Goal: Task Accomplishment & Management: Use online tool/utility

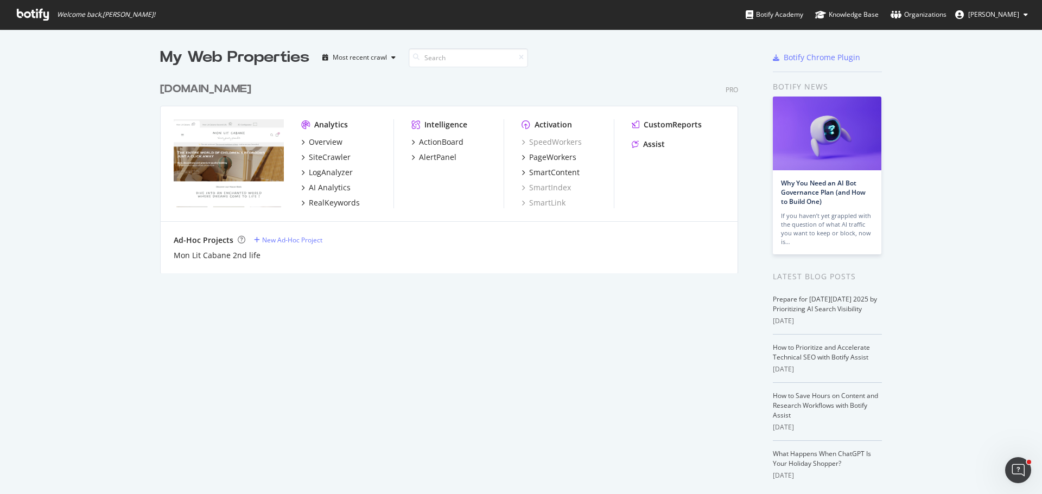
click at [238, 88] on div "[DOMAIN_NAME]" at bounding box center [205, 89] width 91 height 16
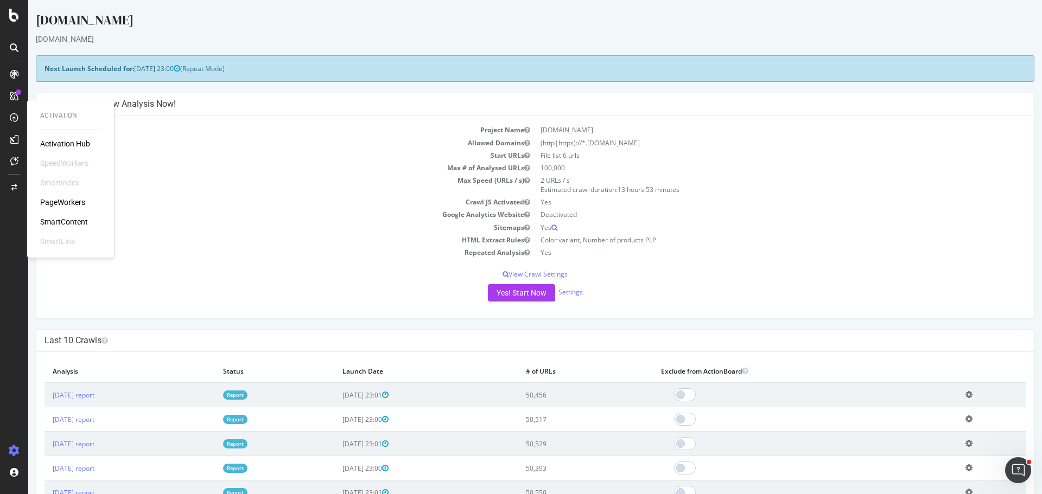
click at [69, 201] on div "PageWorkers" at bounding box center [62, 202] width 45 height 11
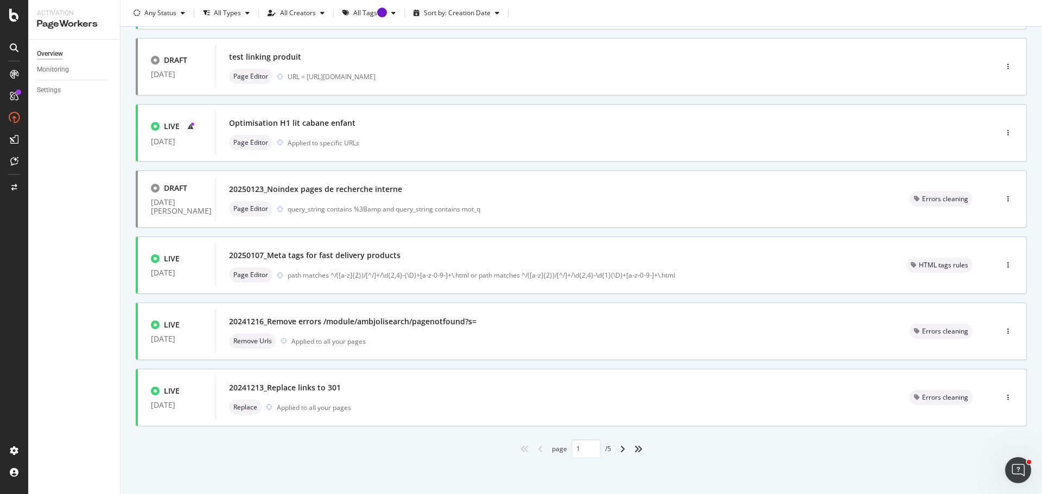
scroll to position [328, 0]
click at [620, 453] on div "angle-right" at bounding box center [622, 446] width 14 height 17
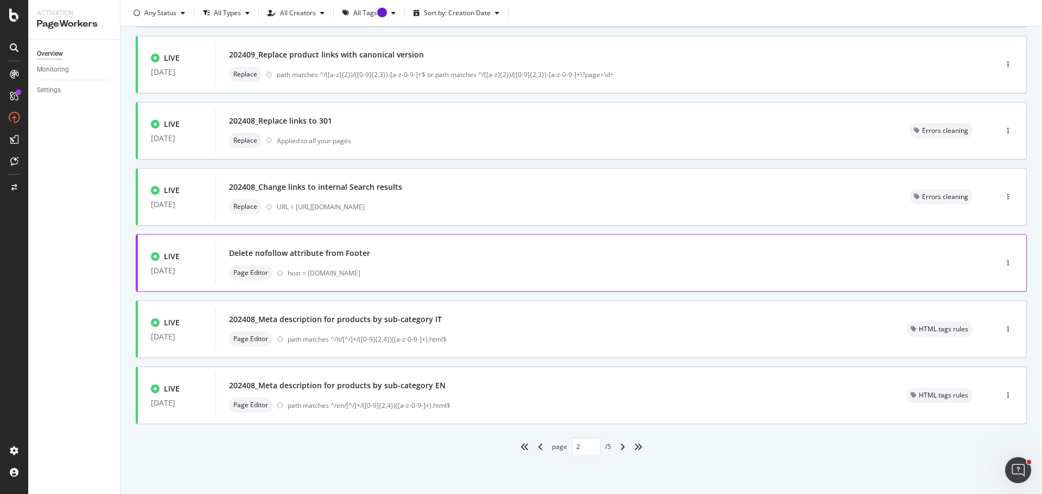
type input "2"
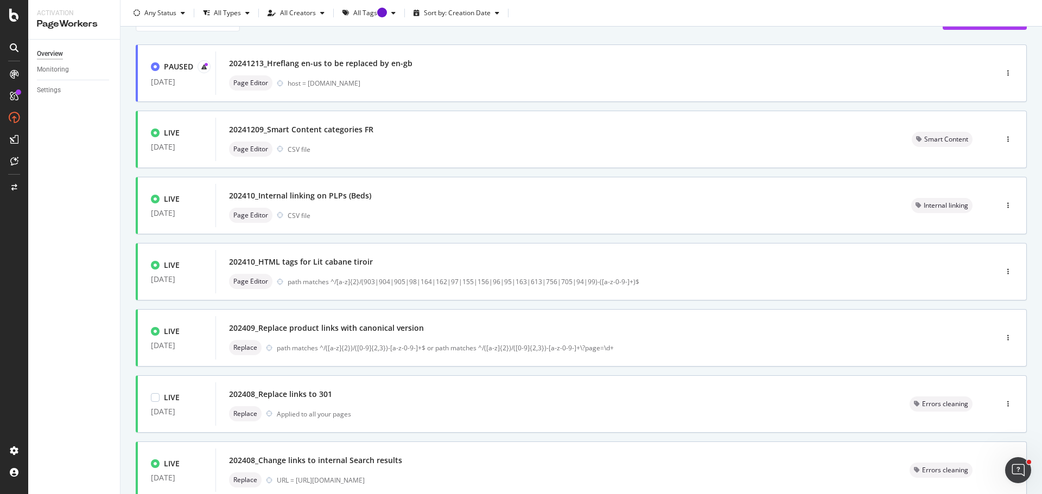
scroll to position [0, 0]
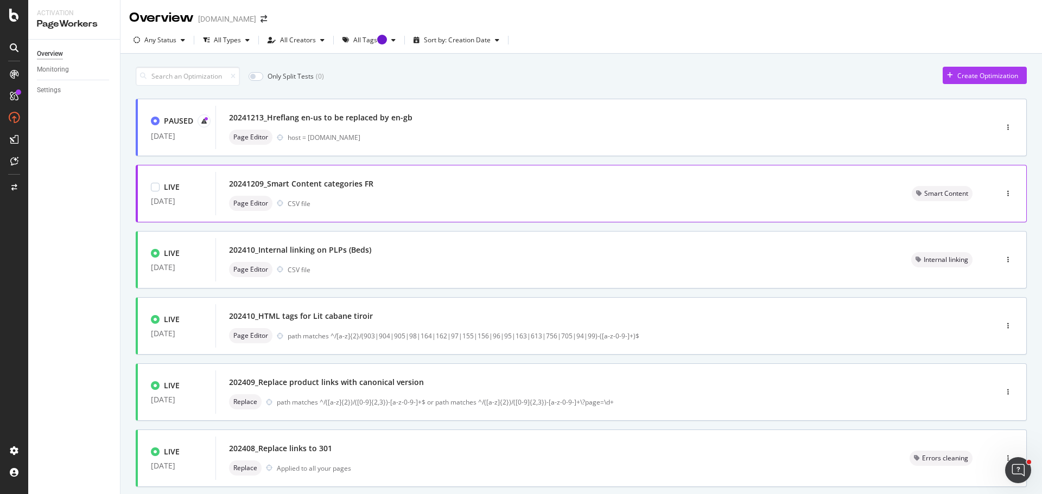
click at [432, 212] on div "20241209_Smart Content categories FR Page Editor CSV file" at bounding box center [556, 193] width 683 height 43
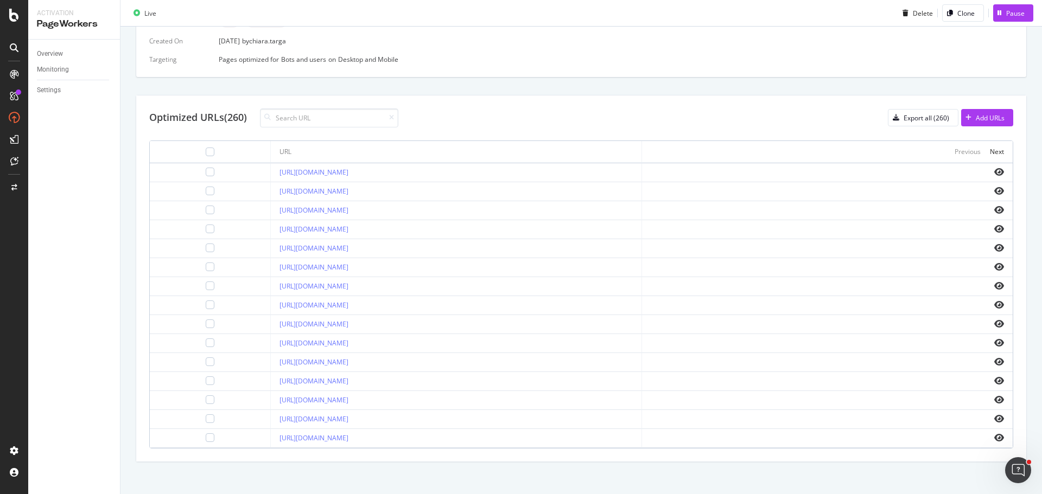
scroll to position [313, 0]
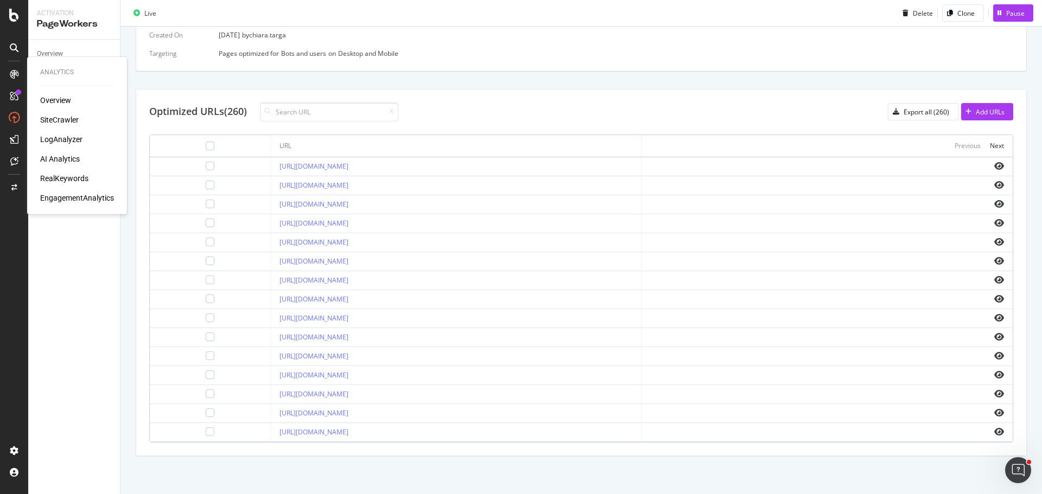
click at [69, 119] on div "SiteCrawler" at bounding box center [59, 119] width 39 height 11
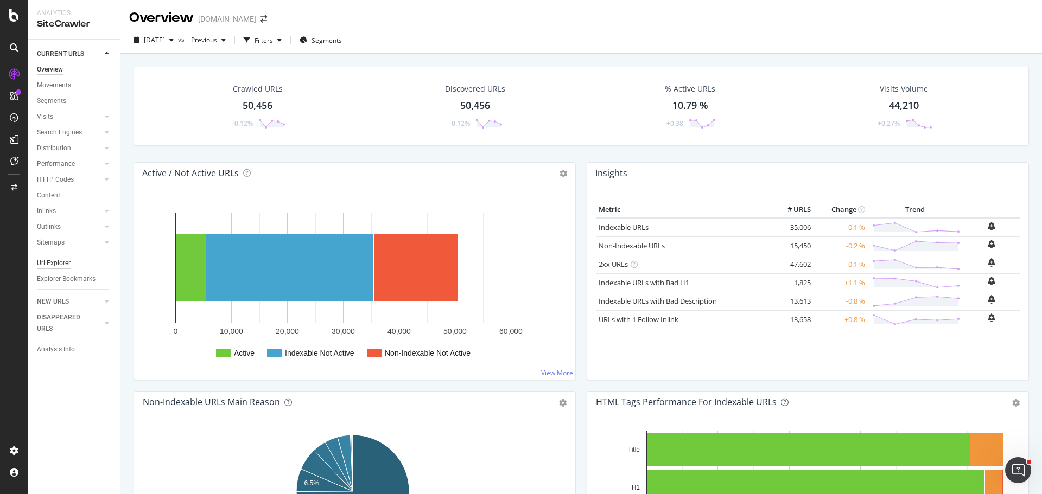
click at [58, 264] on div "Url Explorer" at bounding box center [54, 263] width 34 height 11
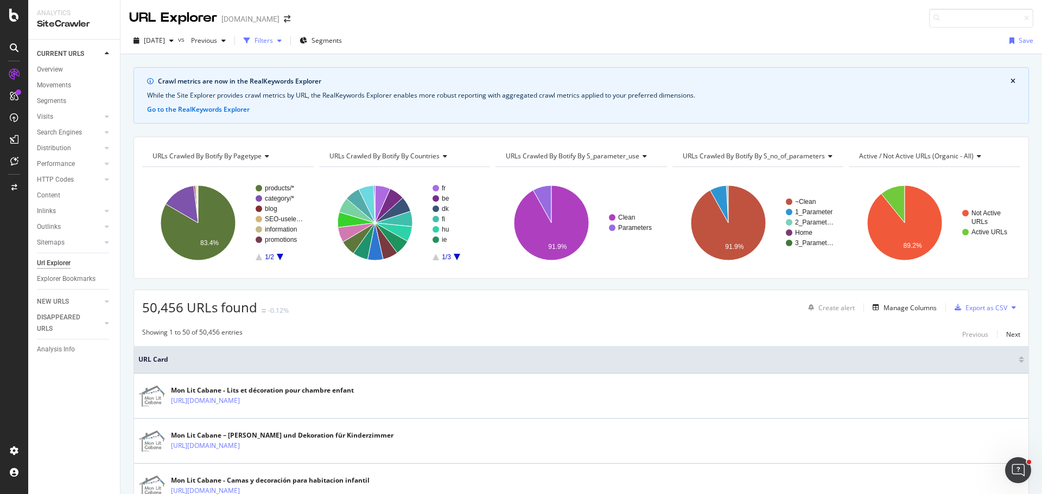
click at [273, 42] on div "Filters" at bounding box center [263, 40] width 18 height 9
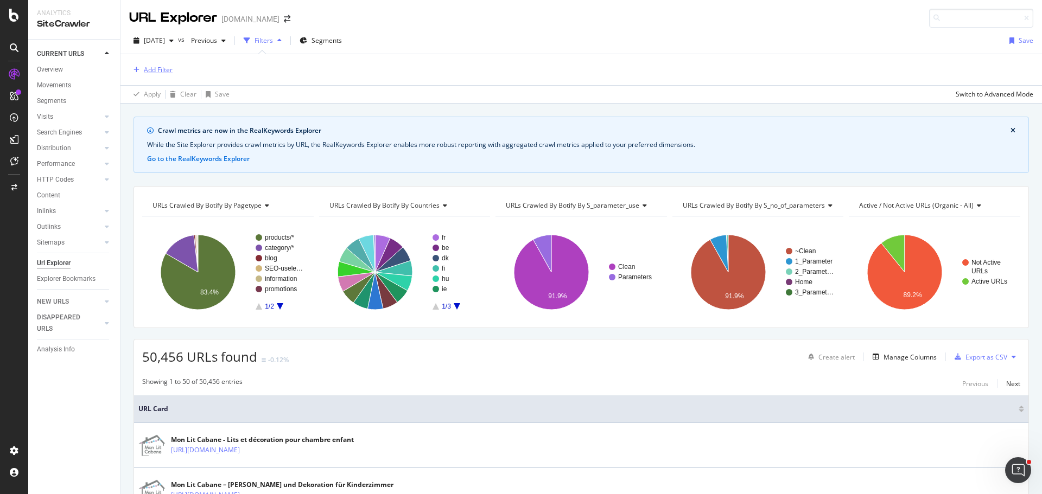
click at [163, 73] on div "Add Filter" at bounding box center [158, 69] width 29 height 9
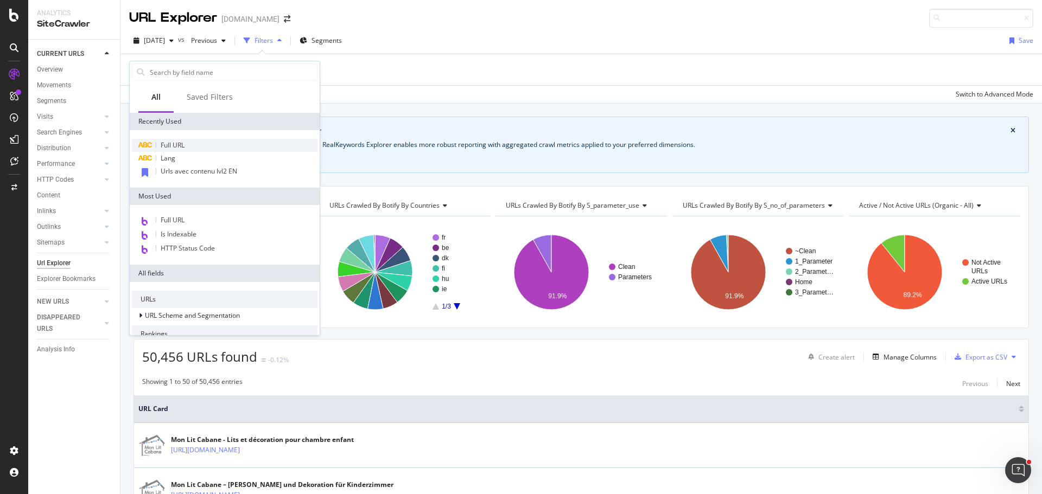
click at [196, 142] on div "Full URL" at bounding box center [225, 145] width 186 height 13
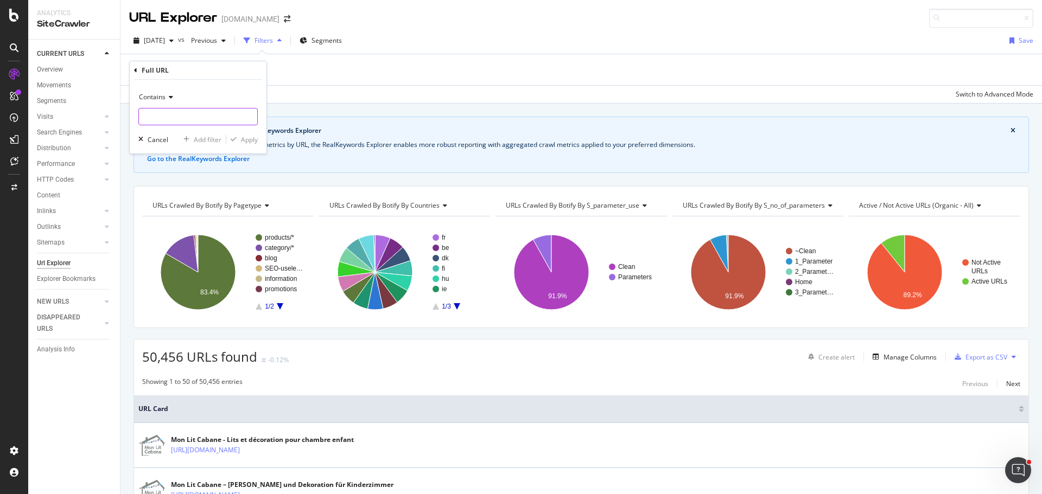
click at [188, 117] on input "text" at bounding box center [198, 116] width 118 height 17
type input "/fr/"
click at [252, 137] on div "Apply" at bounding box center [249, 139] width 17 height 9
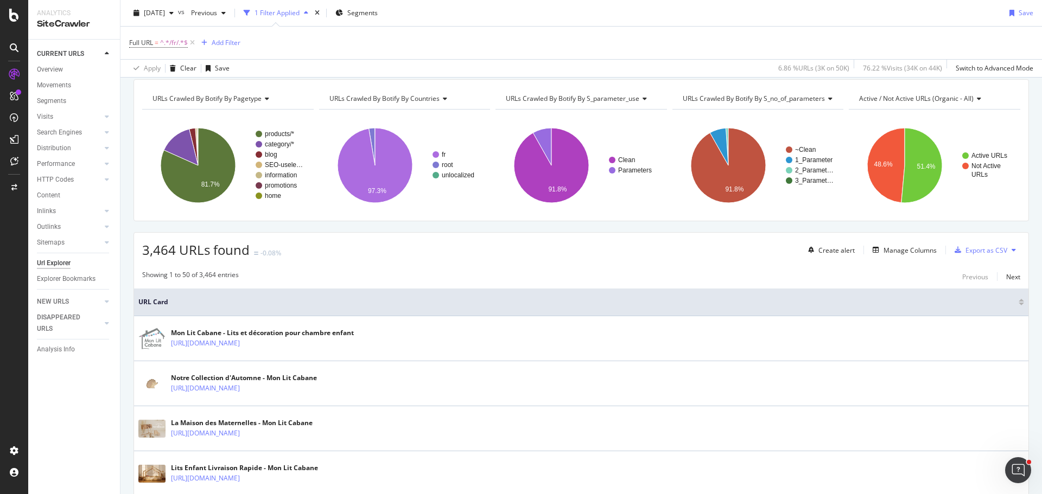
scroll to position [163, 0]
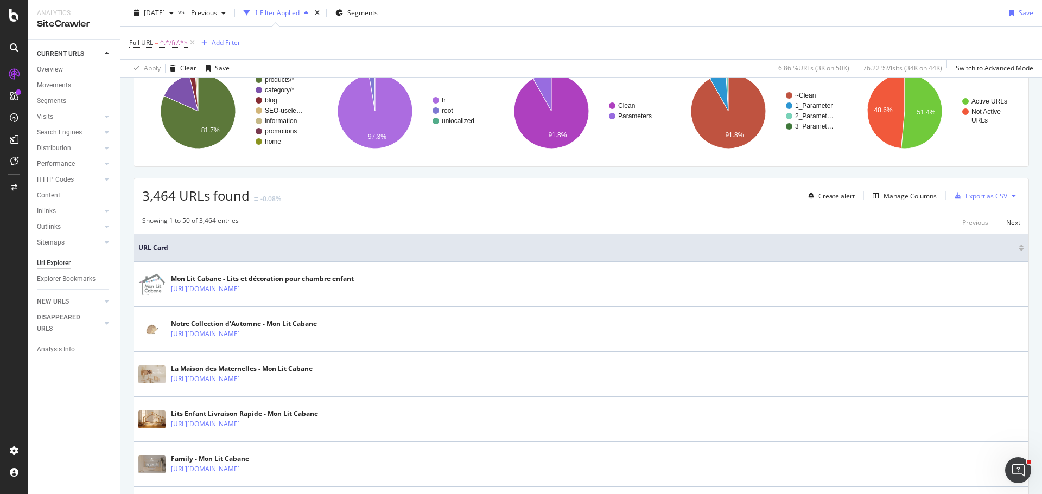
click at [876, 188] on div "Create alert Manage Columns Export as CSV" at bounding box center [912, 196] width 216 height 18
click at [883, 197] on div "Manage Columns" at bounding box center [909, 196] width 53 height 9
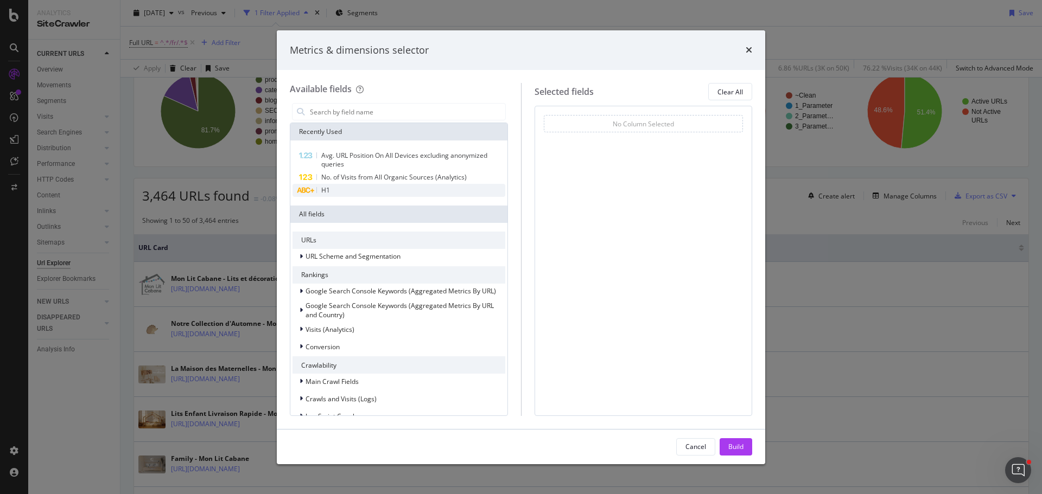
click at [370, 194] on div "H1" at bounding box center [398, 190] width 213 height 13
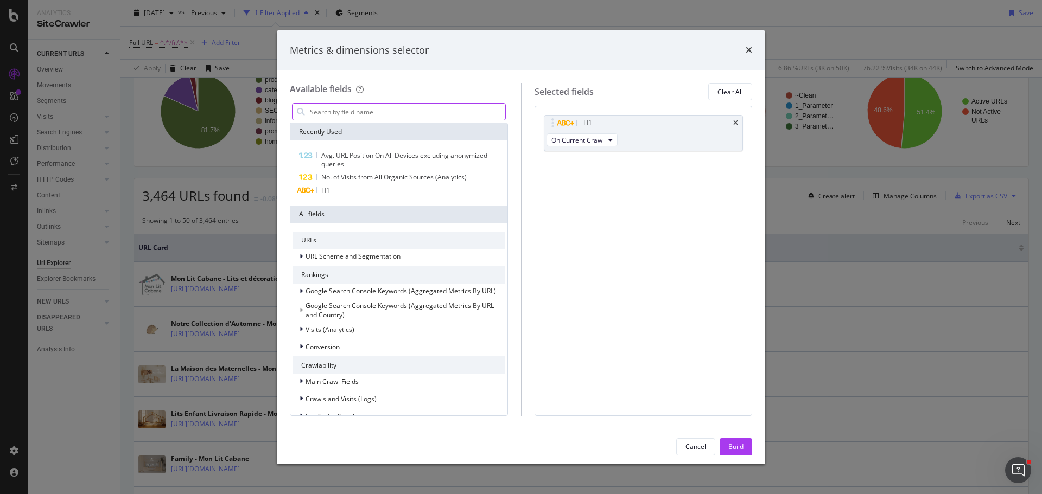
click at [378, 117] on input "modal" at bounding box center [407, 112] width 196 height 16
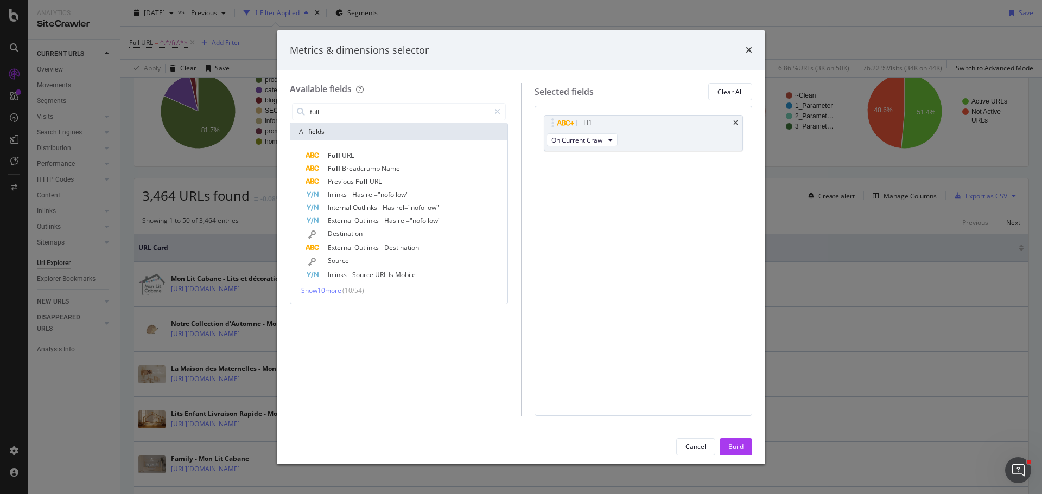
click at [363, 148] on div "Full URL Full Breadcrumb Name Previous Full URL Inlinks - Has rel="nofollow" In…" at bounding box center [398, 222] width 217 height 163
click at [358, 152] on div "Full URL" at bounding box center [405, 155] width 200 height 13
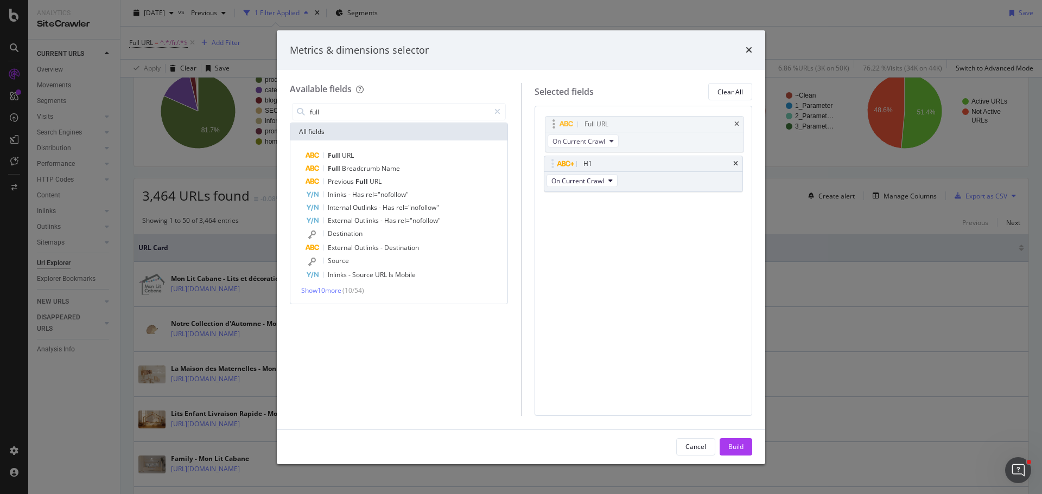
drag, startPoint x: 550, startPoint y: 167, endPoint x: 552, endPoint y: 125, distance: 41.8
click at [552, 125] on body "Analytics SiteCrawler CURRENT URLS Overview Movements Segments Visits Analysis …" at bounding box center [521, 247] width 1042 height 494
click at [620, 213] on div "Full URL On Current Crawl H1 On Current Crawl You can use this field as a" at bounding box center [644, 165] width 200 height 100
click at [349, 106] on input "full" at bounding box center [399, 112] width 181 height 16
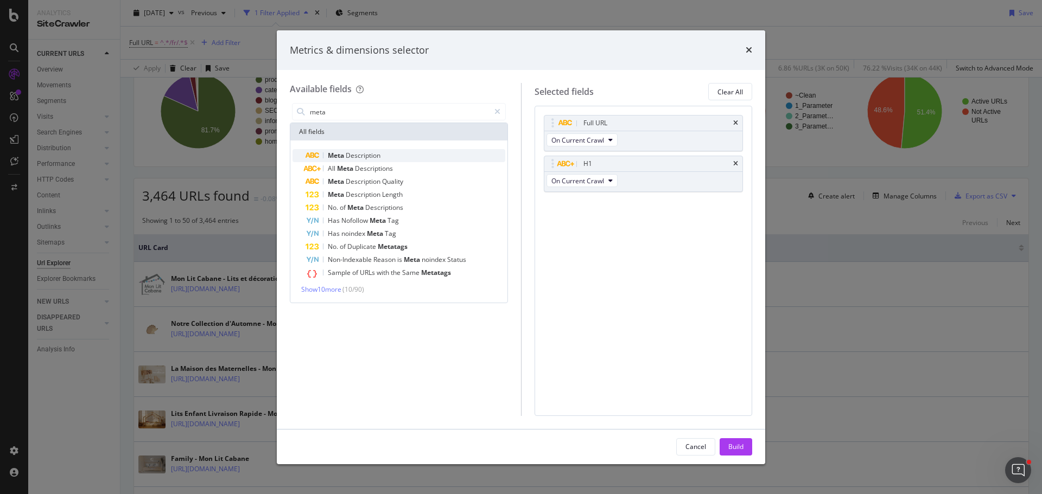
click at [362, 154] on span "Description" at bounding box center [363, 155] width 35 height 9
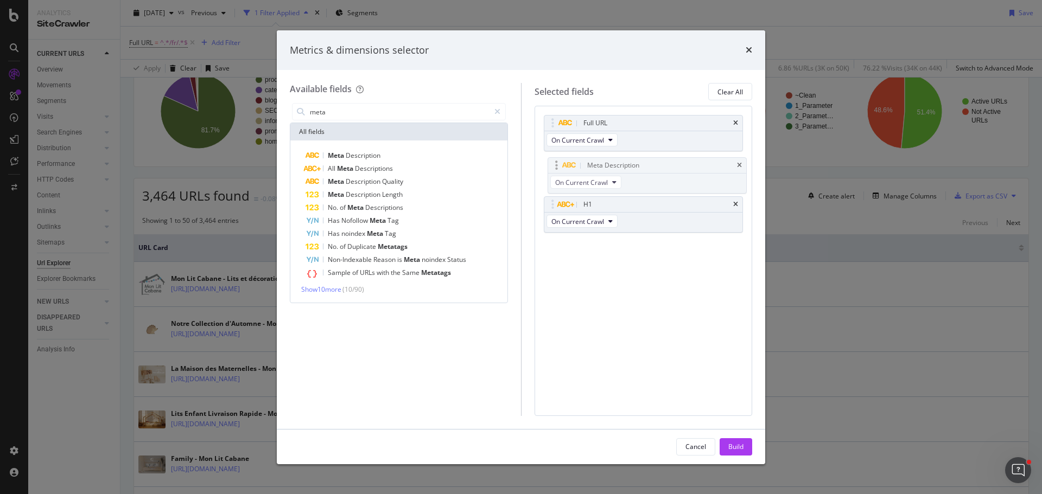
drag, startPoint x: 550, startPoint y: 205, endPoint x: 553, endPoint y: 165, distance: 40.3
click at [553, 165] on body "Analytics SiteCrawler CURRENT URLS Overview Movements Segments Visits Analysis …" at bounding box center [521, 247] width 1042 height 494
click at [381, 108] on input "meta" at bounding box center [399, 112] width 181 height 16
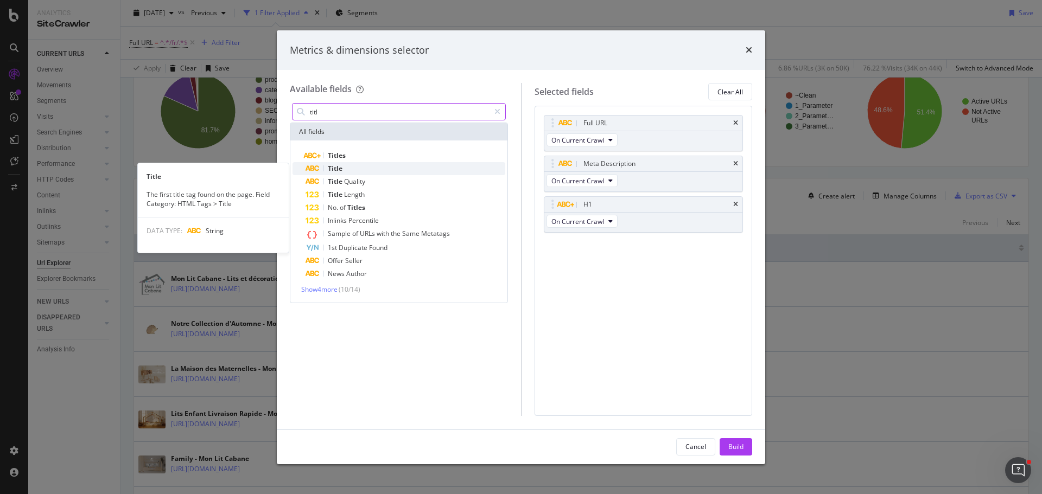
type input "titl"
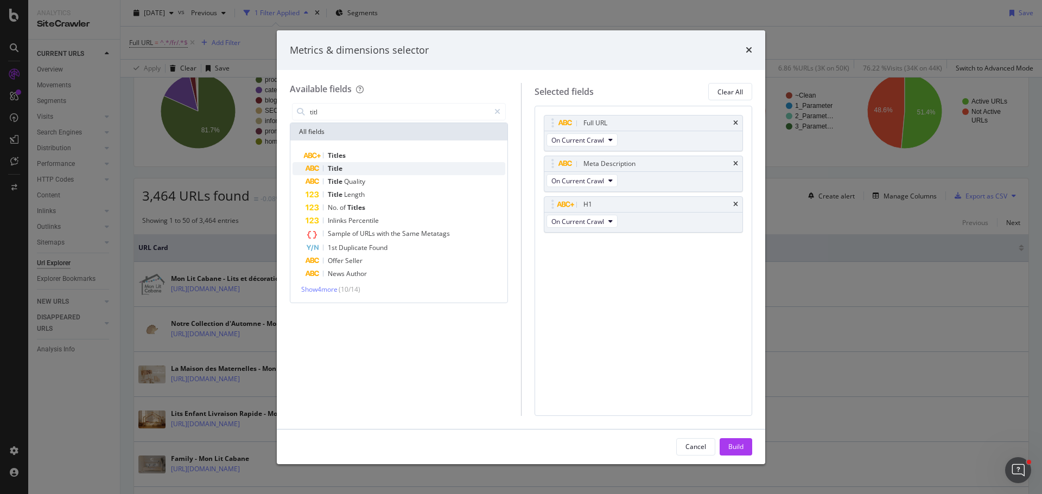
click at [347, 164] on div "Title" at bounding box center [405, 168] width 200 height 13
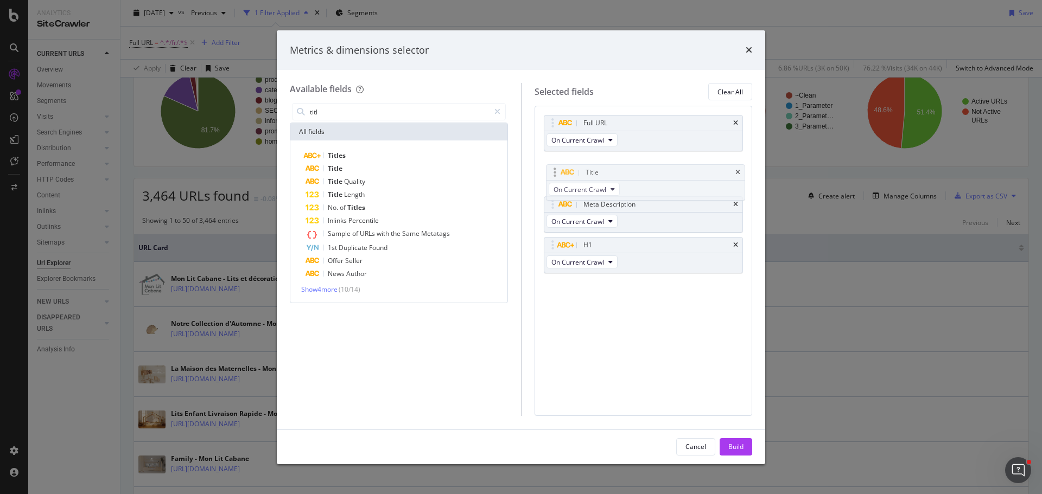
drag, startPoint x: 549, startPoint y: 245, endPoint x: 553, endPoint y: 164, distance: 81.0
click at [553, 164] on body "Analytics SiteCrawler CURRENT URLS Overview Movements Segments Visits Analysis …" at bounding box center [521, 247] width 1042 height 494
click at [731, 445] on div "Build" at bounding box center [735, 446] width 15 height 9
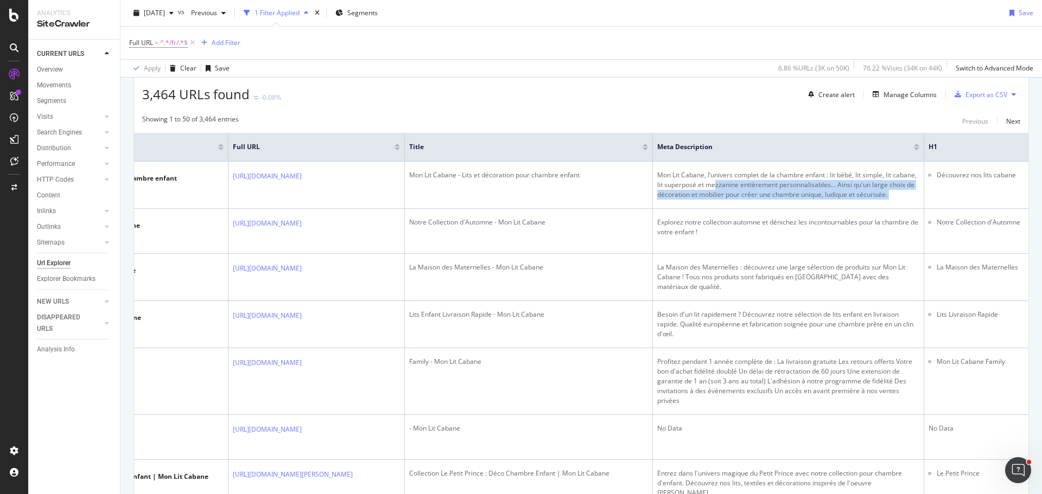
scroll to position [0, 309]
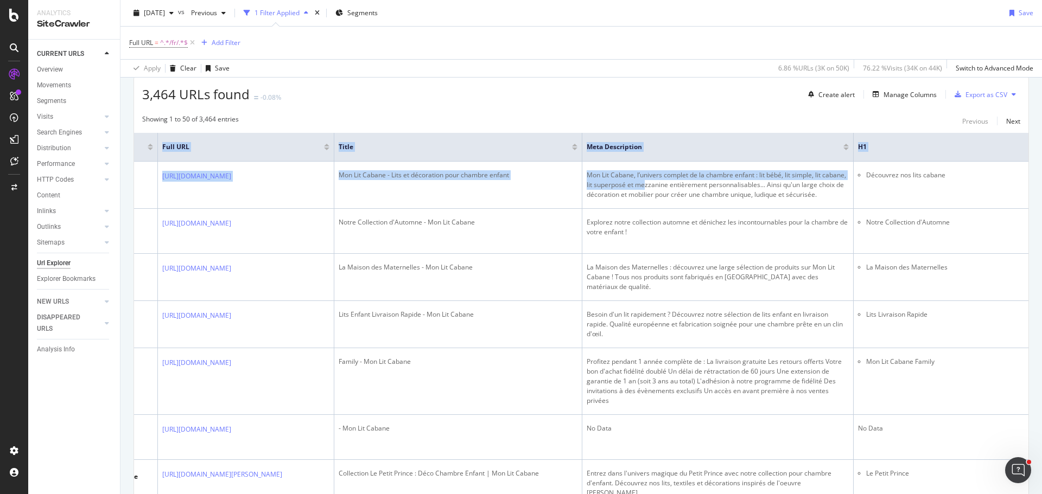
drag, startPoint x: 964, startPoint y: 189, endPoint x: 1027, endPoint y: 185, distance: 63.1
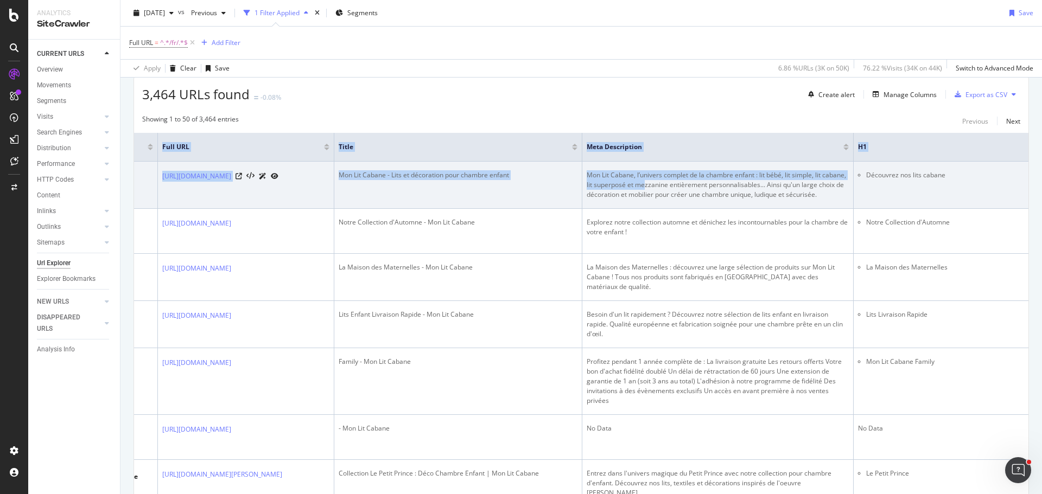
click at [991, 188] on td "Découvrez nos lits cabane" at bounding box center [940, 185] width 175 height 47
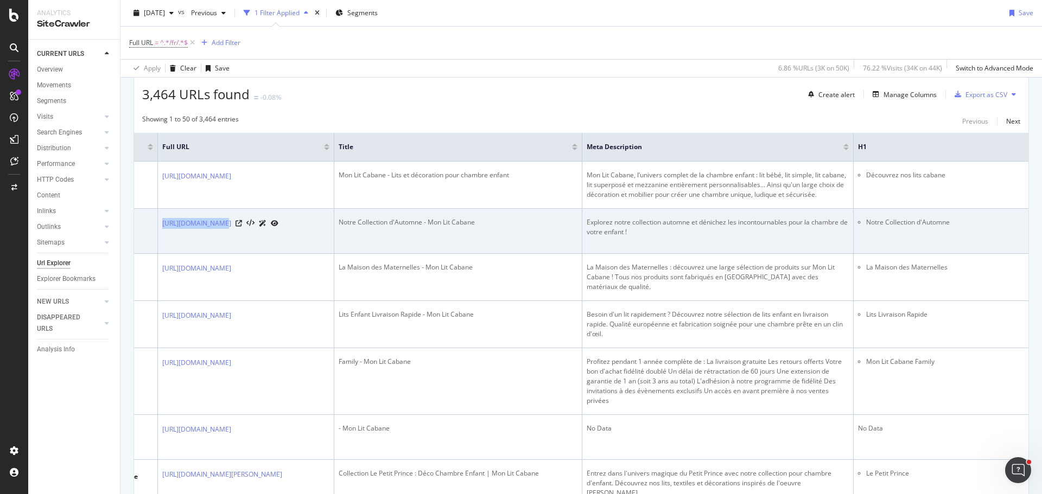
drag, startPoint x: 991, startPoint y: 188, endPoint x: 154, endPoint y: 232, distance: 838.9
click at [531, 219] on div "Notre Collection d'Automne - Mon Lit Cabane" at bounding box center [458, 223] width 239 height 10
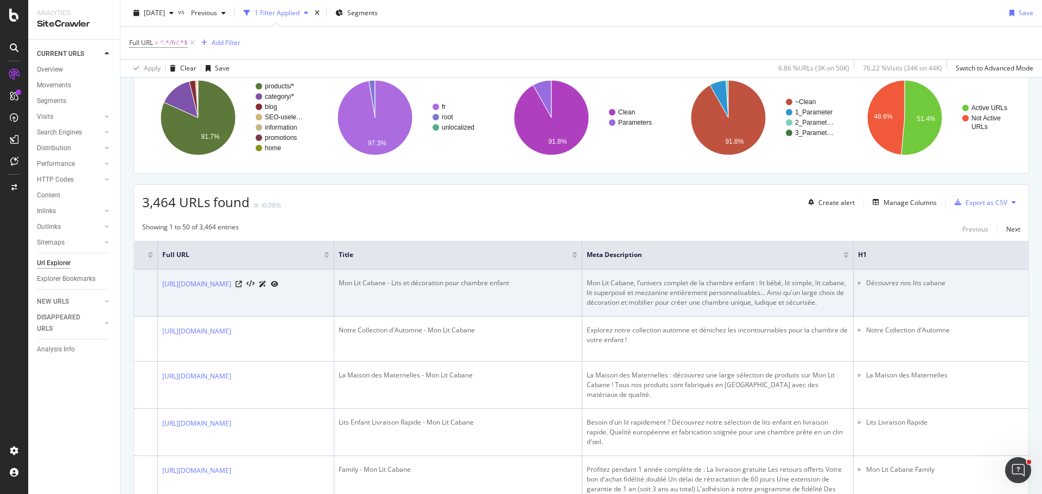
scroll to position [156, 0]
drag, startPoint x: 524, startPoint y: 305, endPoint x: 181, endPoint y: 311, distance: 343.0
click at [181, 311] on tr "Mon Lit Cabane - Lits et décoration pour chambre enfant [URL][DOMAIN_NAME] [URL…" at bounding box center [458, 293] width 1142 height 47
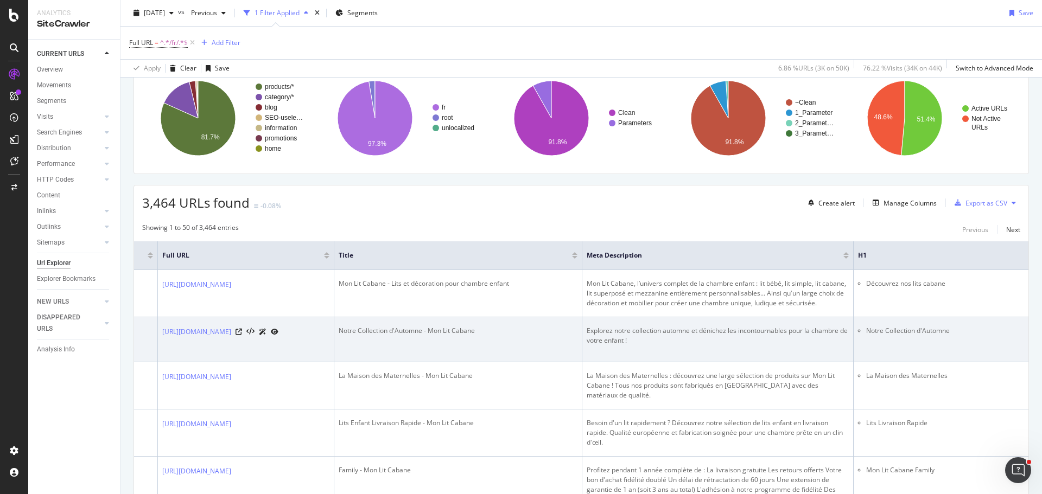
click at [582, 348] on td "Notre Collection d'Automne - Mon Lit Cabane" at bounding box center [458, 339] width 248 height 45
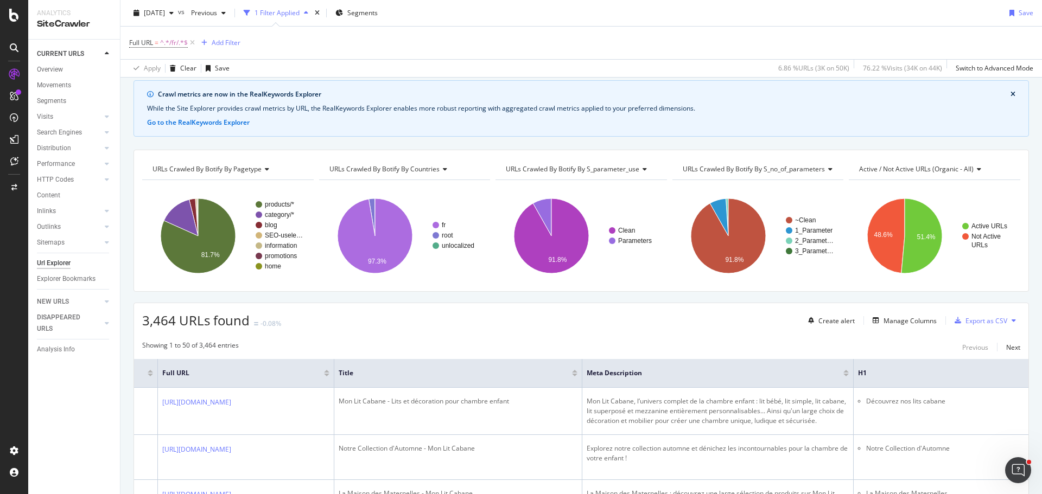
scroll to position [0, 0]
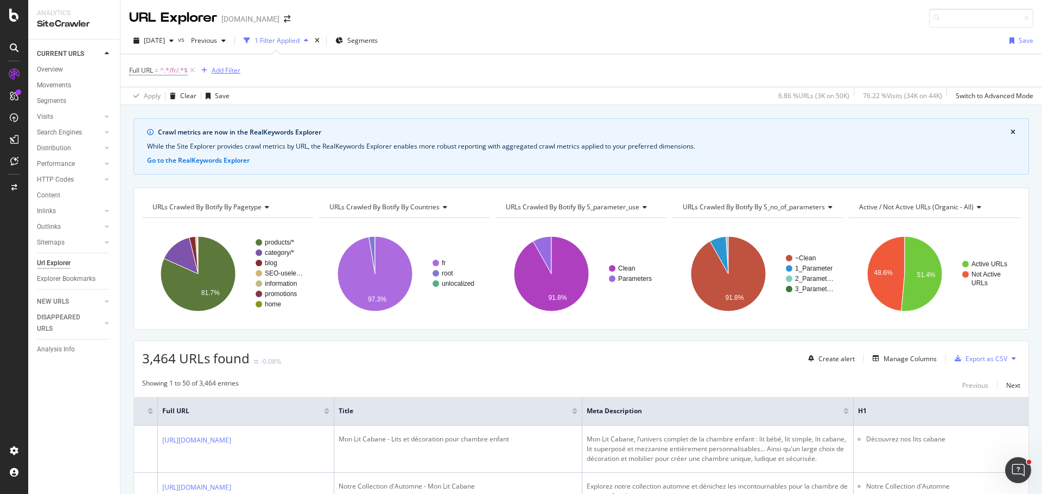
click at [216, 71] on div "Add Filter" at bounding box center [226, 70] width 29 height 9
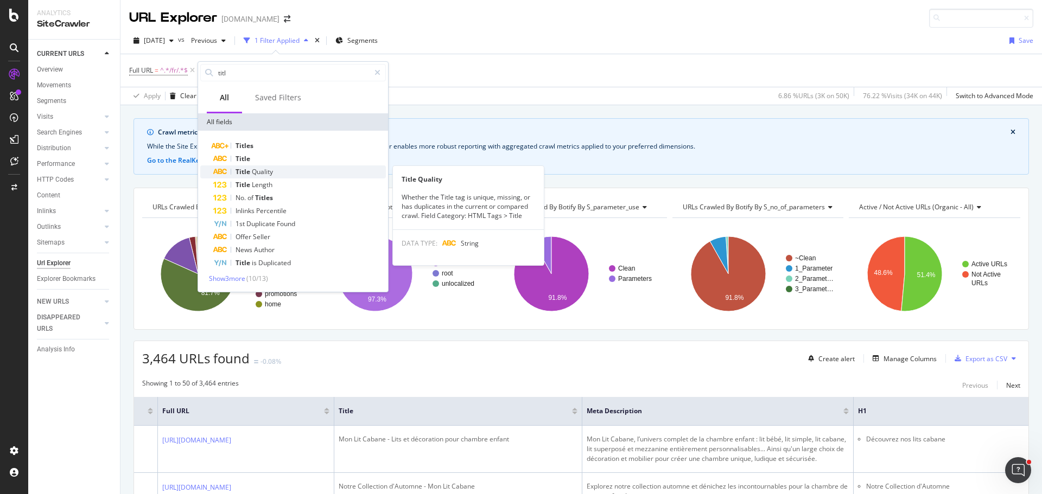
type input "titl"
click at [287, 167] on div "Title Quality" at bounding box center [299, 171] width 173 height 13
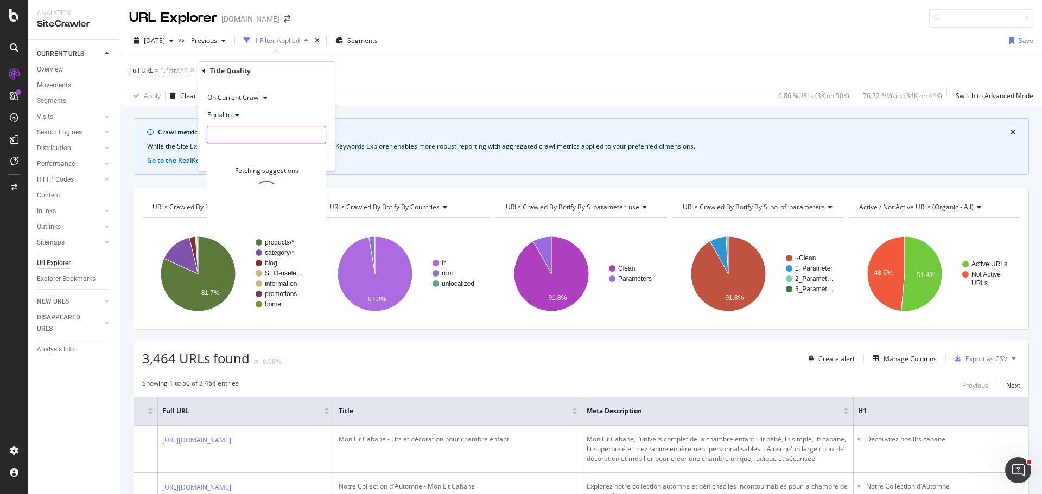
click at [238, 129] on input "text" at bounding box center [266, 134] width 118 height 17
click at [390, 67] on div "Full URL = ^.*/fr/.*$ Add Filter" at bounding box center [581, 70] width 904 height 33
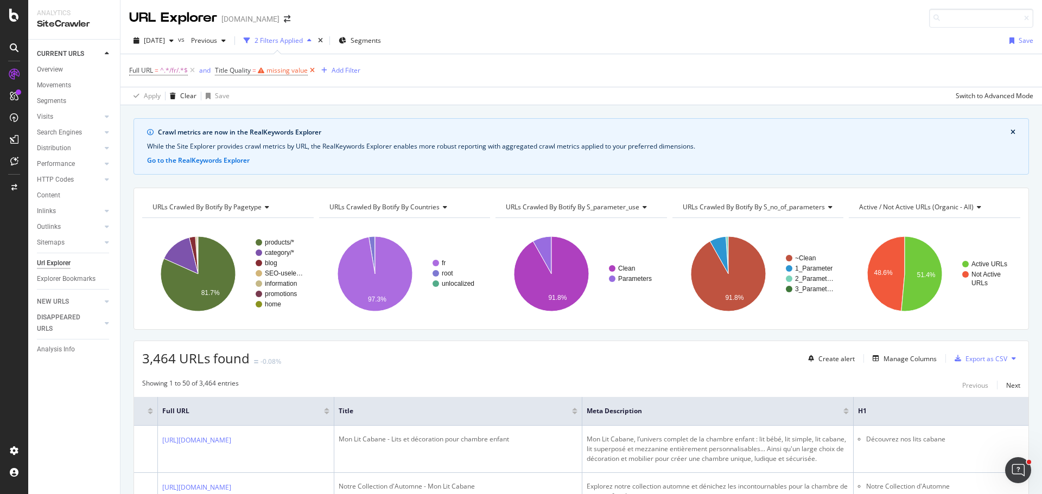
click at [314, 72] on icon at bounding box center [312, 70] width 9 height 11
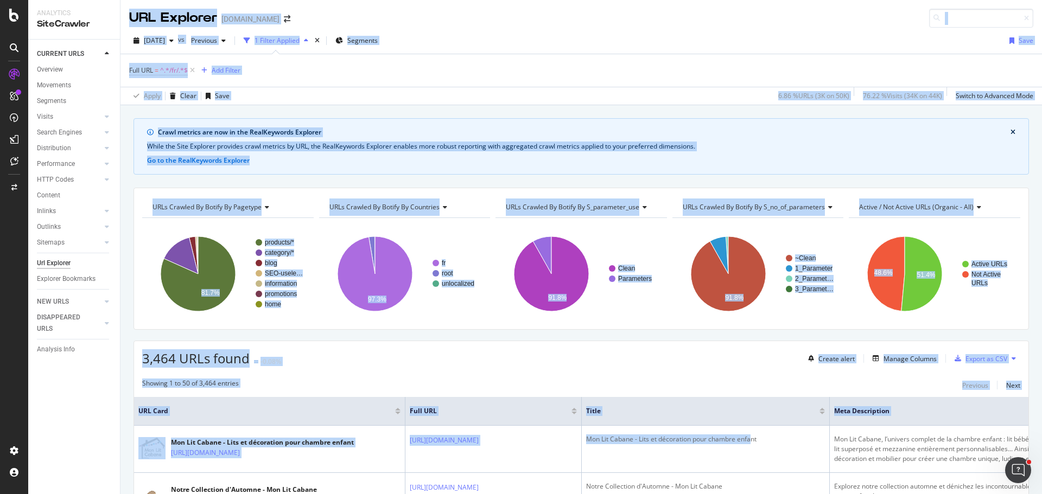
drag, startPoint x: 518, startPoint y: 456, endPoint x: 111, endPoint y: 455, distance: 406.4
click at [110, 455] on div "Analytics SiteCrawler CURRENT URLS Overview Movements Segments Visits Analysis …" at bounding box center [535, 247] width 1014 height 494
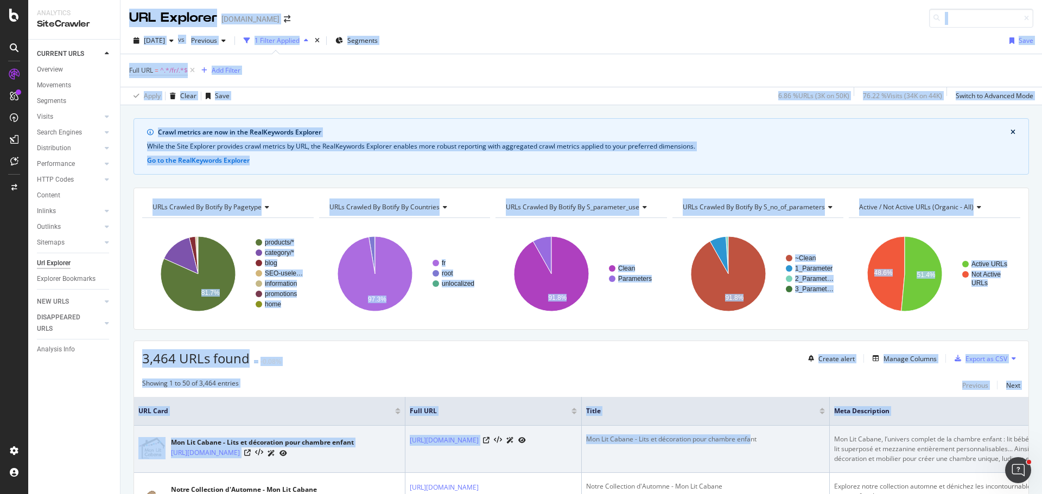
click at [577, 436] on div "[URL][DOMAIN_NAME]" at bounding box center [493, 440] width 167 height 11
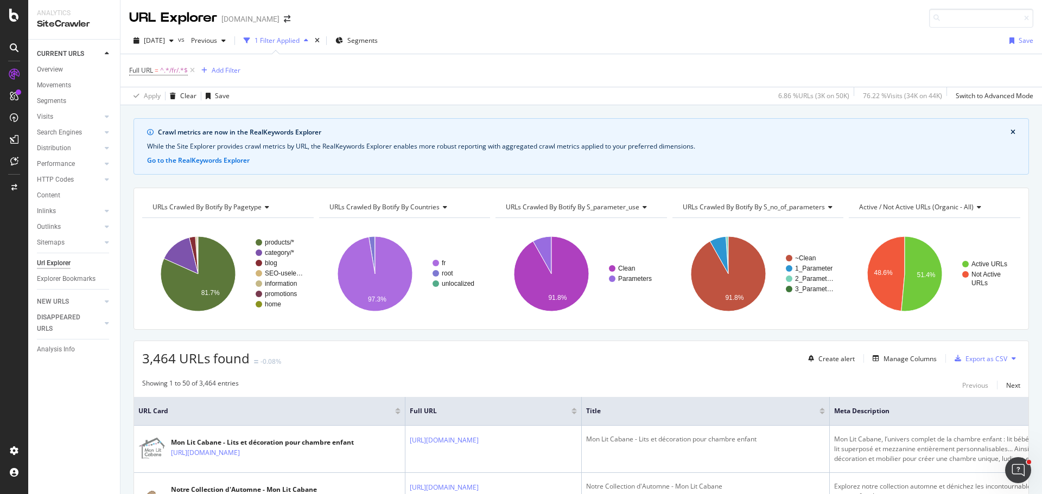
click at [577, 415] on div at bounding box center [573, 413] width 5 height 3
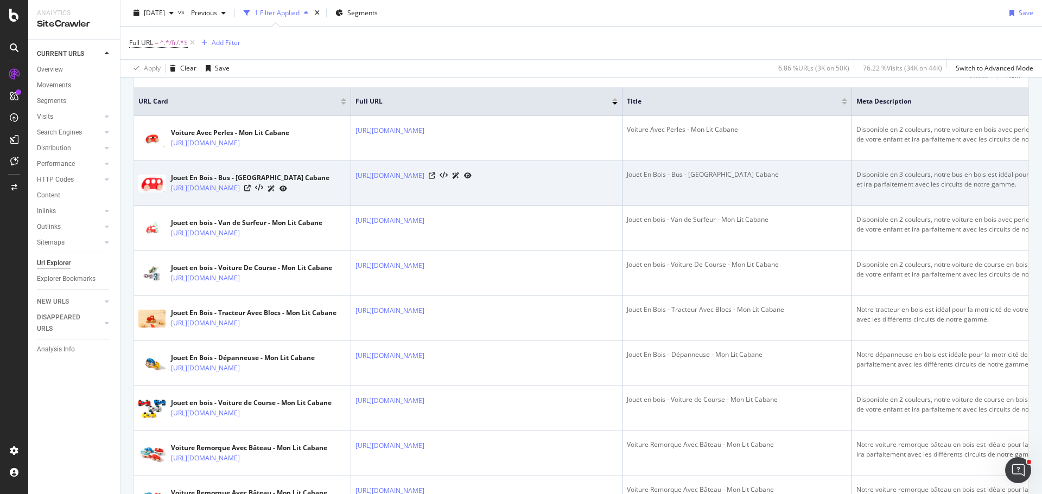
scroll to position [326, 0]
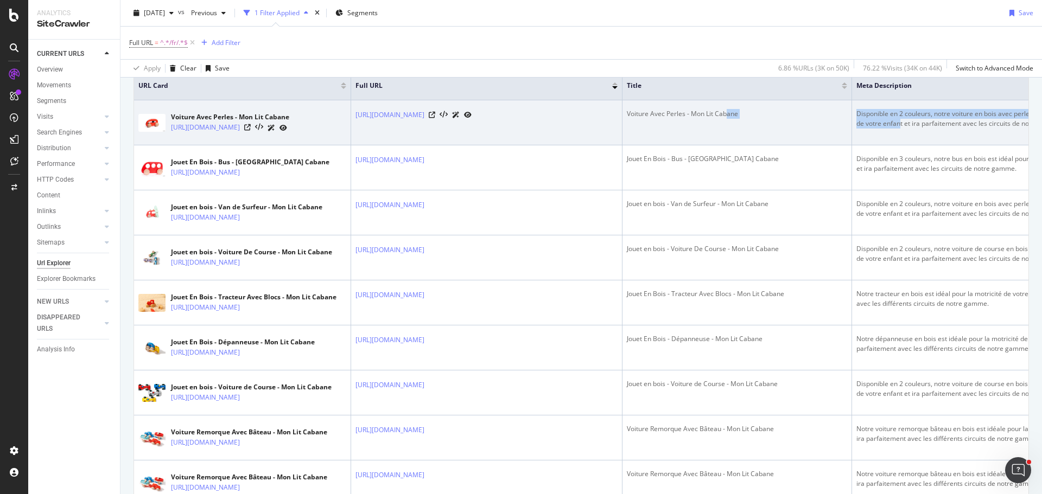
drag, startPoint x: 728, startPoint y: 132, endPoint x: 899, endPoint y: 135, distance: 170.9
click at [899, 135] on tr "Voiture Avec Perles - Mon Lit Cabane [URL][DOMAIN_NAME] [URL][DOMAIN_NAME] Voit…" at bounding box center [725, 122] width 1182 height 45
click at [876, 123] on div "Disponible en 2 couleurs, notre voiture en bois avec perles est idéale pour la …" at bounding box center [987, 119] width 262 height 20
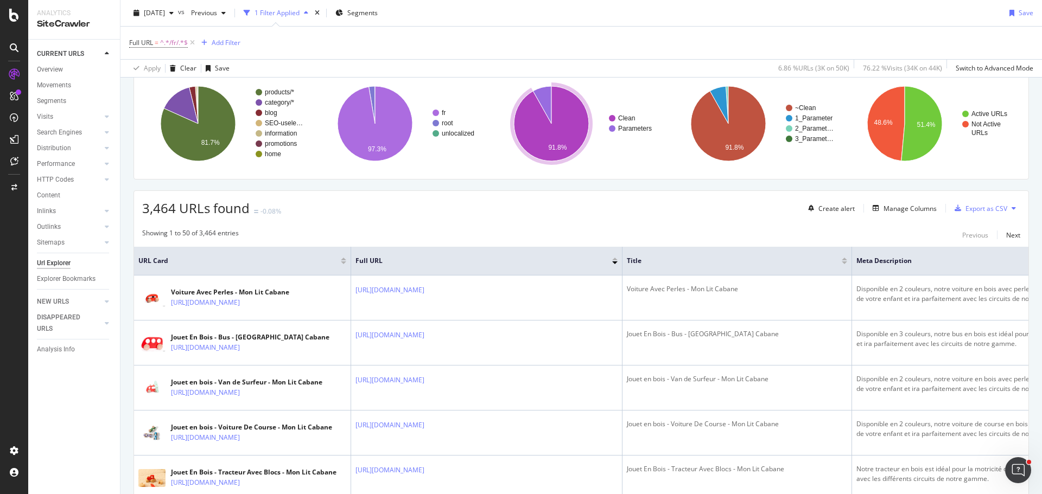
scroll to position [163, 0]
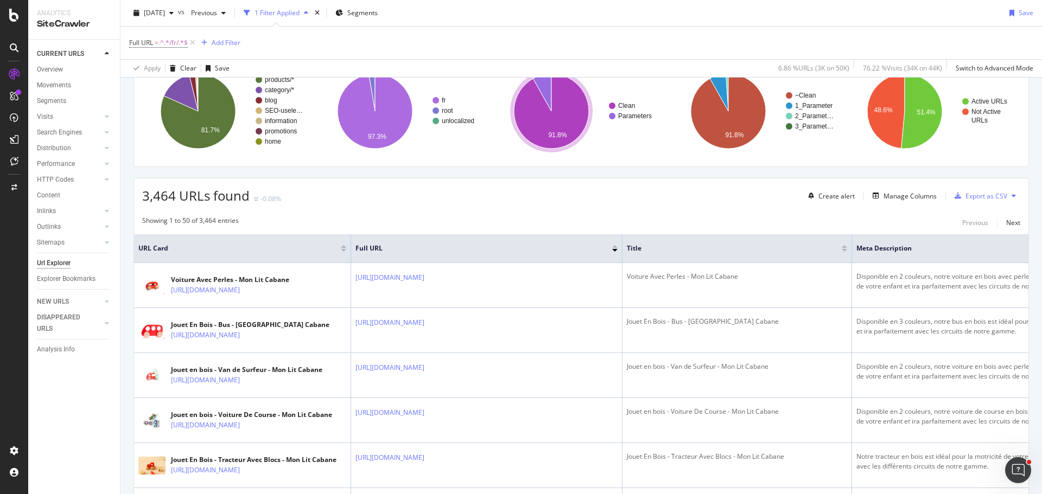
click at [614, 246] on div at bounding box center [614, 246] width 5 height 3
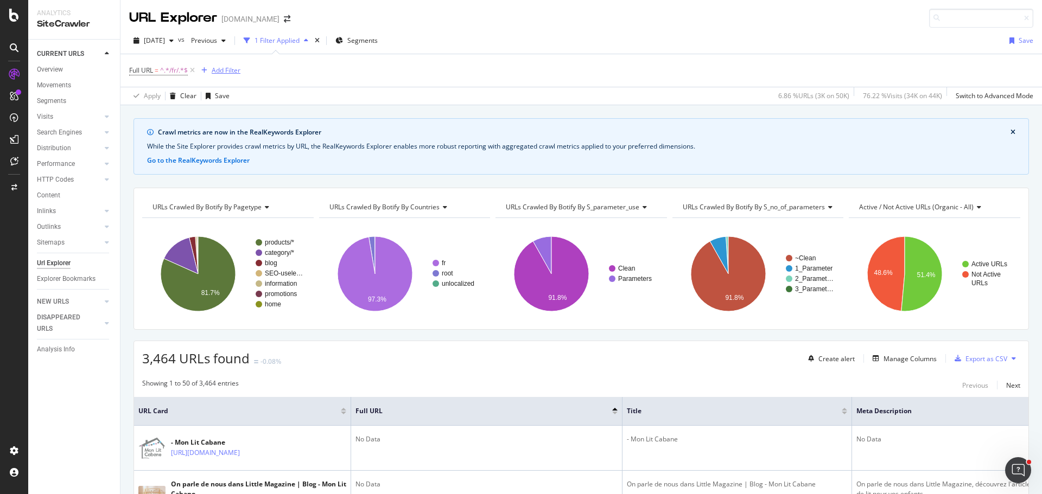
click at [237, 72] on div "Add Filter" at bounding box center [226, 70] width 29 height 9
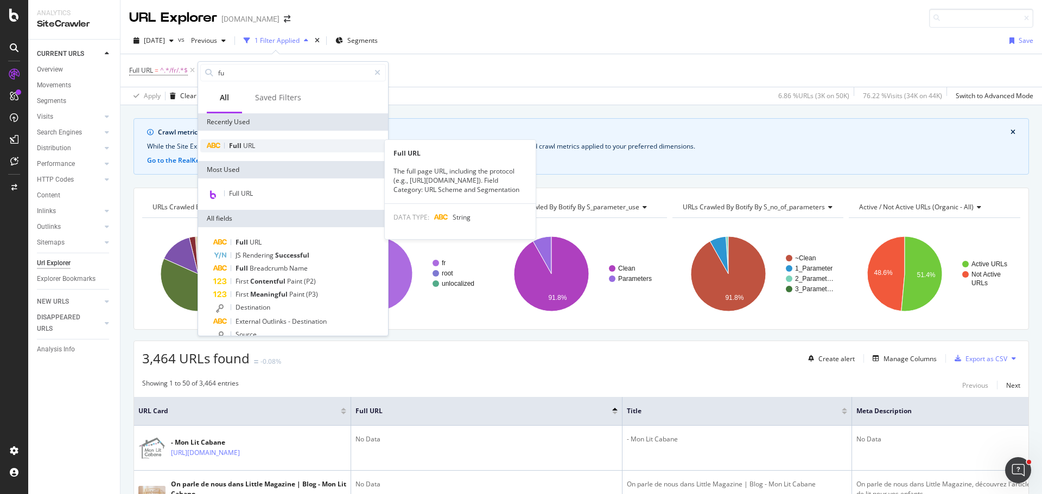
type input "fu"
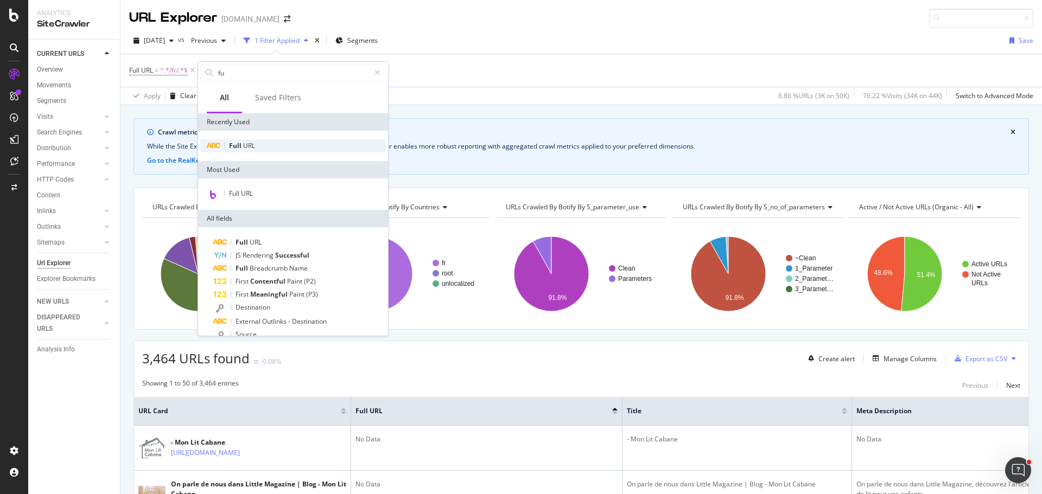
click at [277, 142] on div "Full URL" at bounding box center [293, 145] width 186 height 13
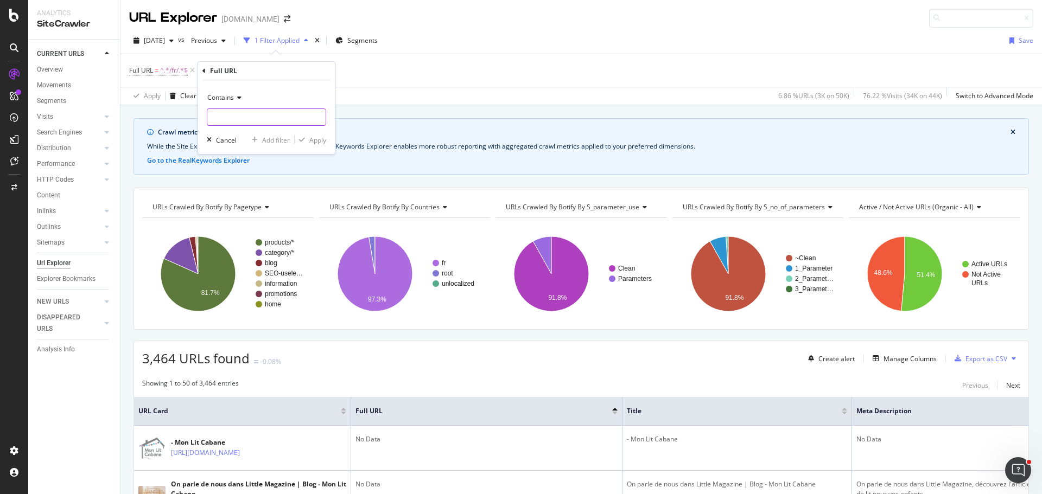
click at [263, 118] on input "text" at bounding box center [266, 117] width 118 height 17
click at [243, 103] on div "Contains" at bounding box center [266, 97] width 119 height 17
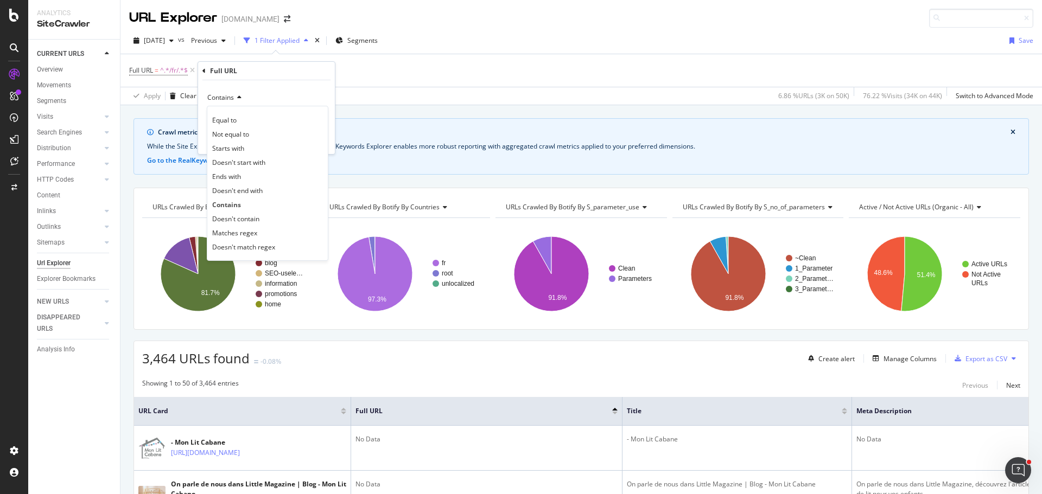
click at [282, 90] on div "Contains" at bounding box center [266, 97] width 119 height 17
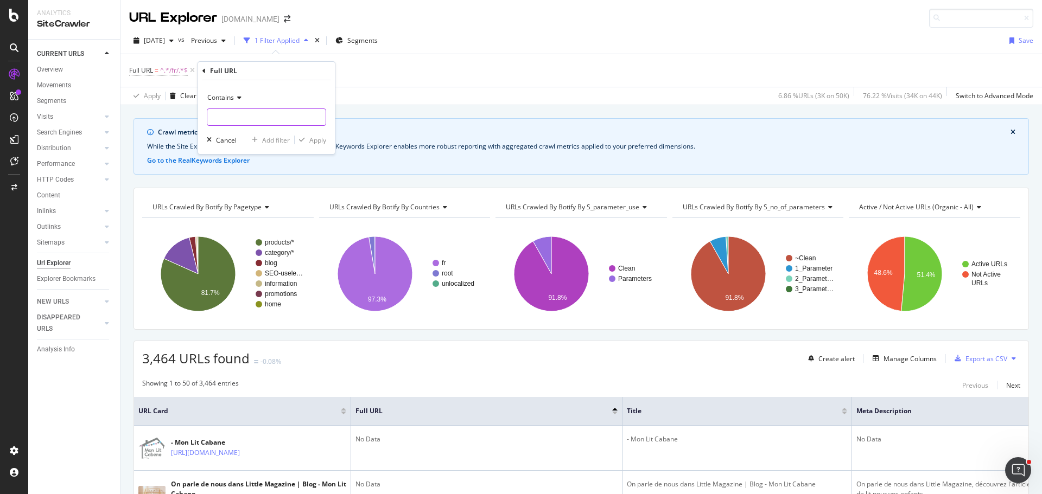
click at [264, 118] on input "text" at bounding box center [266, 117] width 118 height 17
type input "/fr/"
click at [406, 81] on div "Full URL = ^.*/fr/.*$ Add Filter" at bounding box center [581, 70] width 904 height 33
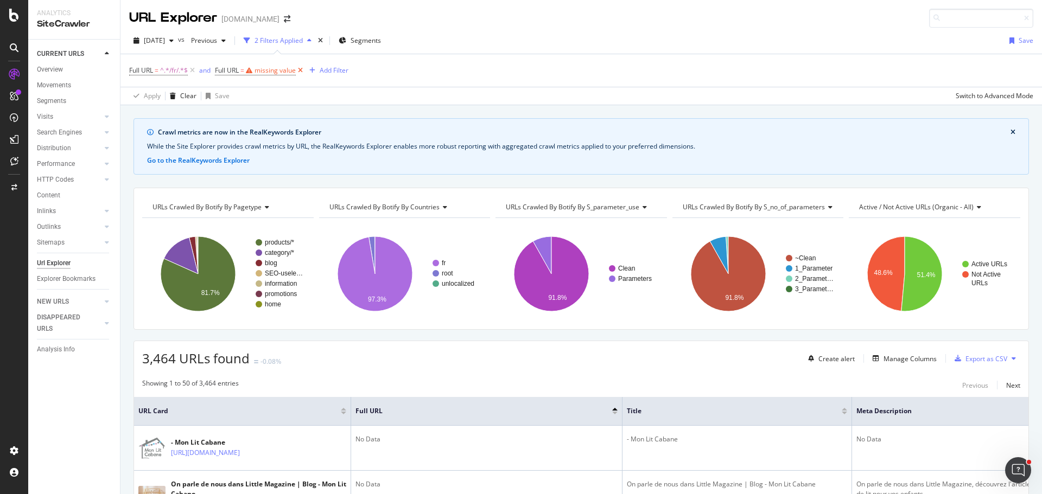
click at [300, 69] on icon at bounding box center [300, 70] width 9 height 11
click at [217, 71] on div "Add Filter" at bounding box center [226, 70] width 29 height 9
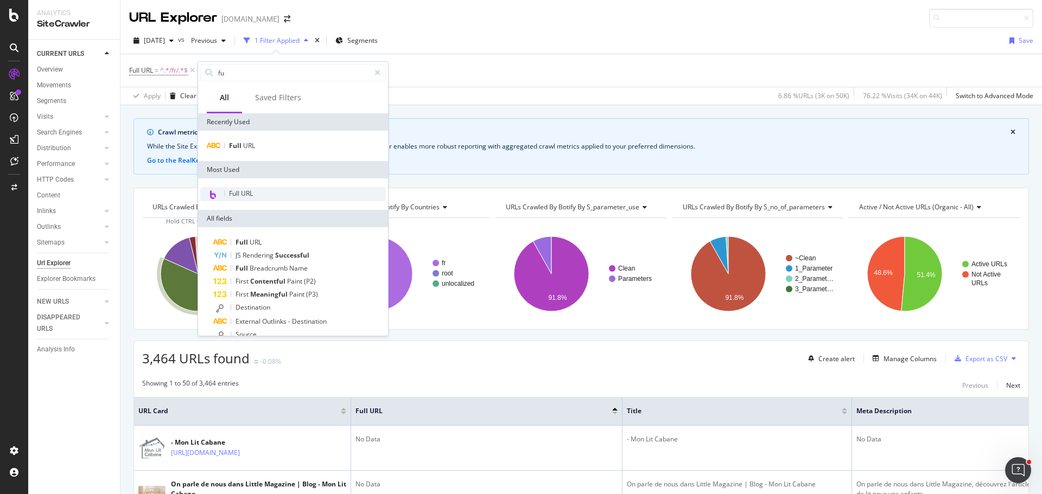
click at [256, 188] on div "Full URL" at bounding box center [293, 194] width 186 height 14
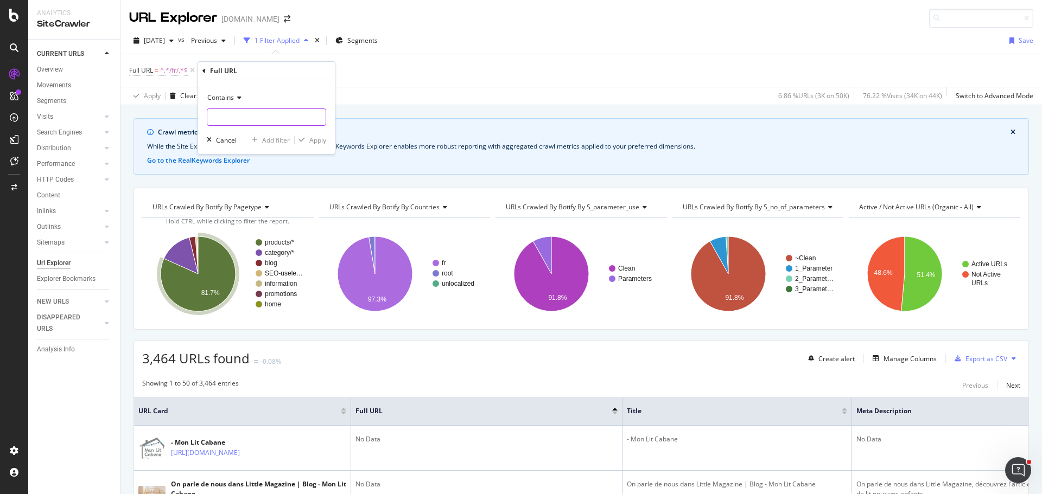
click at [244, 118] on input "text" at bounding box center [266, 117] width 118 height 17
type input "/fr/"
click at [318, 138] on div "Apply" at bounding box center [317, 140] width 17 height 9
click at [281, 72] on icon at bounding box center [277, 70] width 9 height 11
click at [224, 71] on div "Add Filter" at bounding box center [226, 70] width 29 height 9
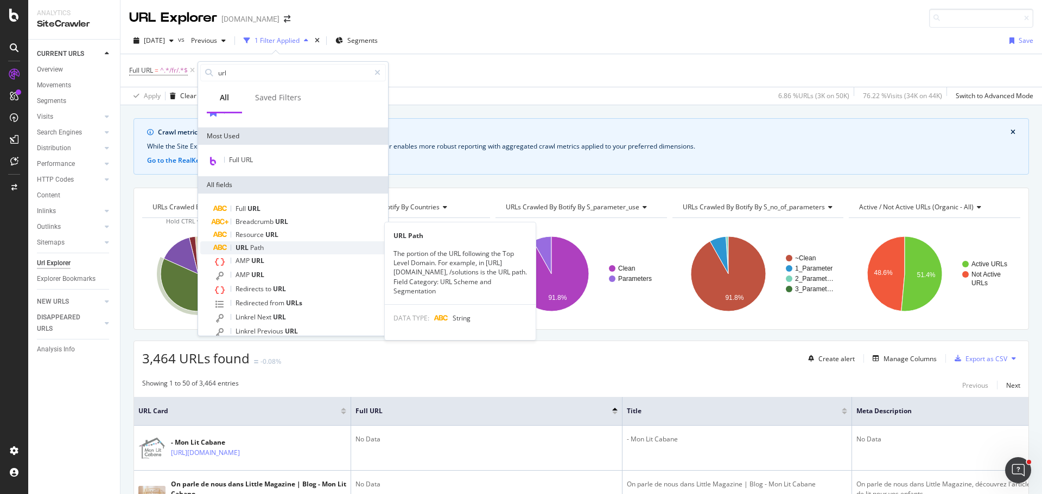
scroll to position [73, 0]
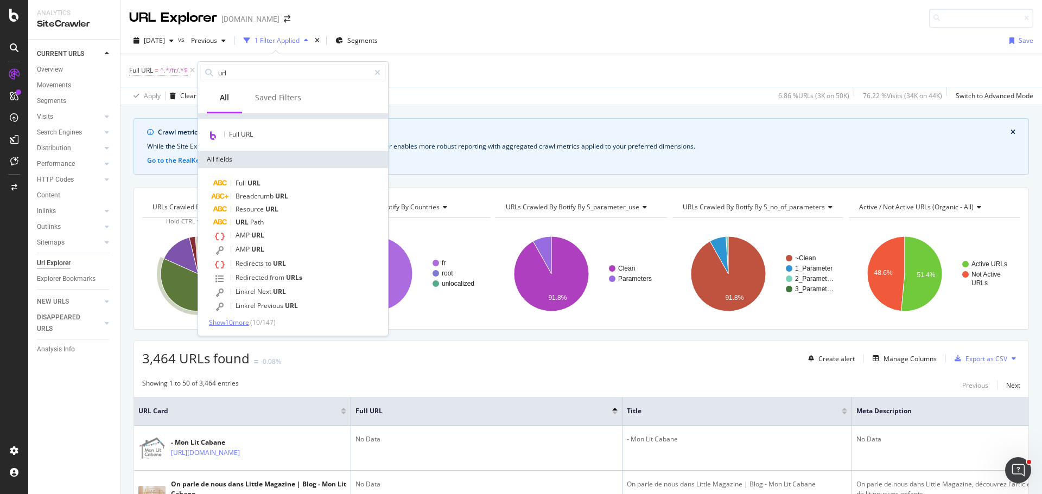
type input "url"
click at [234, 320] on span "Show 10 more" at bounding box center [229, 322] width 40 height 9
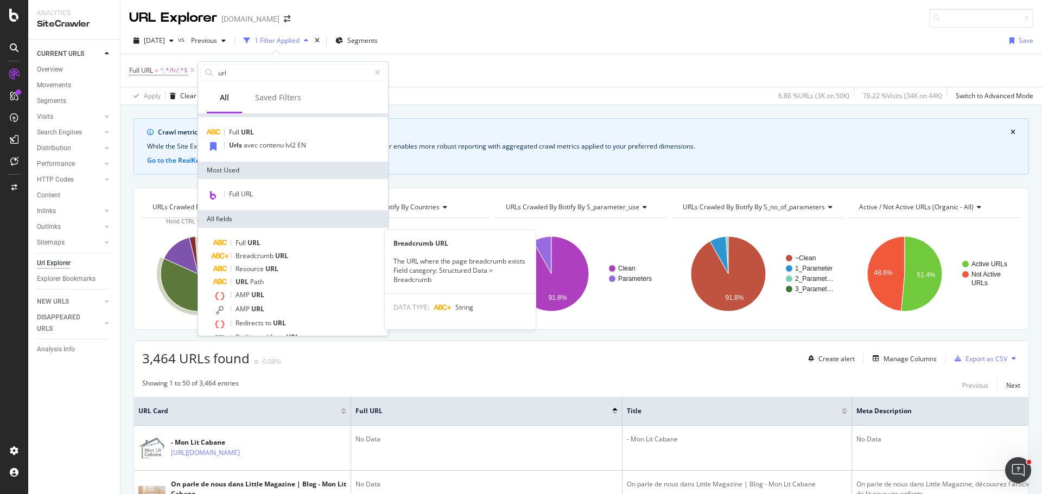
scroll to position [0, 0]
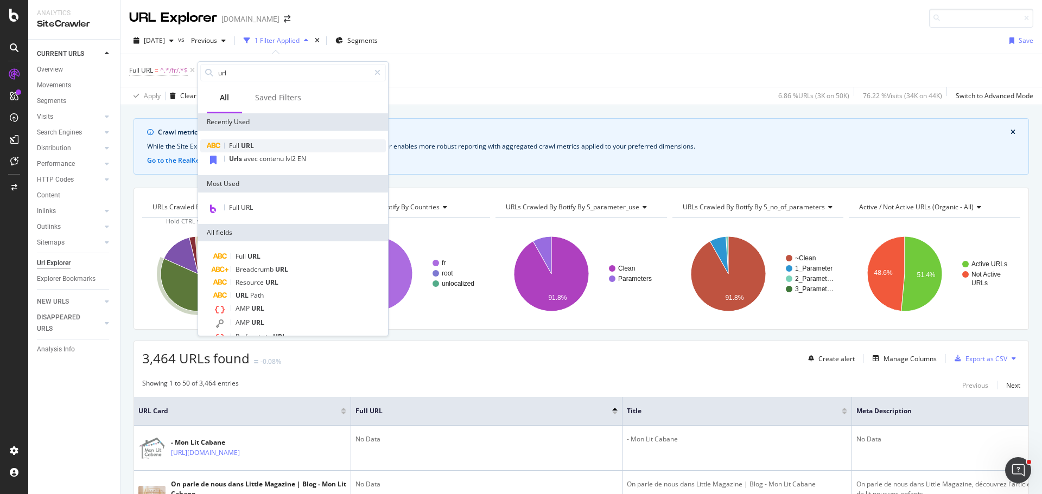
click at [290, 144] on div "Full URL" at bounding box center [293, 145] width 186 height 13
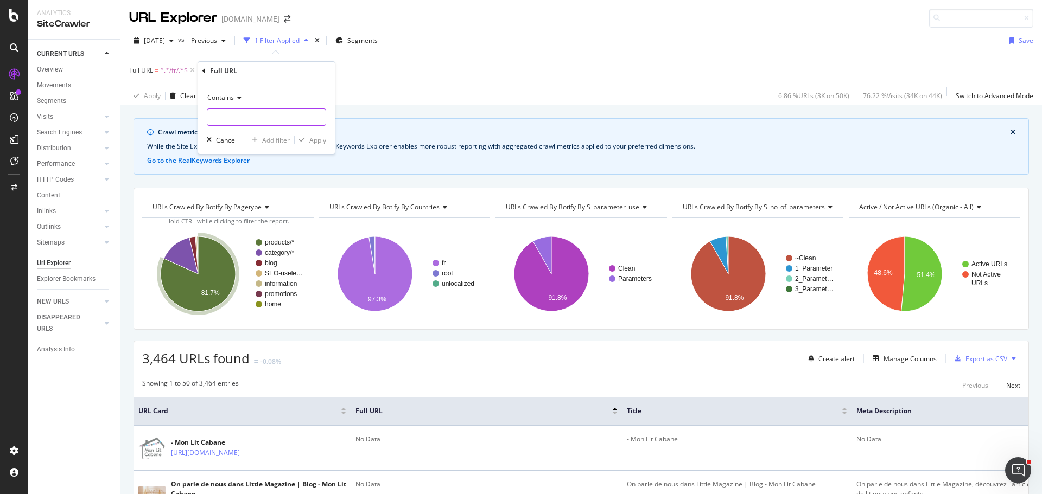
click at [245, 115] on input "text" at bounding box center [266, 117] width 118 height 17
click at [564, 72] on div "Full URL = ^.*/fr/.*$ Add Filter" at bounding box center [581, 70] width 904 height 33
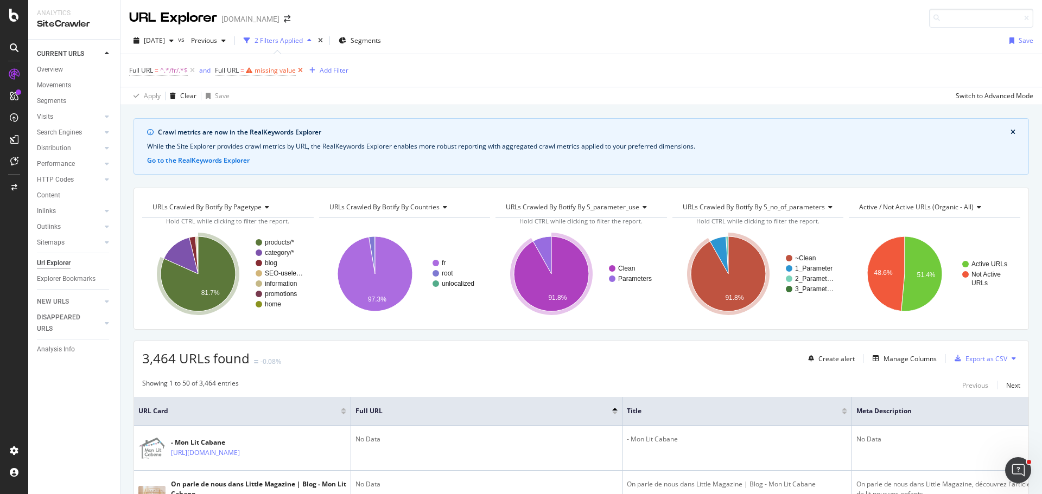
click at [303, 71] on icon at bounding box center [300, 70] width 9 height 11
click at [166, 69] on span "^.*/fr/.*$" at bounding box center [174, 70] width 28 height 15
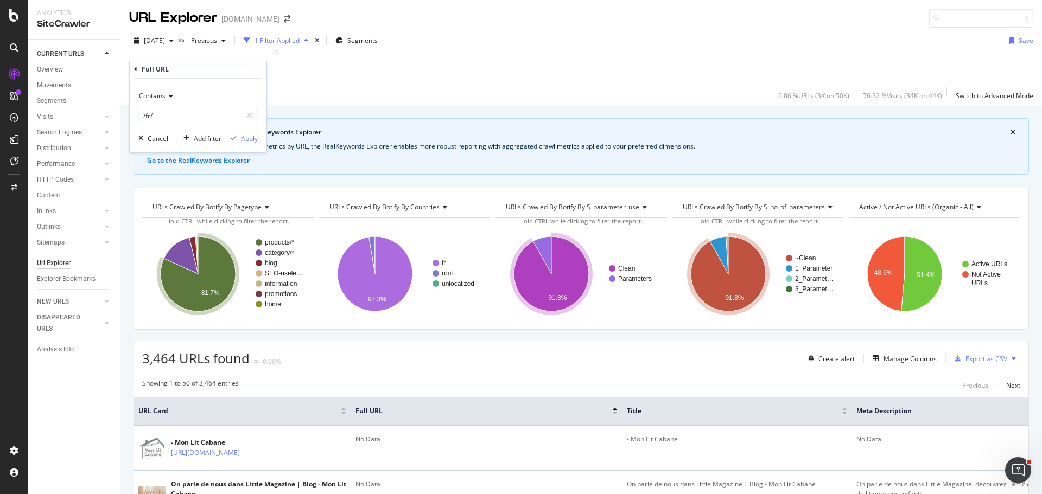
click at [168, 94] on icon at bounding box center [169, 96] width 8 height 7
click at [208, 86] on div "Contains /fr/ Cancel Add filter Apply" at bounding box center [198, 116] width 137 height 74
click at [173, 95] on div "Contains" at bounding box center [197, 95] width 119 height 17
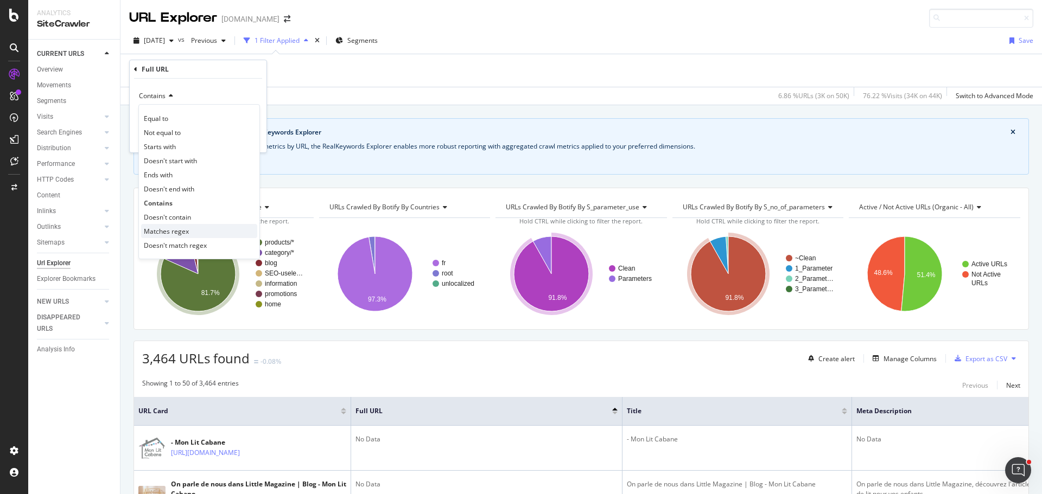
click at [205, 229] on div "Matches regex" at bounding box center [199, 231] width 116 height 14
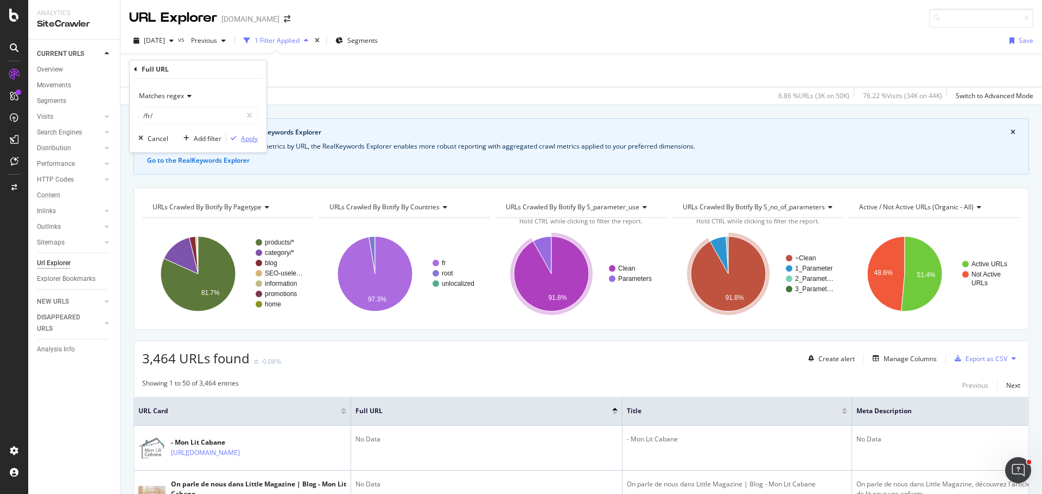
click at [255, 140] on div "Apply" at bounding box center [249, 138] width 17 height 9
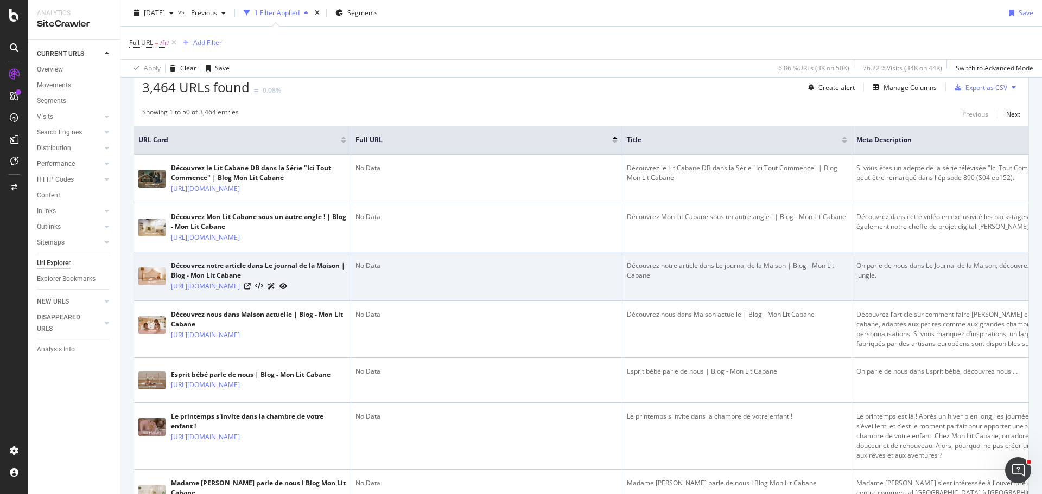
scroll to position [54, 0]
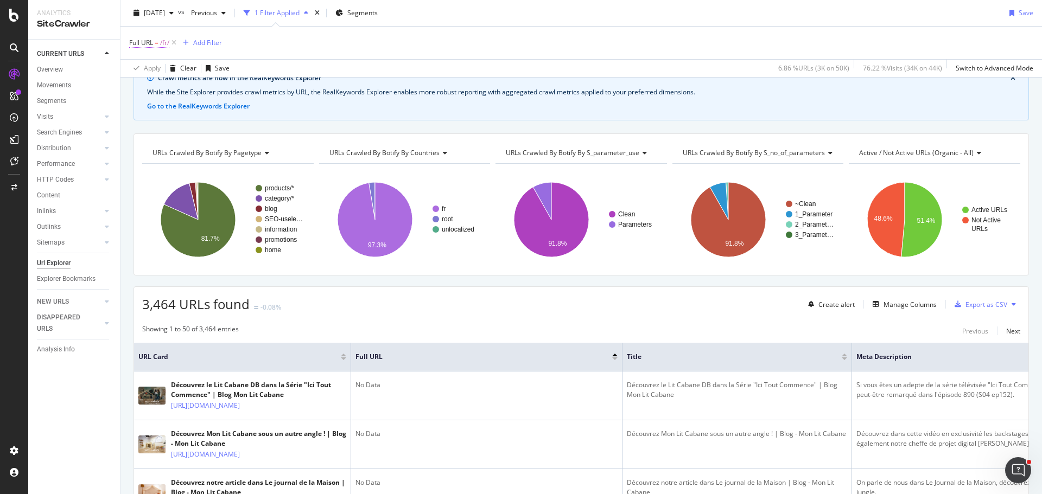
click at [149, 46] on span "Full URL" at bounding box center [141, 42] width 24 height 9
click at [162, 67] on span "Matches regex" at bounding box center [161, 67] width 45 height 9
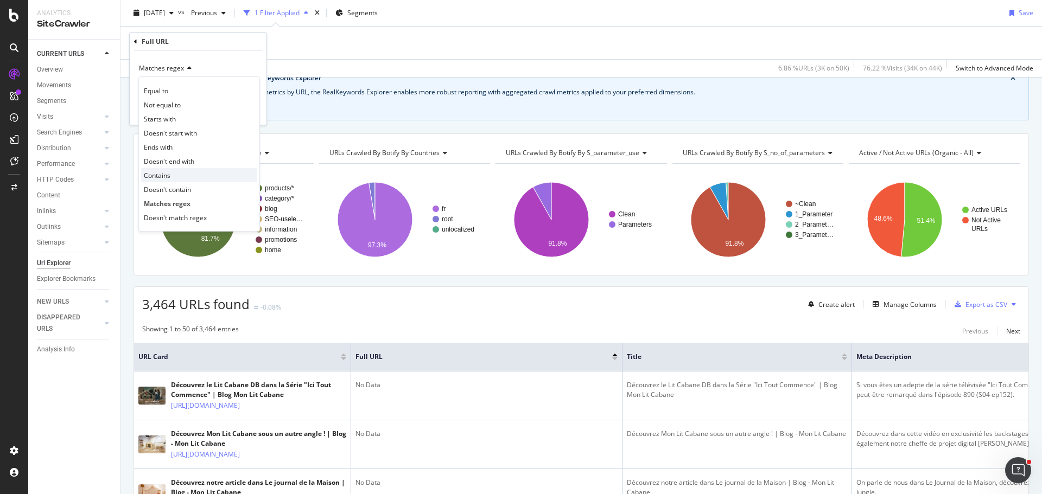
click at [196, 173] on div "Contains" at bounding box center [199, 175] width 116 height 14
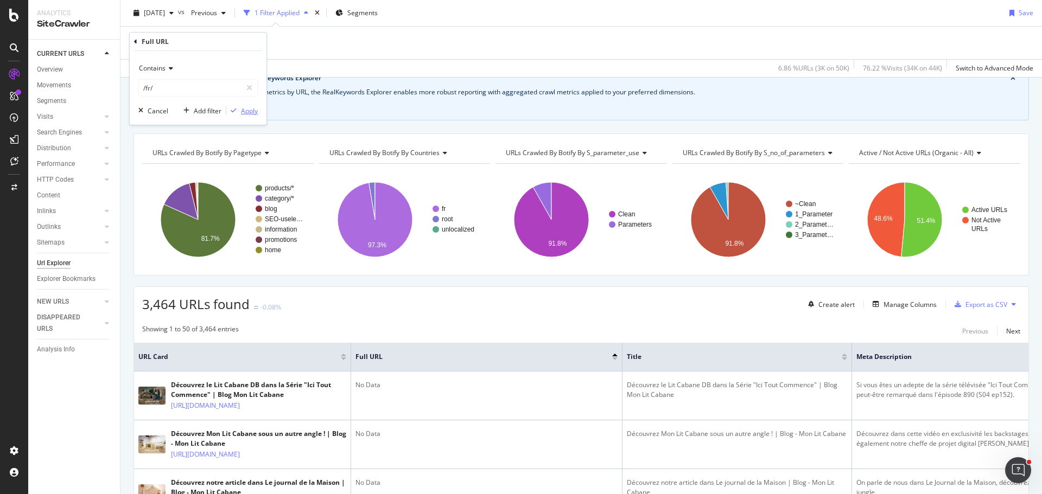
click at [250, 114] on div "Apply" at bounding box center [249, 110] width 17 height 9
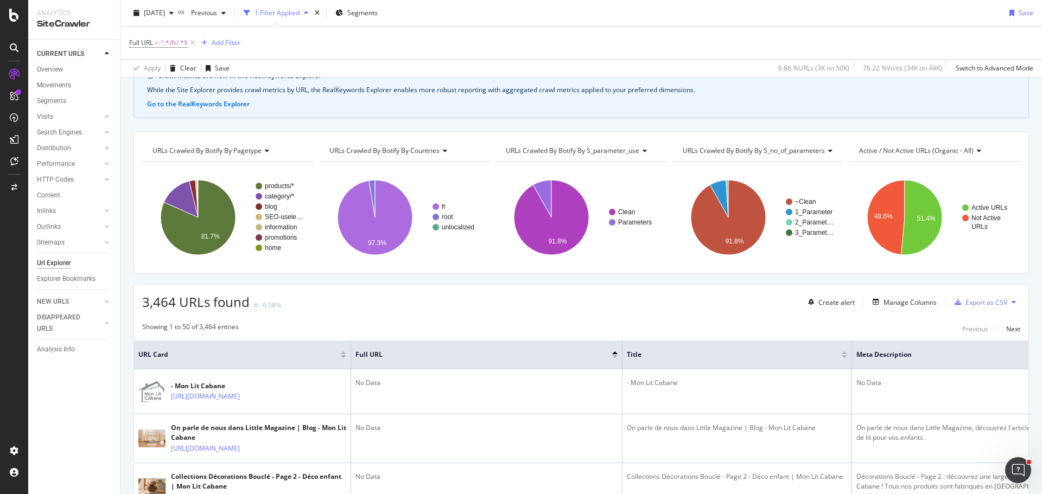
scroll to position [54, 0]
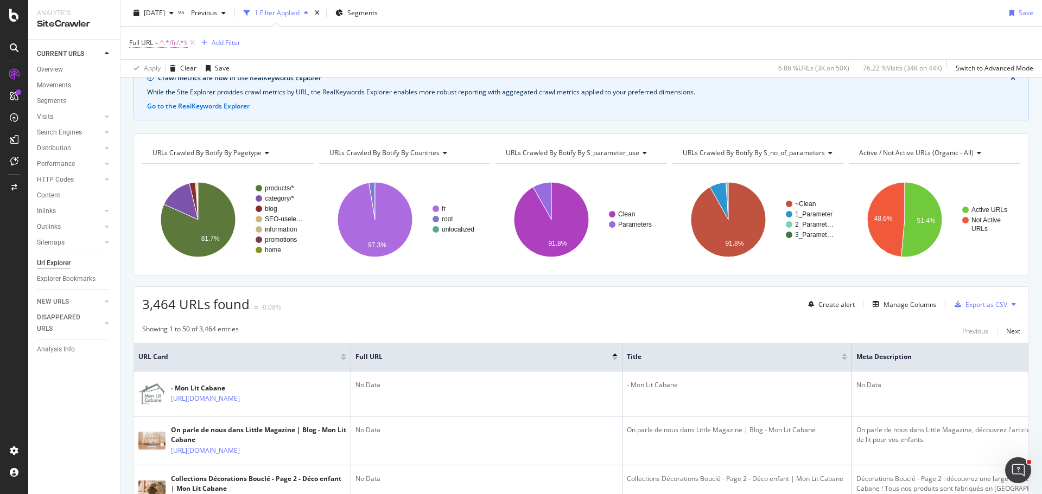
click at [155, 40] on span "=" at bounding box center [157, 42] width 4 height 9
click at [161, 67] on span "Contains" at bounding box center [152, 67] width 27 height 9
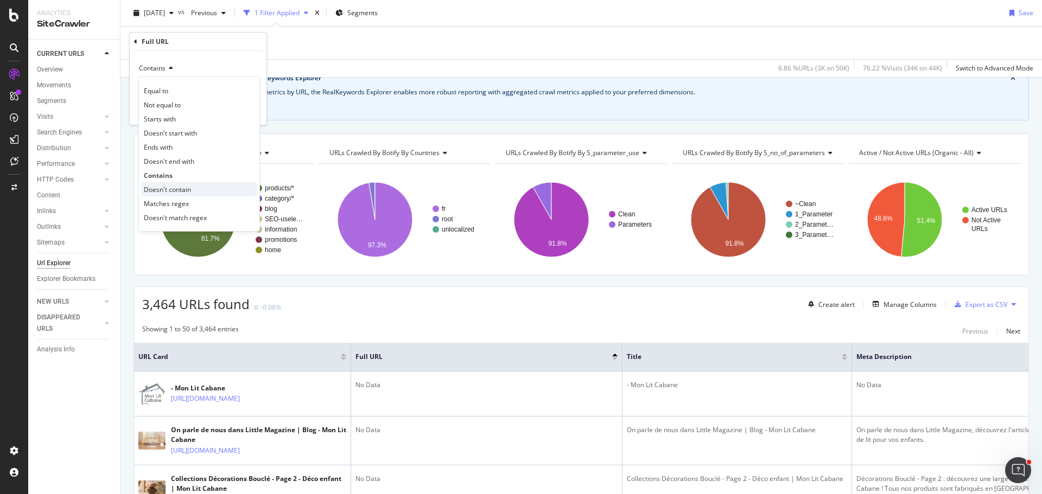
click at [181, 189] on span "Doesn't contain" at bounding box center [167, 189] width 47 height 9
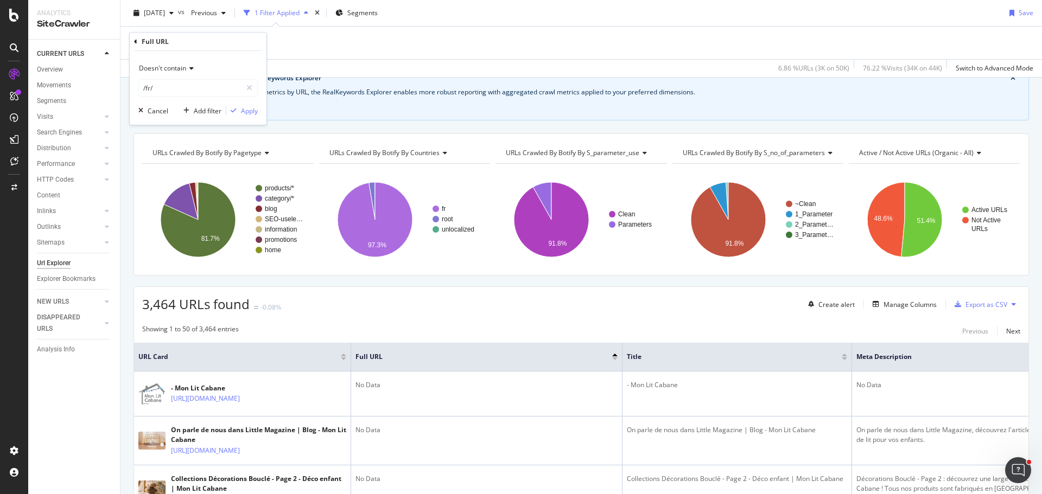
click at [193, 64] on div "Doesn't contain" at bounding box center [197, 68] width 119 height 17
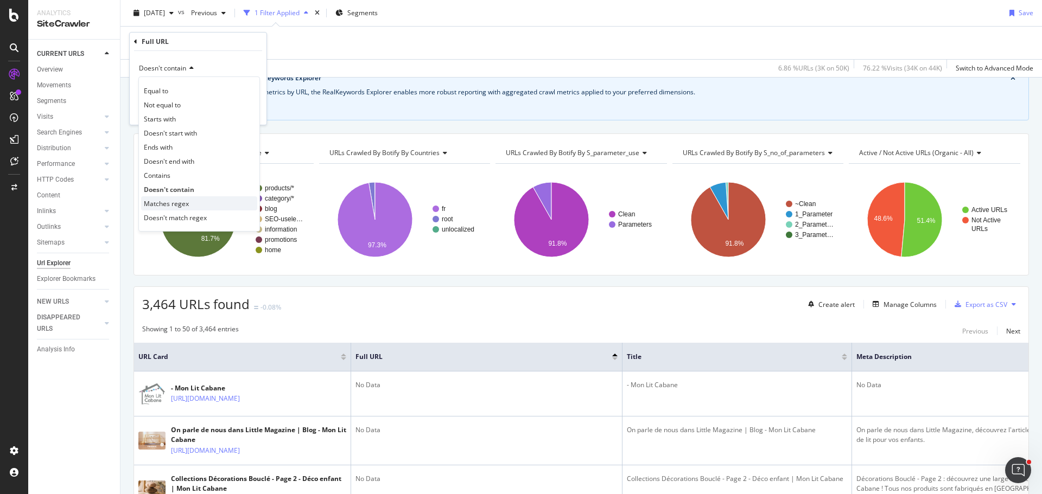
click at [203, 202] on div "Matches regex" at bounding box center [199, 203] width 116 height 14
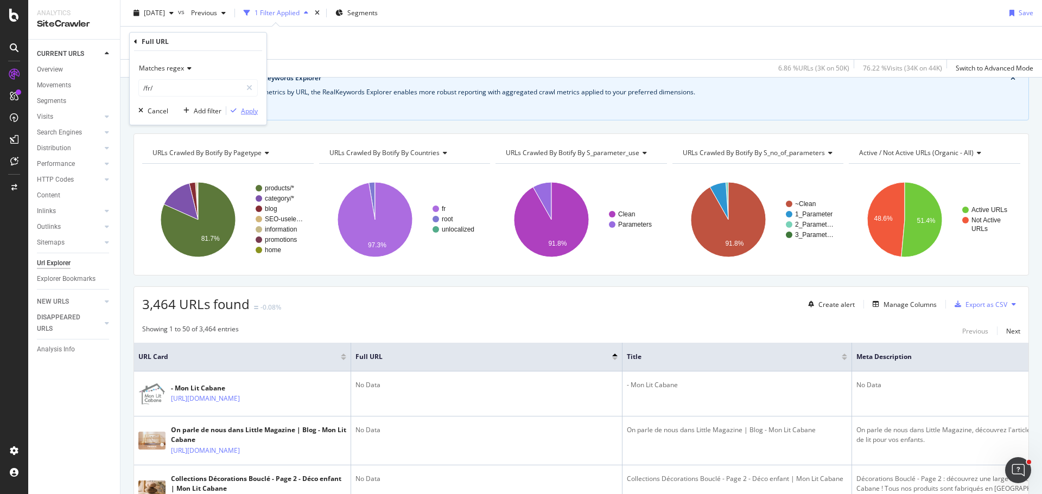
click at [247, 110] on div "Apply" at bounding box center [249, 110] width 17 height 9
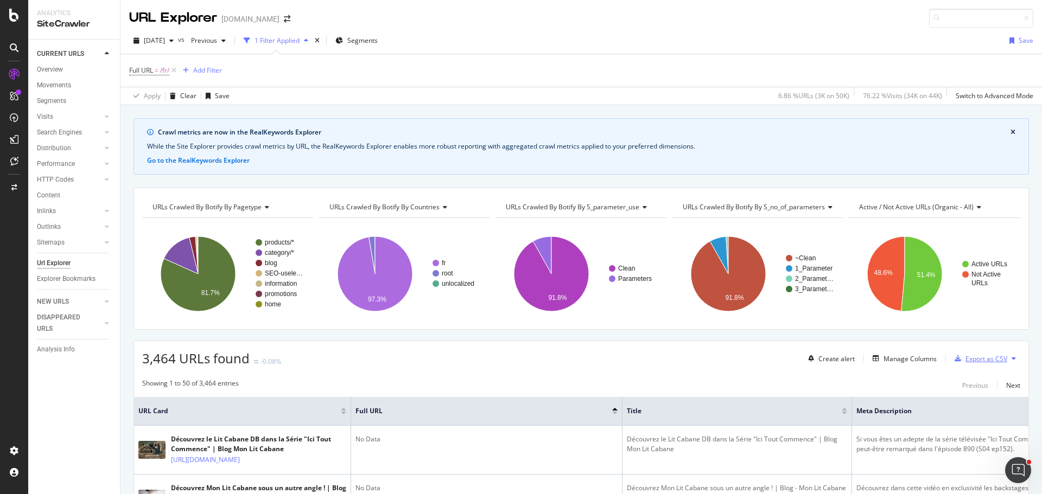
click at [967, 358] on div "Export as CSV" at bounding box center [986, 358] width 42 height 9
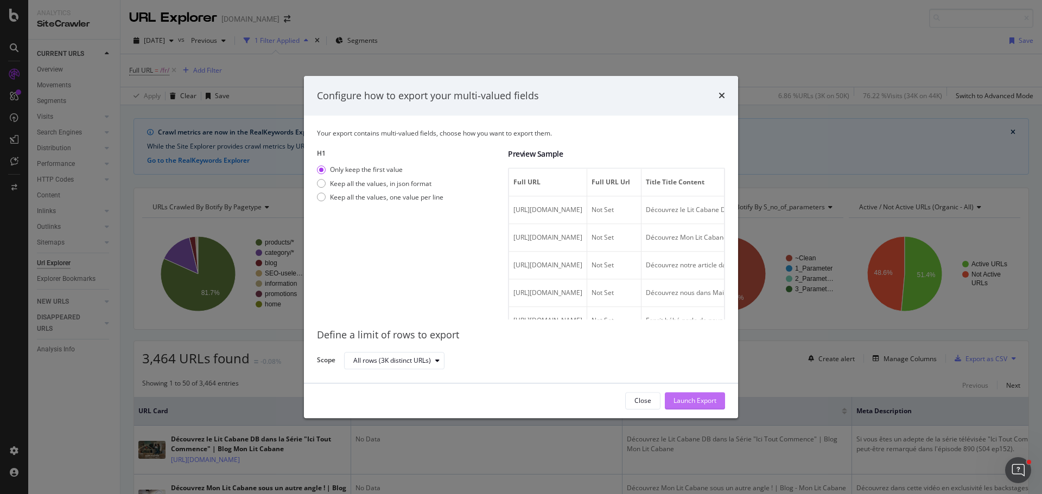
click at [692, 404] on div "Launch Export" at bounding box center [694, 401] width 43 height 9
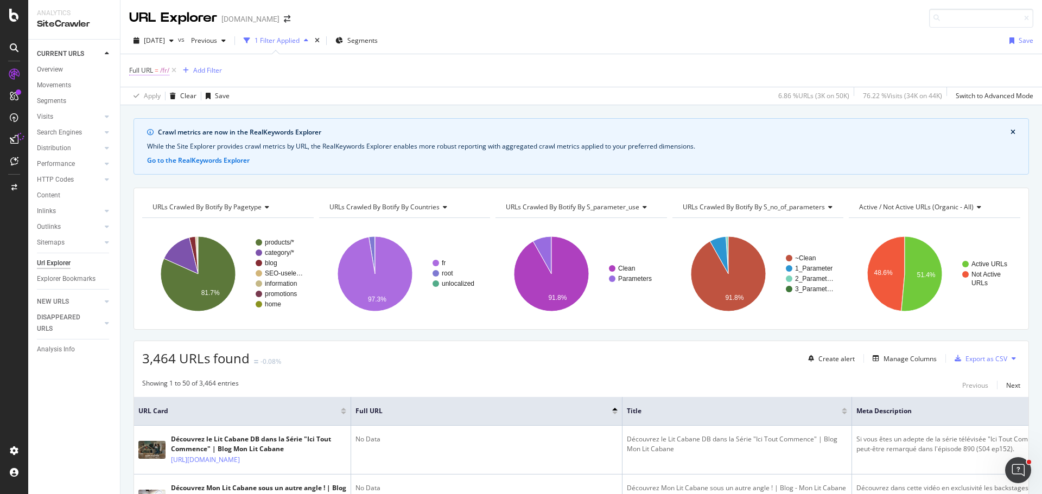
click at [164, 72] on span "/fr/" at bounding box center [164, 70] width 9 height 15
click at [150, 115] on input "/fr/" at bounding box center [190, 115] width 103 height 17
click at [146, 114] on input "/fr/" at bounding box center [190, 115] width 103 height 17
type input "/es/"
click at [250, 137] on div "Apply" at bounding box center [249, 138] width 17 height 9
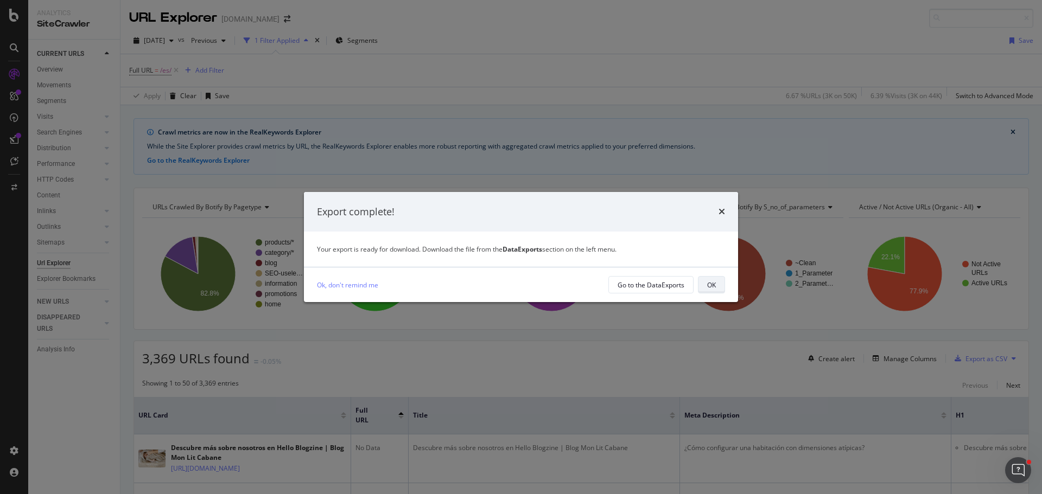
click at [710, 286] on div "OK" at bounding box center [711, 285] width 9 height 9
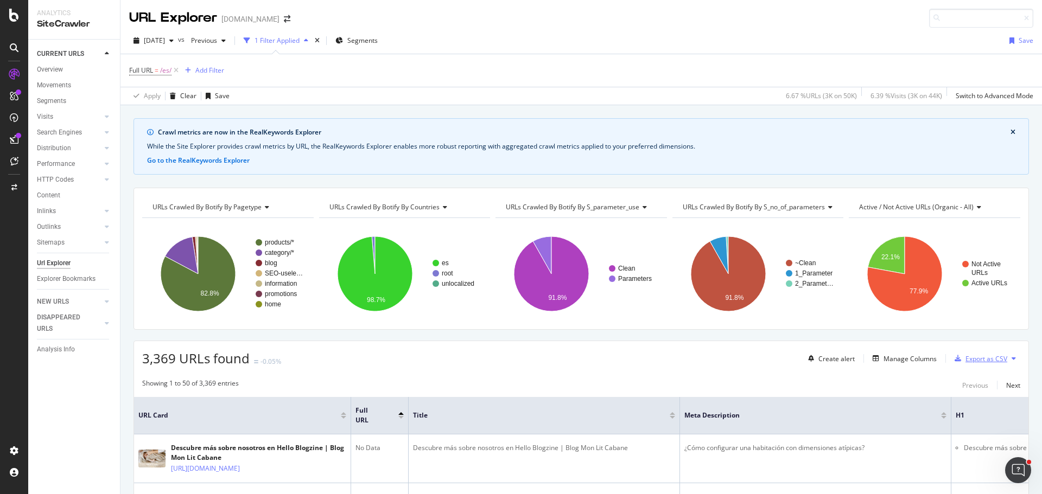
click at [965, 358] on div "Export as CSV" at bounding box center [986, 358] width 42 height 9
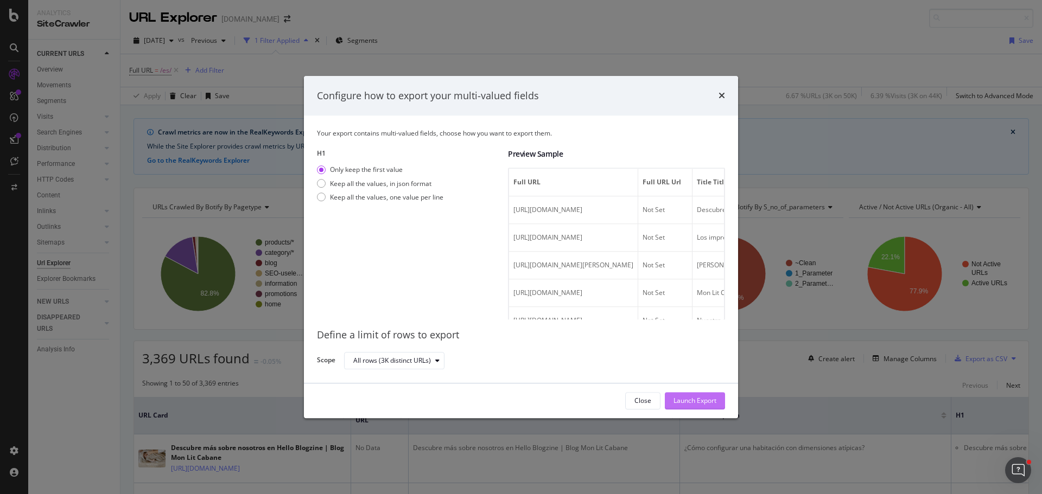
click at [700, 399] on div "Launch Export" at bounding box center [694, 401] width 43 height 9
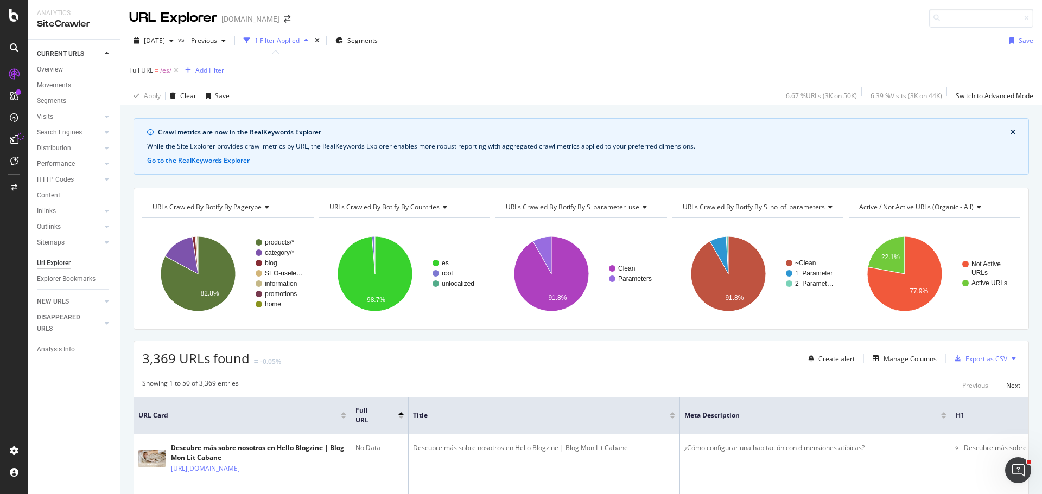
click at [166, 68] on span "/es/" at bounding box center [165, 70] width 11 height 15
click at [152, 113] on input "/es/" at bounding box center [190, 115] width 103 height 17
drag, startPoint x: 152, startPoint y: 114, endPoint x: 145, endPoint y: 119, distance: 8.1
click at [145, 119] on input "/es/" at bounding box center [190, 115] width 103 height 17
type input "/it/"
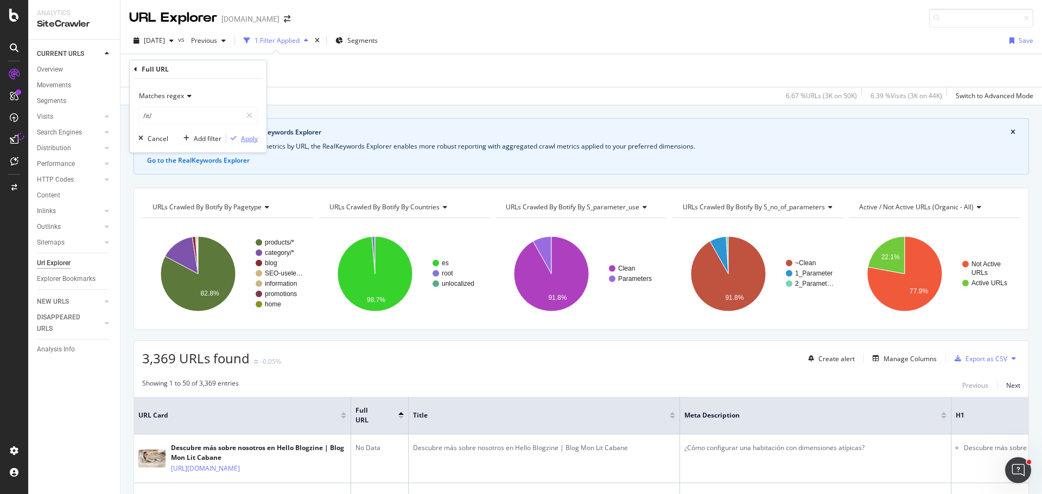
click at [252, 139] on div "Apply" at bounding box center [249, 138] width 17 height 9
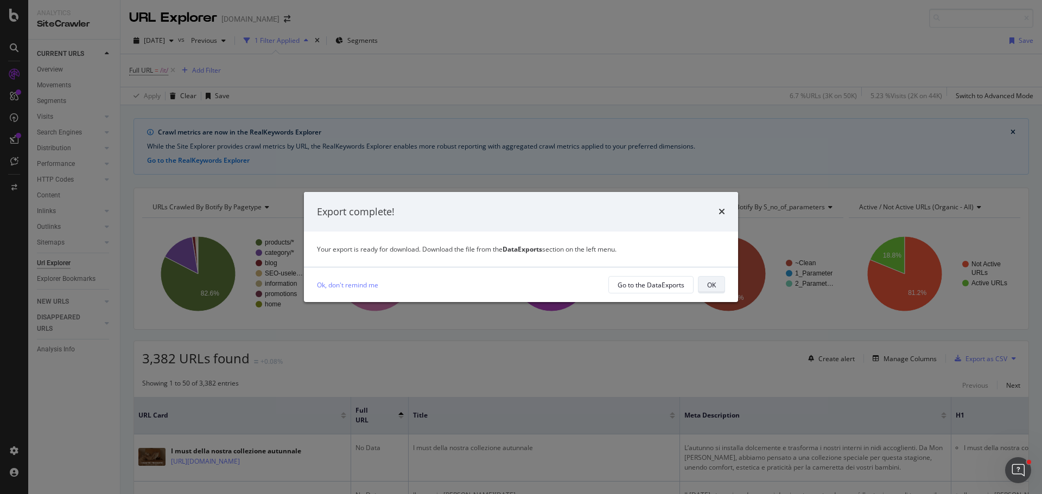
click at [709, 282] on div "OK" at bounding box center [711, 285] width 9 height 9
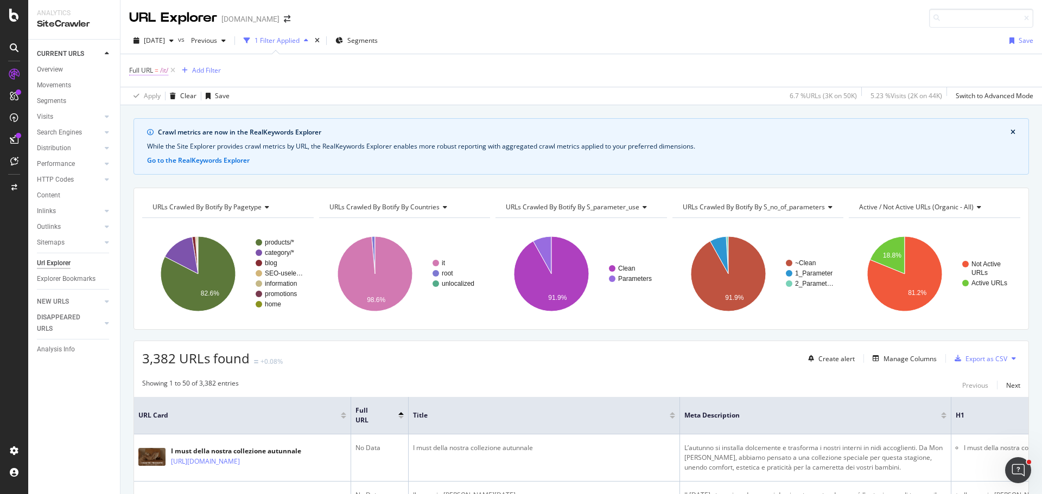
click at [165, 73] on span "/it/" at bounding box center [164, 70] width 8 height 15
click at [151, 115] on input "/it/" at bounding box center [190, 115] width 103 height 17
click at [150, 115] on input "/it/" at bounding box center [190, 115] width 103 height 17
click at [146, 118] on input "/it/" at bounding box center [190, 115] width 103 height 17
type input "/pt/"
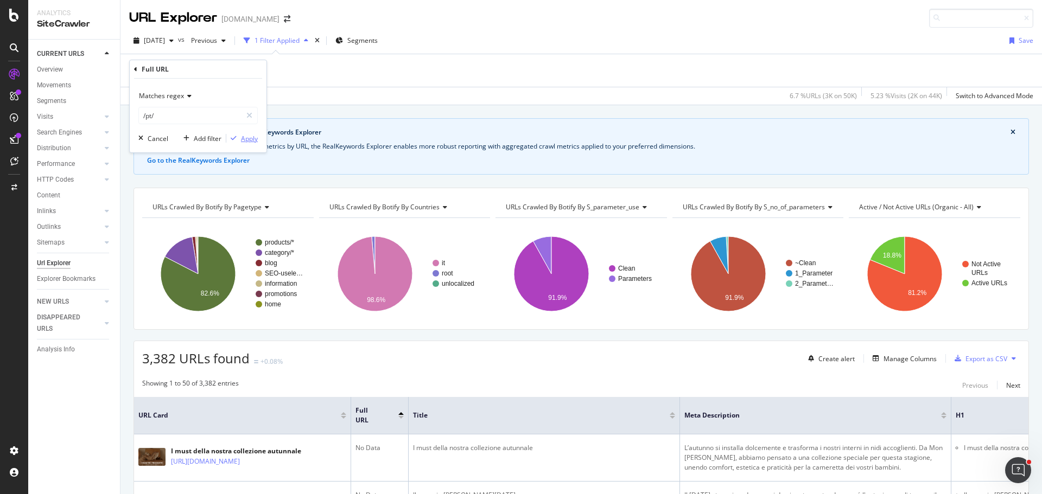
click at [237, 138] on div "button" at bounding box center [233, 138] width 15 height 7
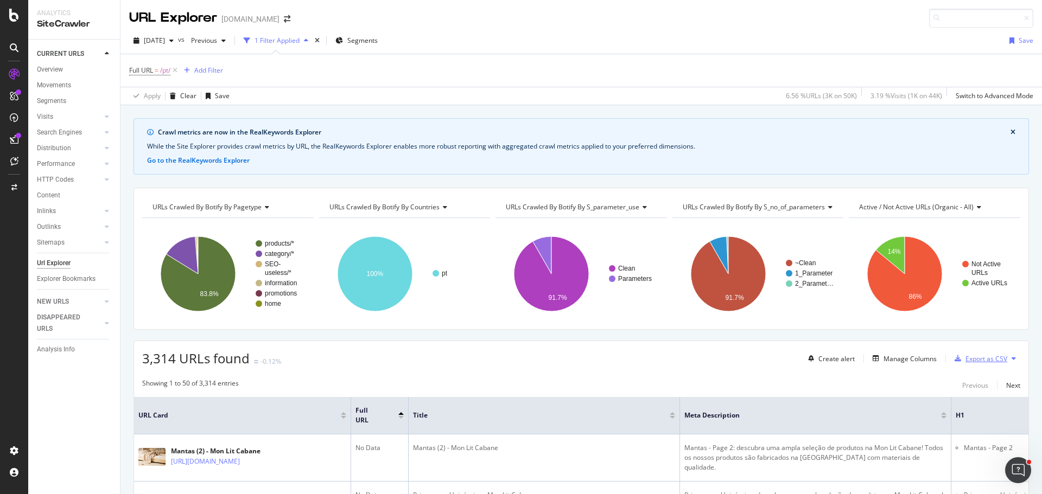
click at [992, 361] on div "Export as CSV" at bounding box center [986, 358] width 42 height 9
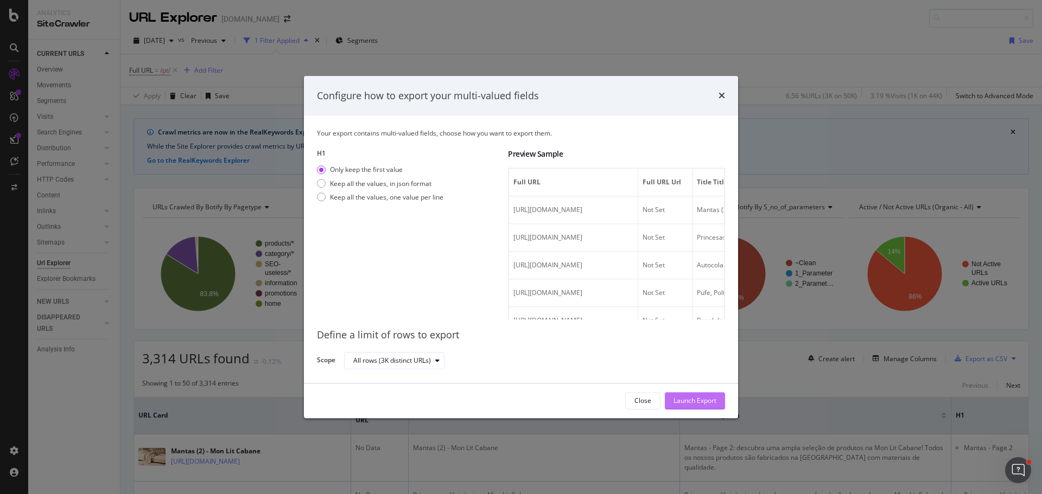
click at [689, 397] on div "Launch Export" at bounding box center [694, 401] width 43 height 9
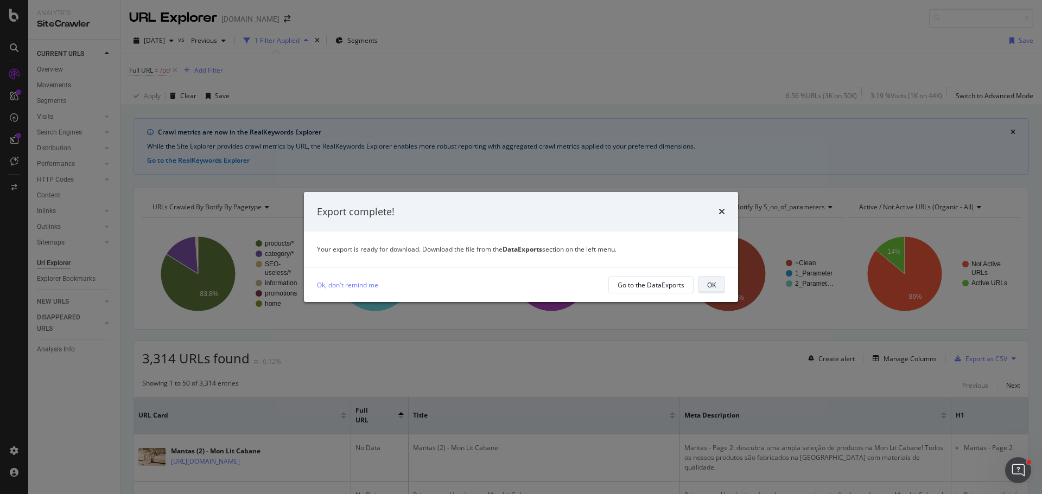
click at [710, 283] on div "OK" at bounding box center [711, 285] width 9 height 9
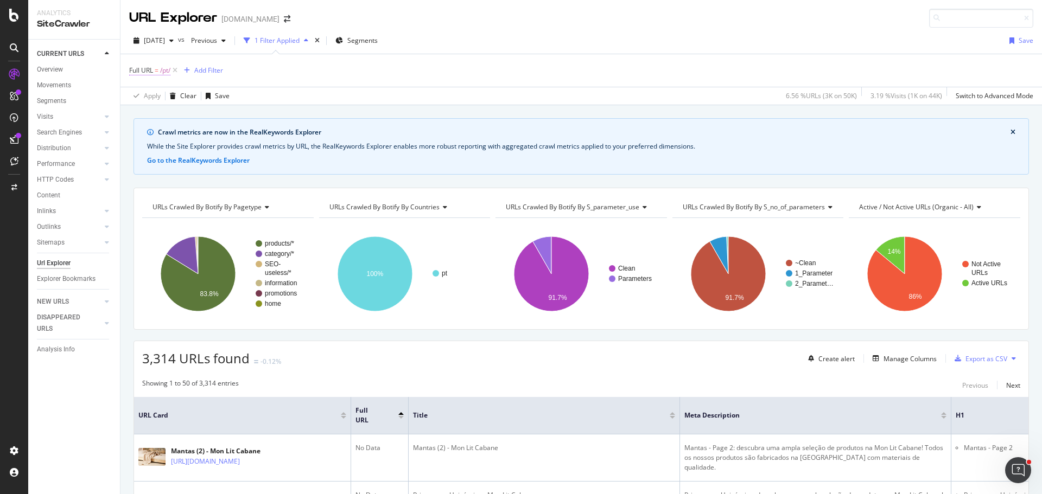
click at [166, 75] on span "/pt/" at bounding box center [165, 70] width 10 height 15
click at [151, 117] on input "/pt/" at bounding box center [190, 115] width 103 height 17
click at [152, 116] on input "/pt/" at bounding box center [190, 115] width 103 height 17
drag, startPoint x: 152, startPoint y: 116, endPoint x: 145, endPoint y: 119, distance: 7.8
click at [145, 119] on input "/pt/" at bounding box center [190, 115] width 103 height 17
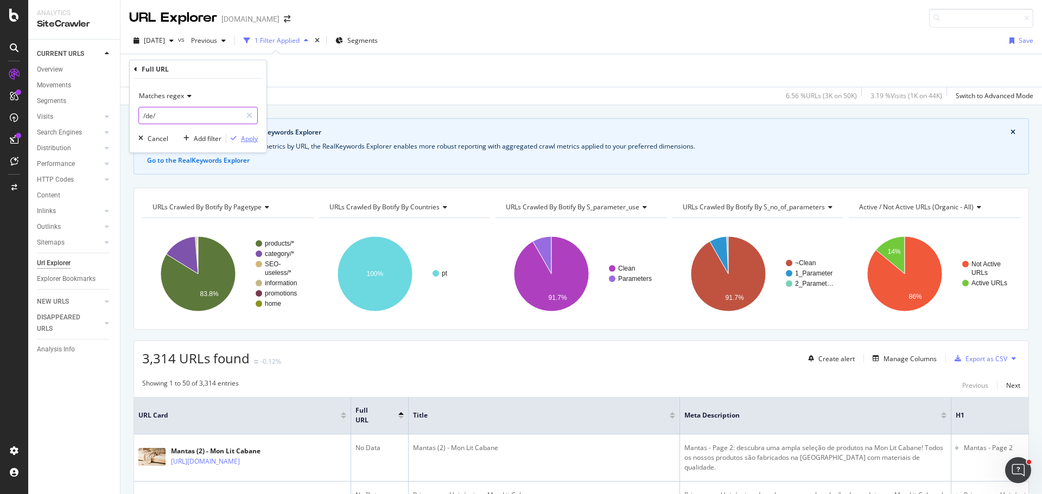
type input "/de/"
click at [249, 139] on div "Apply" at bounding box center [249, 138] width 17 height 9
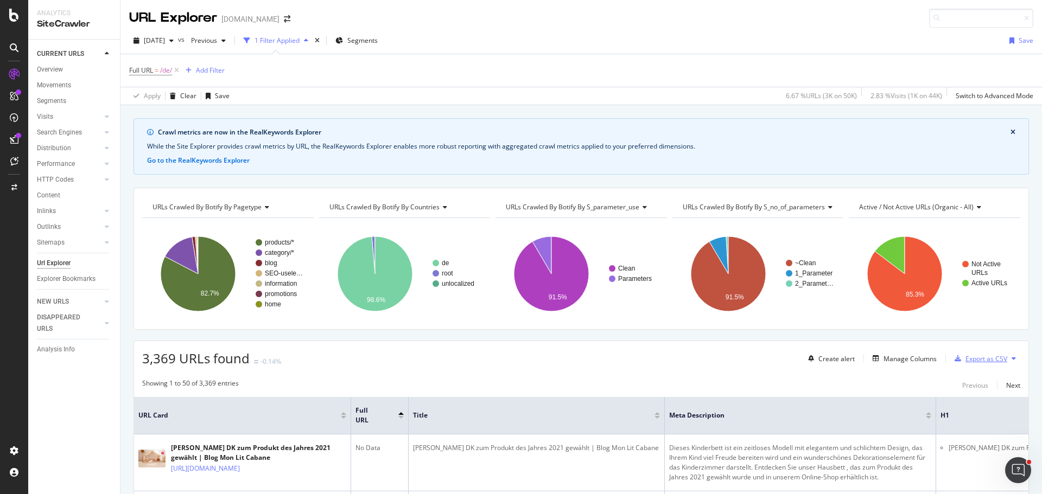
click at [985, 356] on div "Export as CSV" at bounding box center [986, 358] width 42 height 9
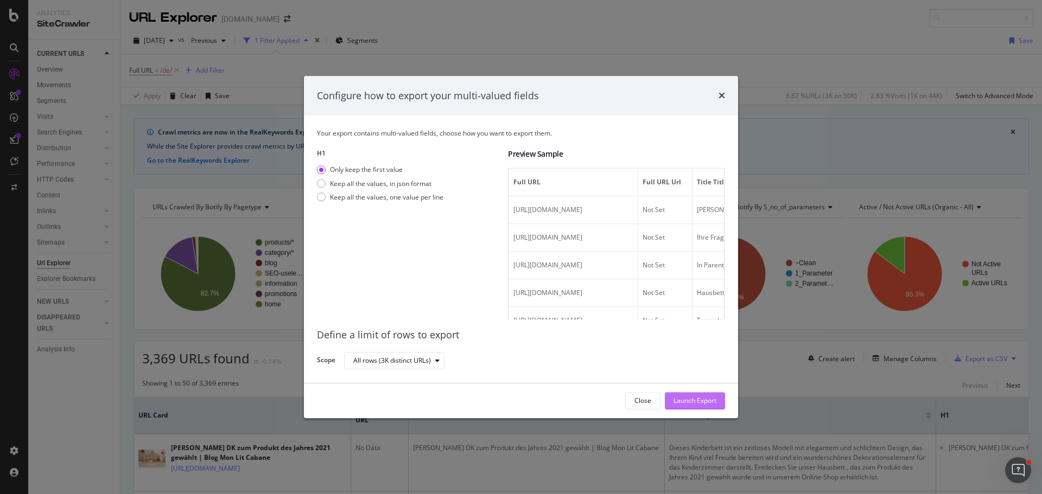
click at [690, 397] on div "Launch Export" at bounding box center [694, 401] width 43 height 9
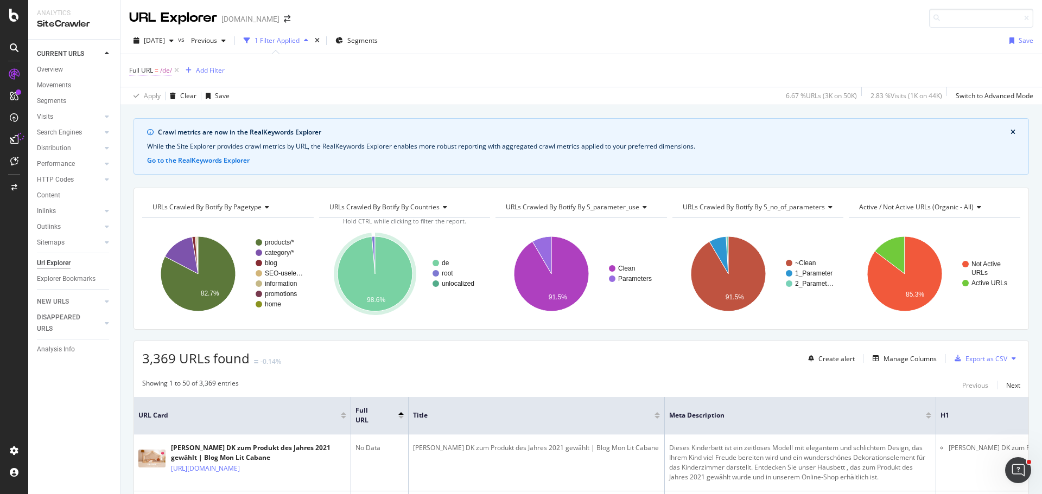
click at [165, 73] on span "/de/" at bounding box center [166, 70] width 12 height 15
click at [152, 113] on input "/de/" at bounding box center [190, 115] width 103 height 17
click at [153, 113] on input "/de/" at bounding box center [190, 115] width 103 height 17
click at [149, 115] on input "/de/" at bounding box center [190, 115] width 103 height 17
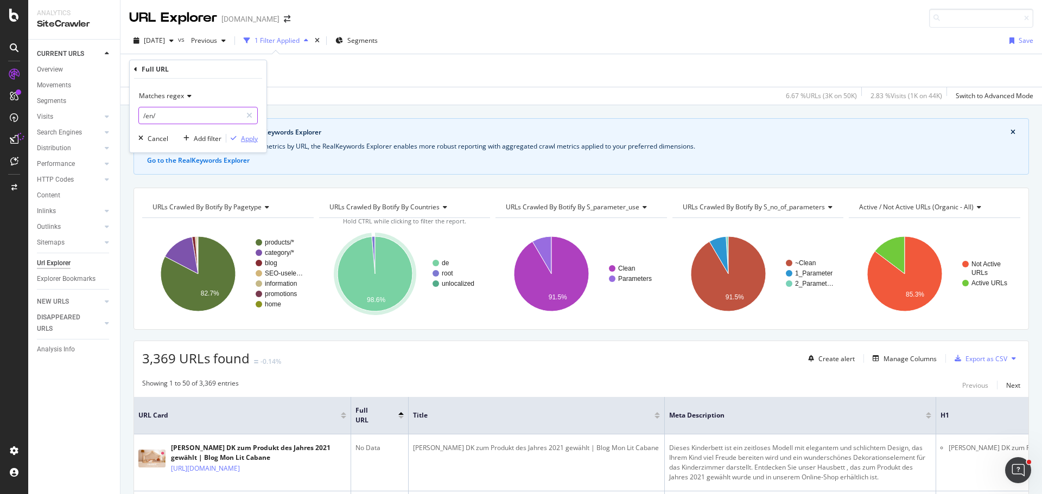
type input "/en/"
click at [244, 139] on div "Apply" at bounding box center [249, 138] width 17 height 9
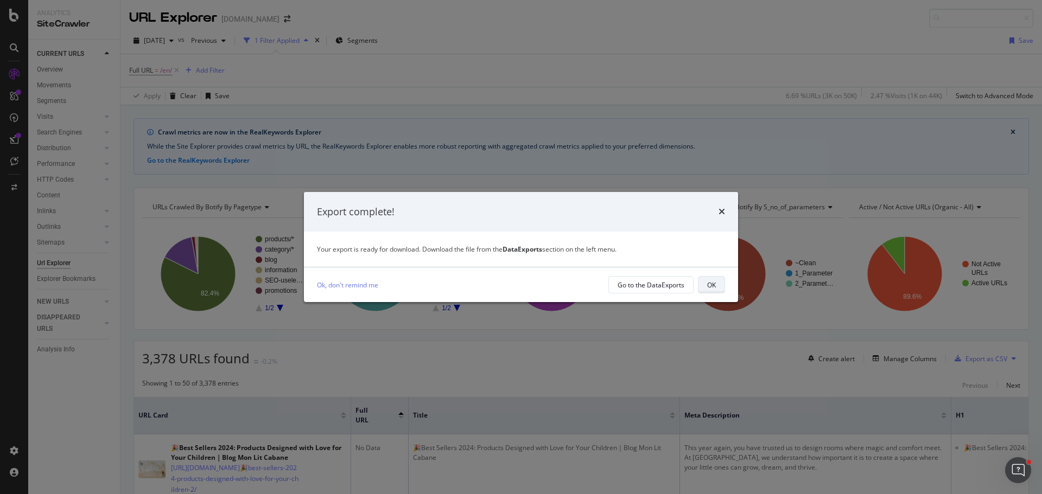
click at [707, 289] on div "OK" at bounding box center [711, 285] width 9 height 9
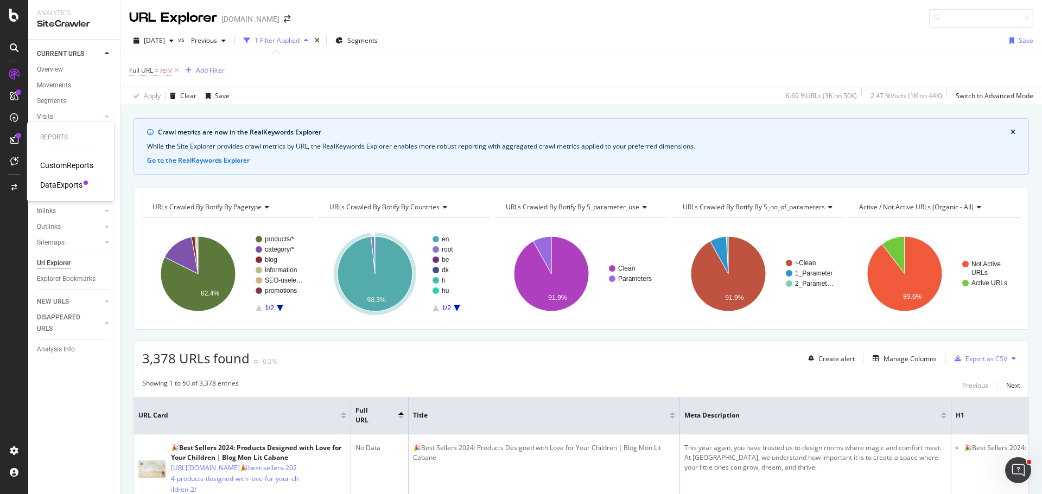
click at [78, 179] on div "CustomReports DataExports" at bounding box center [70, 175] width 61 height 30
click at [78, 181] on div "DataExports" at bounding box center [61, 185] width 42 height 11
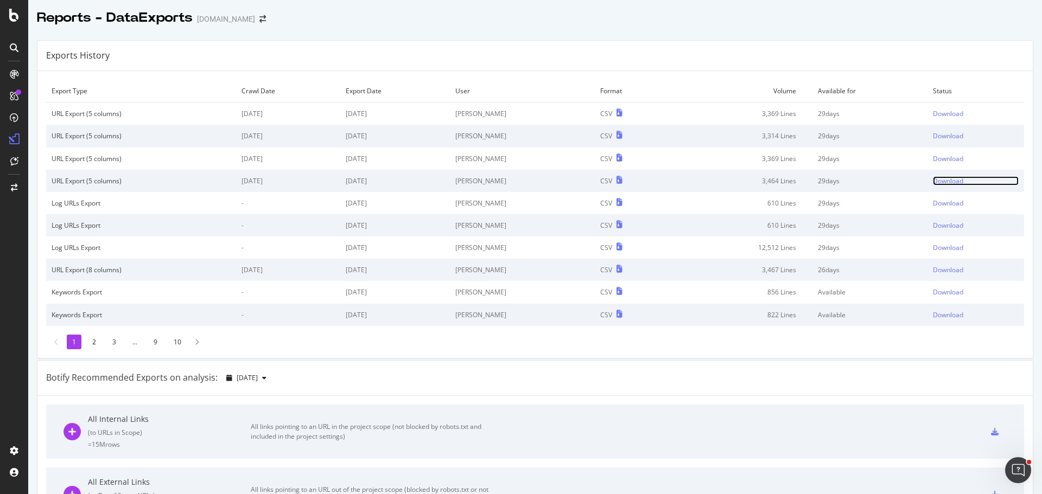
click at [933, 184] on div "Download" at bounding box center [948, 180] width 30 height 9
click at [933, 158] on div "Download" at bounding box center [948, 158] width 30 height 9
click at [933, 136] on div "Download" at bounding box center [948, 135] width 30 height 9
click at [933, 114] on div "Download" at bounding box center [948, 113] width 30 height 9
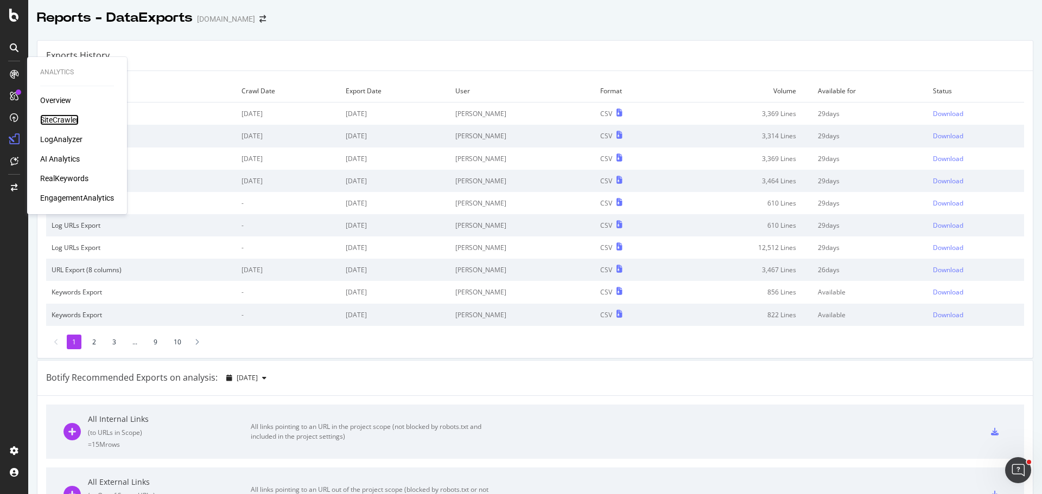
click at [52, 117] on div "SiteCrawler" at bounding box center [59, 119] width 39 height 11
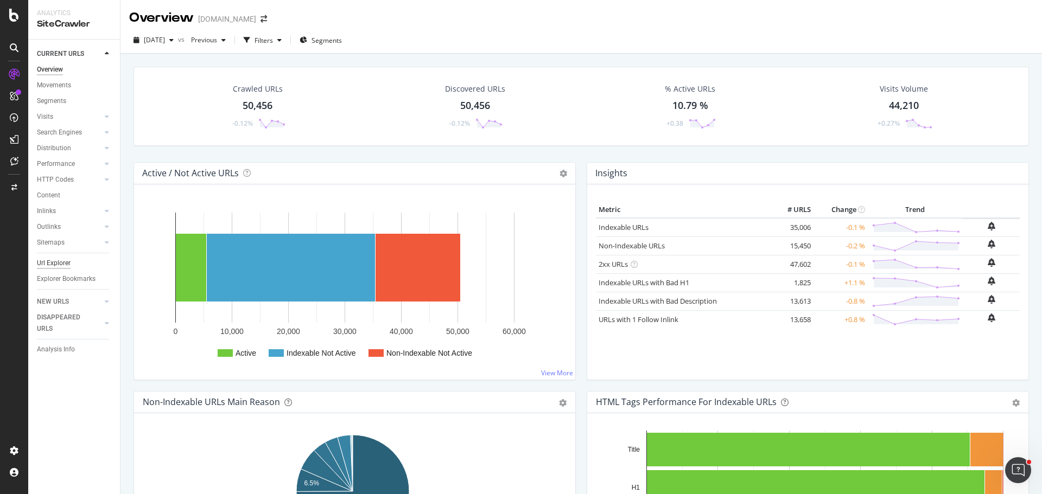
click at [63, 266] on div "Url Explorer" at bounding box center [54, 263] width 34 height 11
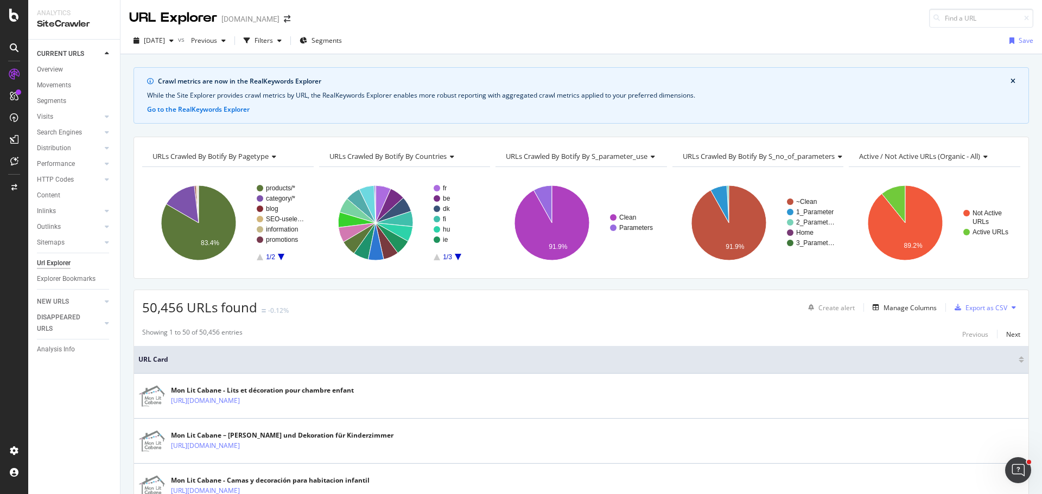
click at [1010, 84] on icon "close banner" at bounding box center [1012, 81] width 5 height 7
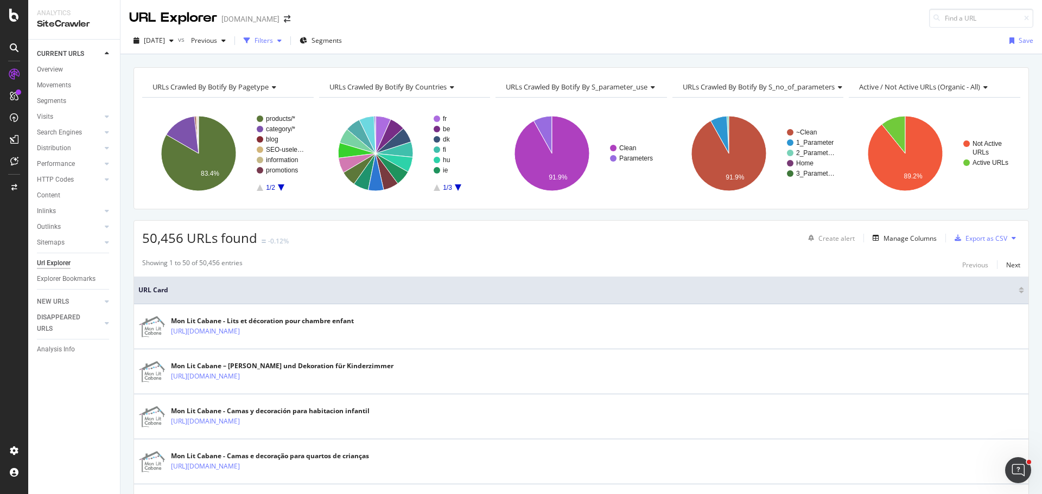
click at [286, 37] on div "Filters" at bounding box center [262, 41] width 47 height 16
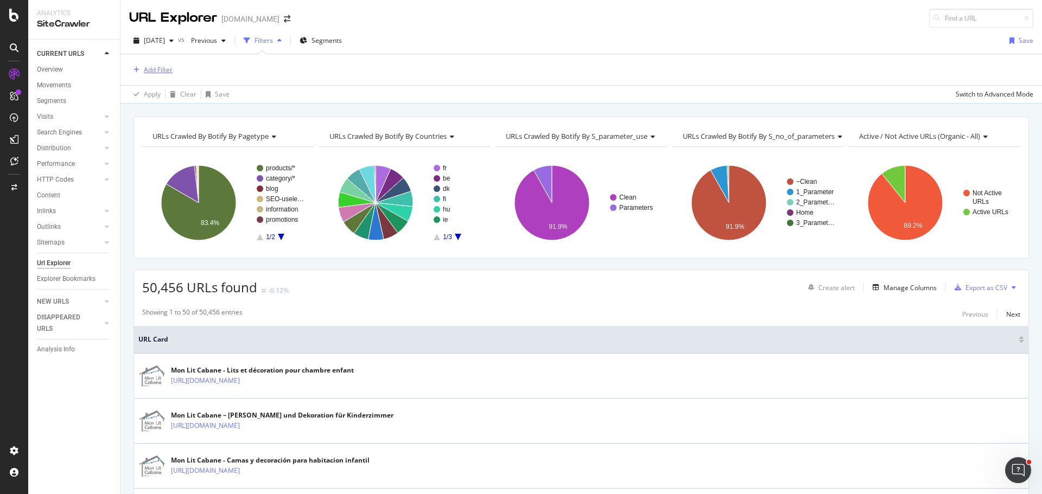
click at [147, 68] on div "Add Filter" at bounding box center [158, 69] width 29 height 9
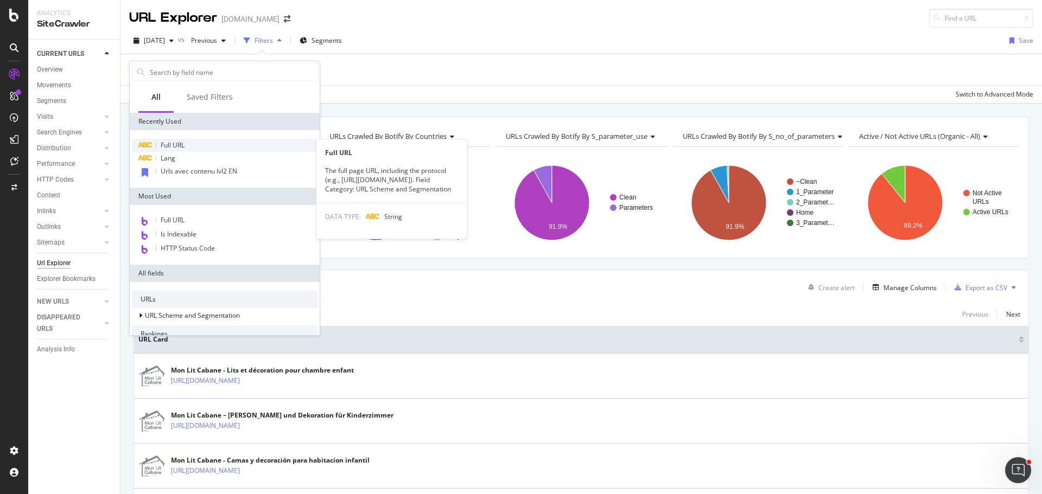
click at [193, 143] on div "Full URL" at bounding box center [225, 145] width 186 height 13
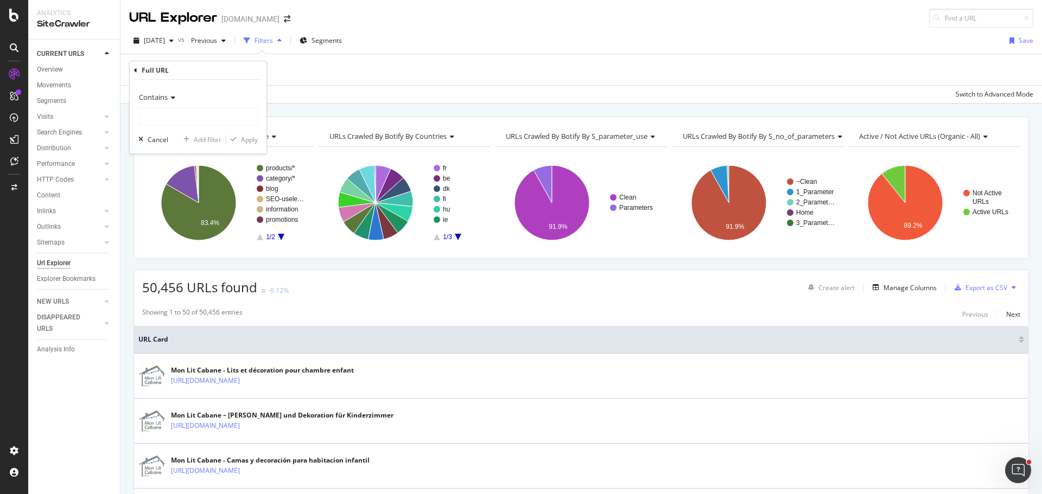
click at [163, 95] on span "Contains" at bounding box center [153, 97] width 29 height 10
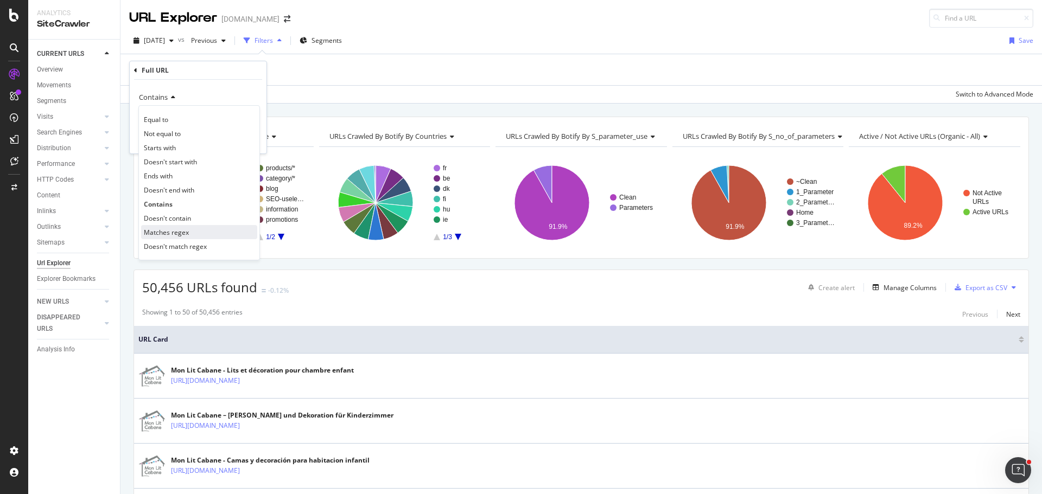
click at [192, 228] on div "Matches regex" at bounding box center [199, 232] width 116 height 14
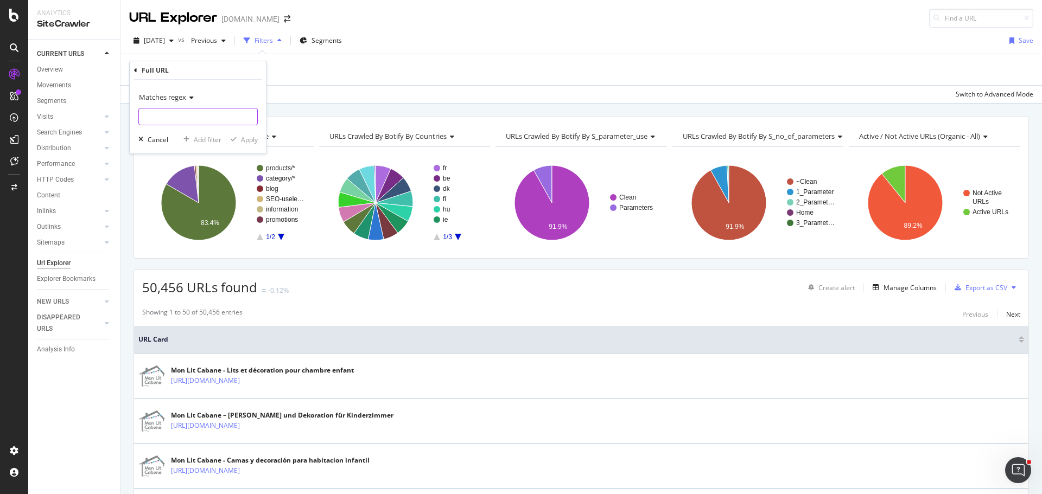
click at [165, 117] on input "text" at bounding box center [198, 116] width 118 height 17
type input "/it/"
click at [248, 140] on div "Apply" at bounding box center [249, 139] width 17 height 9
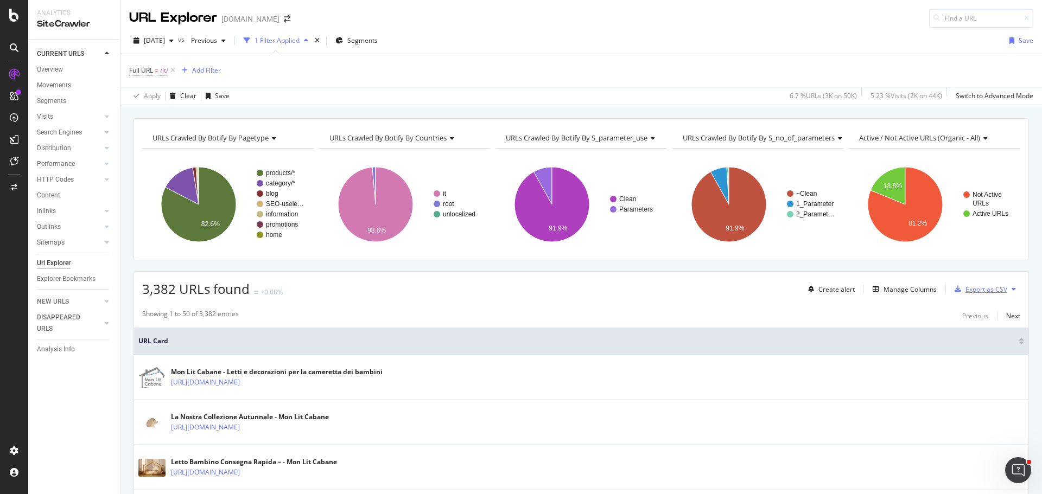
click at [973, 294] on div "Export as CSV" at bounding box center [986, 289] width 42 height 9
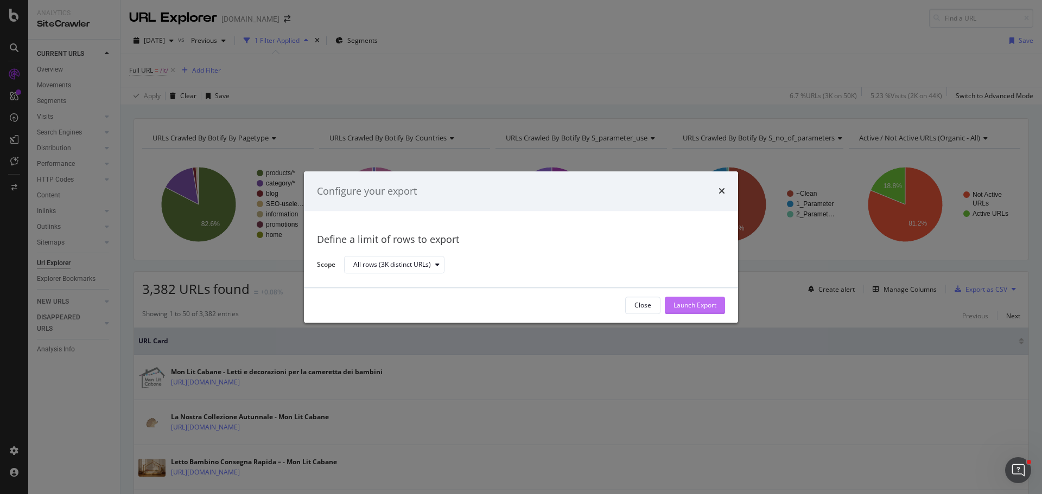
click at [708, 311] on div "Launch Export" at bounding box center [694, 305] width 43 height 16
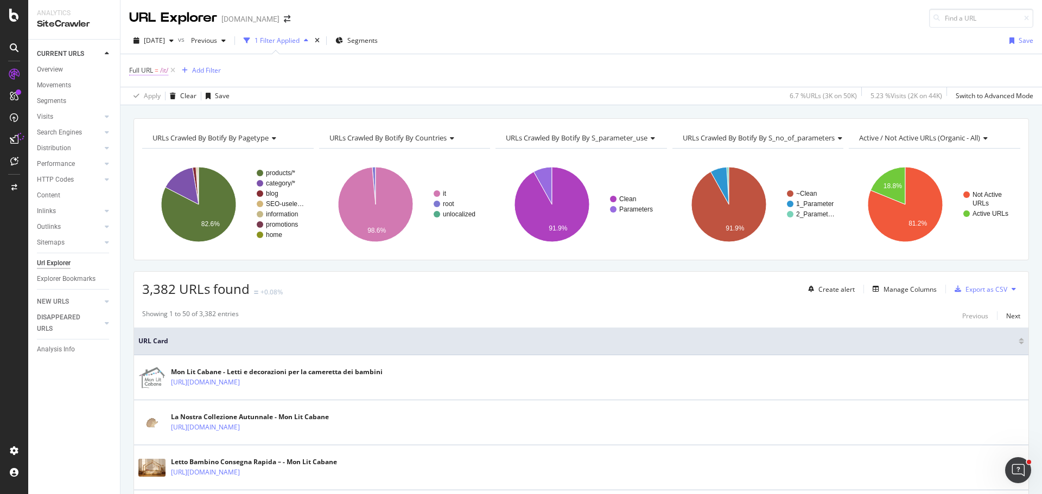
click at [163, 69] on span "/it/" at bounding box center [164, 70] width 8 height 15
click at [374, 81] on div "Full URL = /it/ Add Filter" at bounding box center [581, 70] width 904 height 33
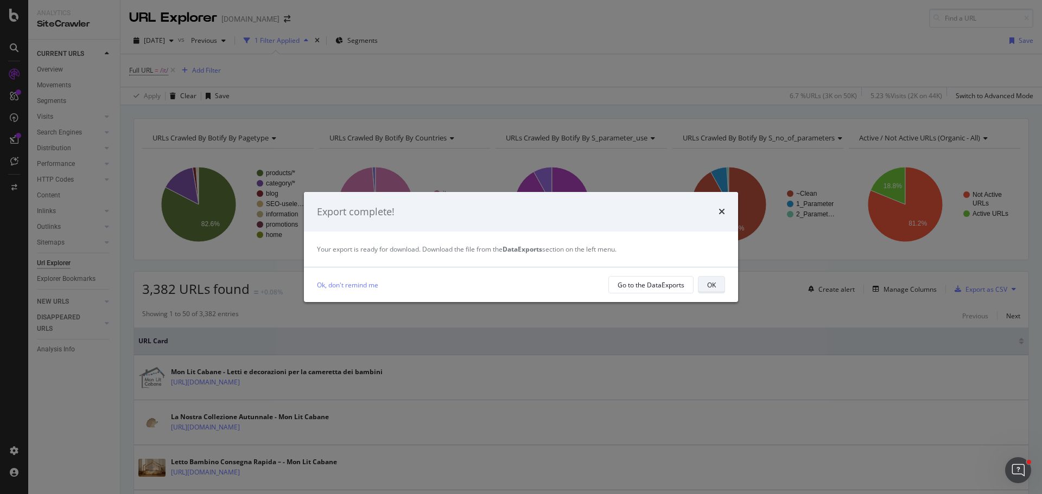
click at [709, 289] on div "OK" at bounding box center [711, 285] width 9 height 9
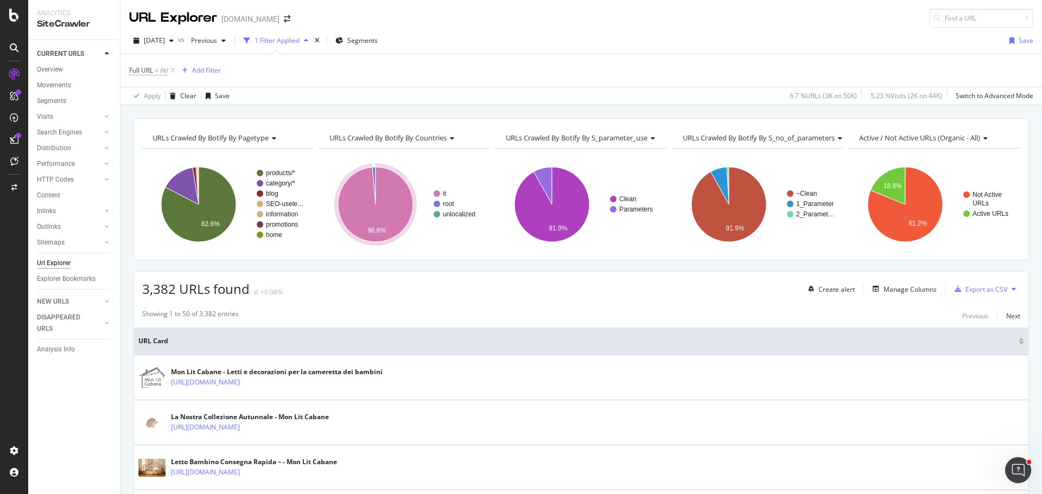
click at [162, 69] on span "/it/" at bounding box center [164, 70] width 8 height 15
click at [150, 117] on input "/it/" at bounding box center [190, 115] width 103 height 17
click at [149, 117] on input "/it/" at bounding box center [190, 115] width 103 height 17
type input "/en/"
click at [259, 141] on div "Matches regex /en/ Cancel Add filter Apply" at bounding box center [198, 116] width 137 height 74
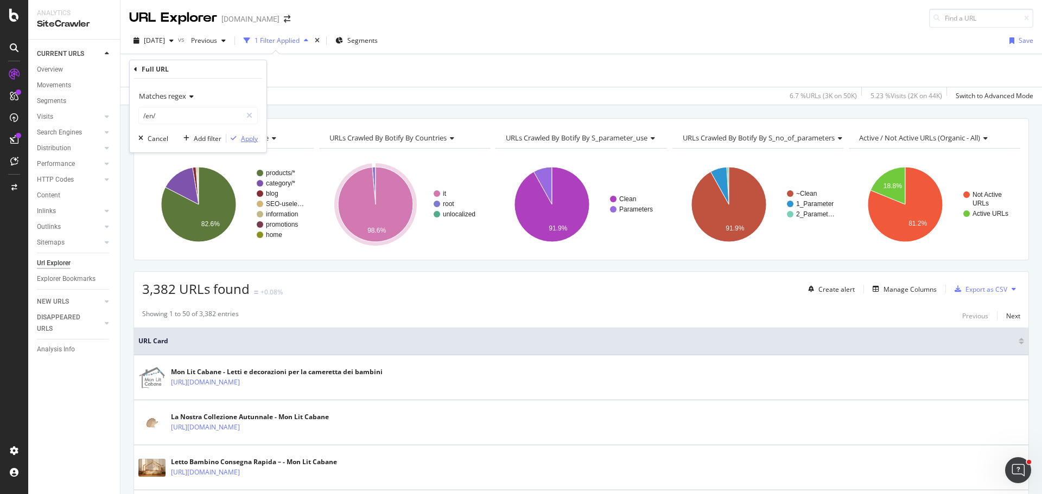
click at [251, 140] on div "Apply" at bounding box center [249, 138] width 17 height 9
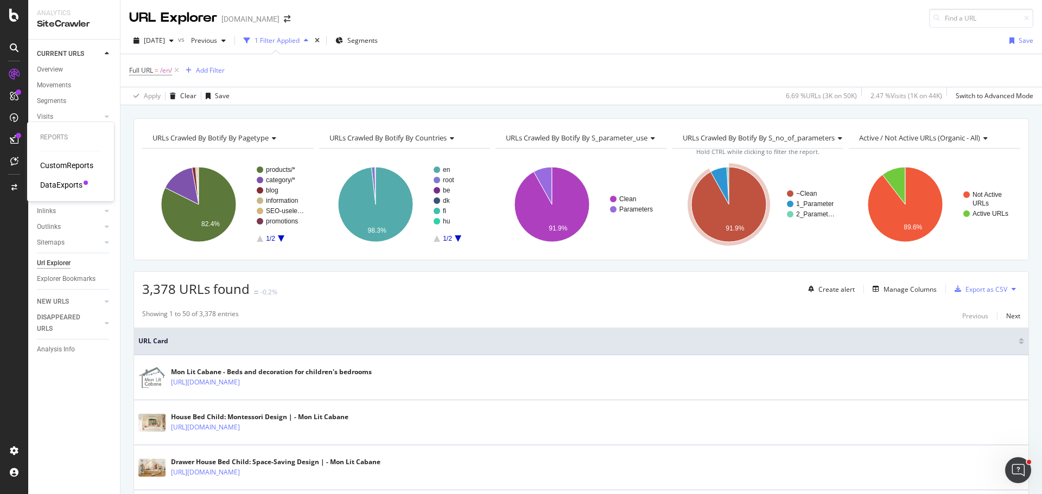
click at [62, 186] on div "DataExports" at bounding box center [61, 185] width 42 height 11
click at [977, 292] on div "Export as CSV" at bounding box center [986, 289] width 42 height 9
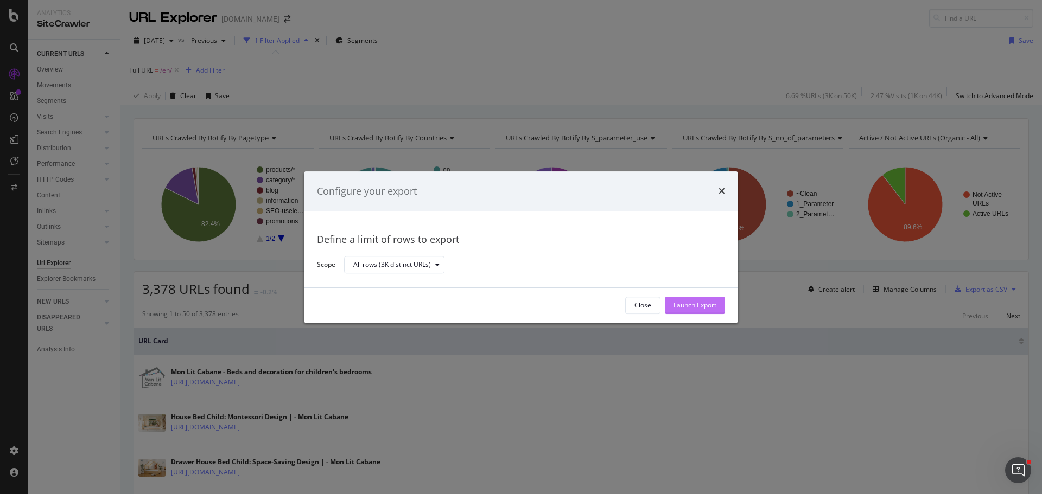
click at [688, 305] on div "Launch Export" at bounding box center [694, 305] width 43 height 9
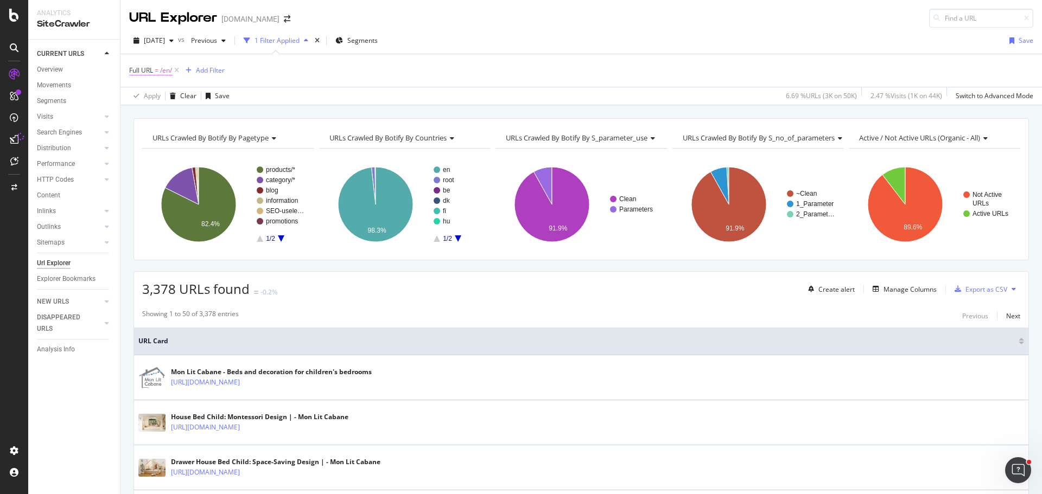
click at [163, 73] on span "/en/" at bounding box center [166, 70] width 12 height 15
click at [154, 113] on input "/en/" at bounding box center [190, 115] width 103 height 17
click at [149, 115] on input "/en/" at bounding box center [190, 115] width 103 height 17
type input "/it/"
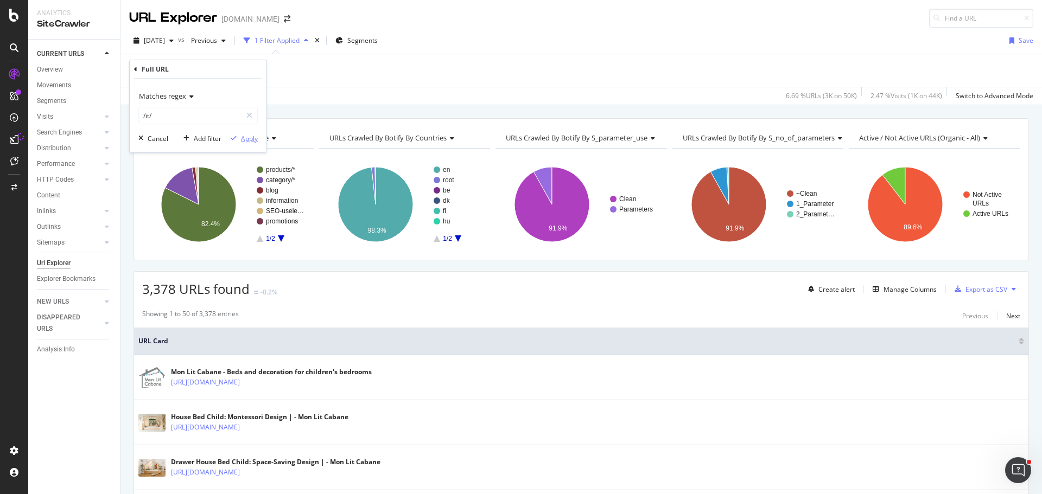
click at [247, 135] on div "Apply" at bounding box center [249, 138] width 17 height 9
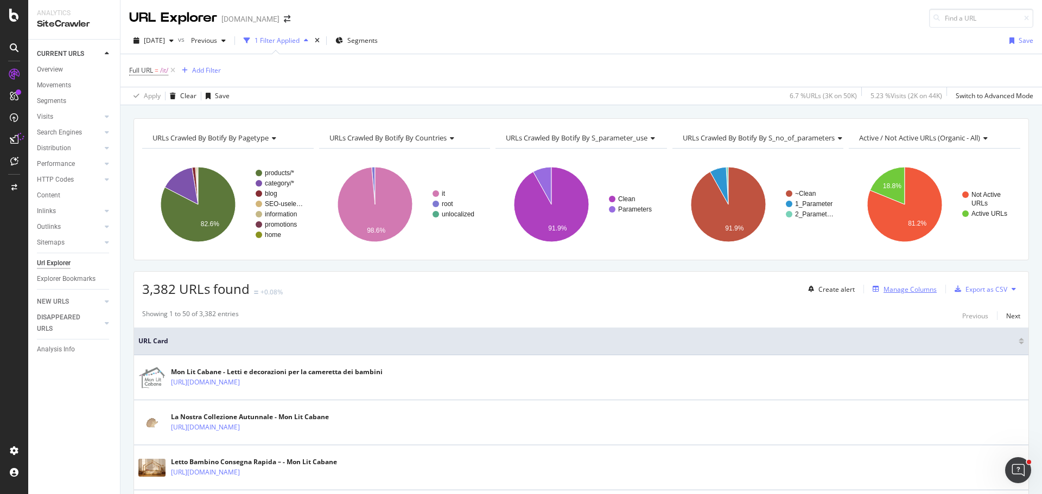
click at [890, 290] on div "Manage Columns" at bounding box center [909, 289] width 53 height 9
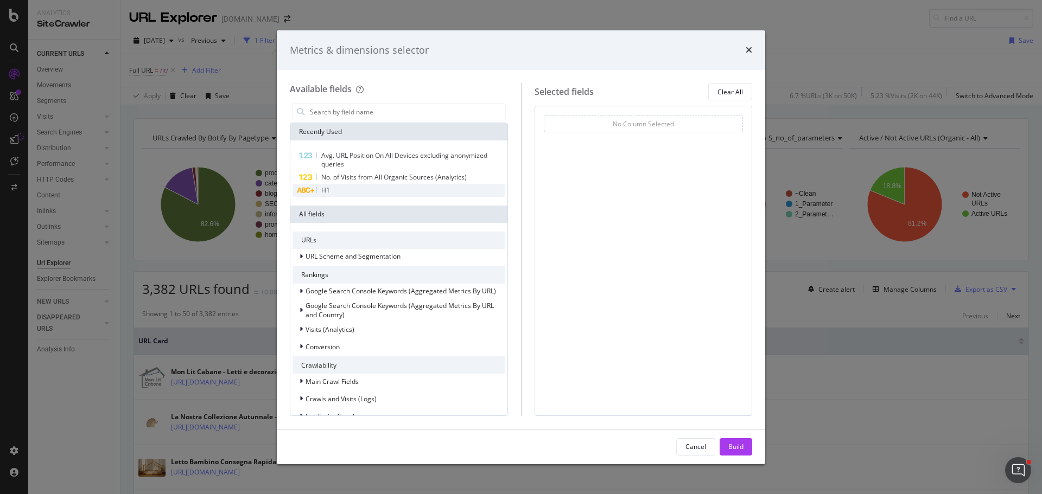
click at [371, 192] on div "H1" at bounding box center [398, 190] width 213 height 13
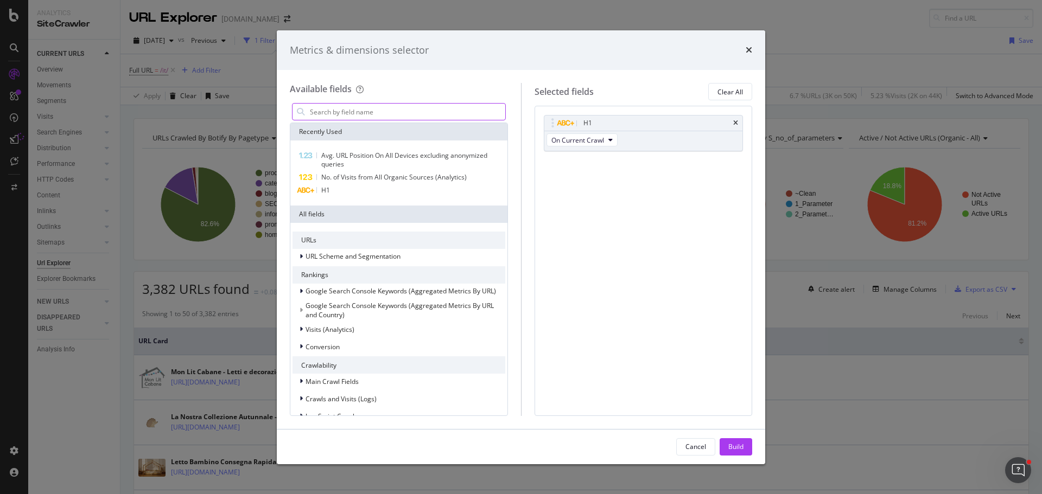
click at [380, 116] on input "modal" at bounding box center [407, 112] width 196 height 16
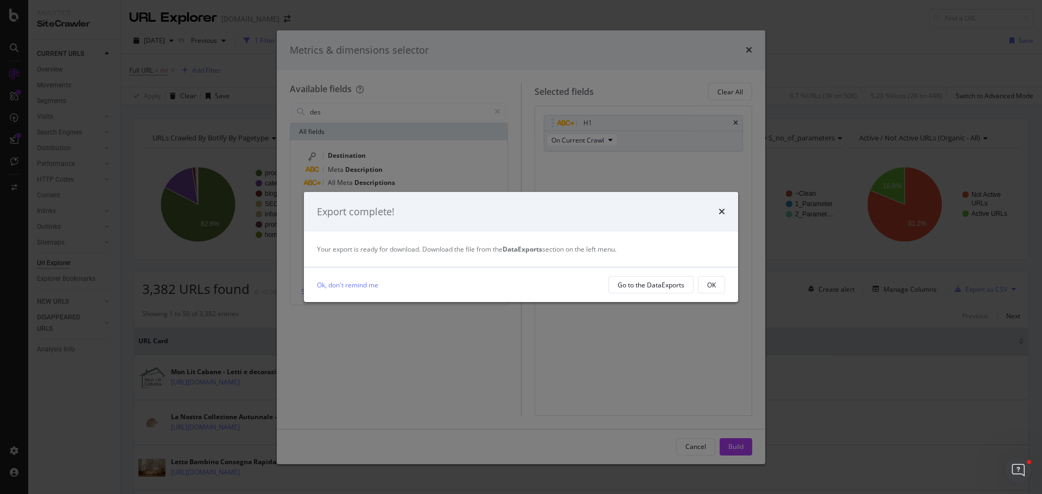
click at [718, 213] on div "Export complete!" at bounding box center [521, 212] width 408 height 14
click at [721, 210] on icon "times" at bounding box center [721, 211] width 7 height 9
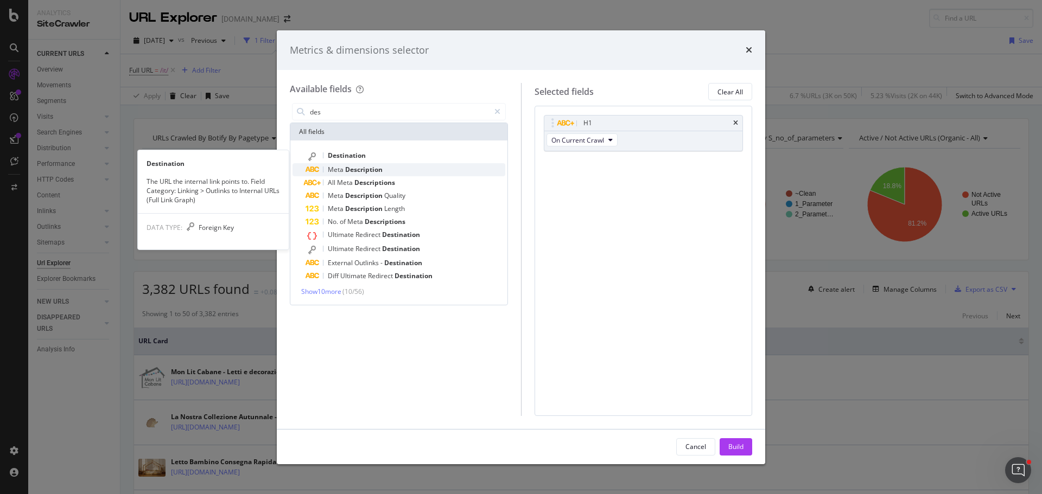
click at [373, 163] on div "Meta Description" at bounding box center [405, 169] width 200 height 13
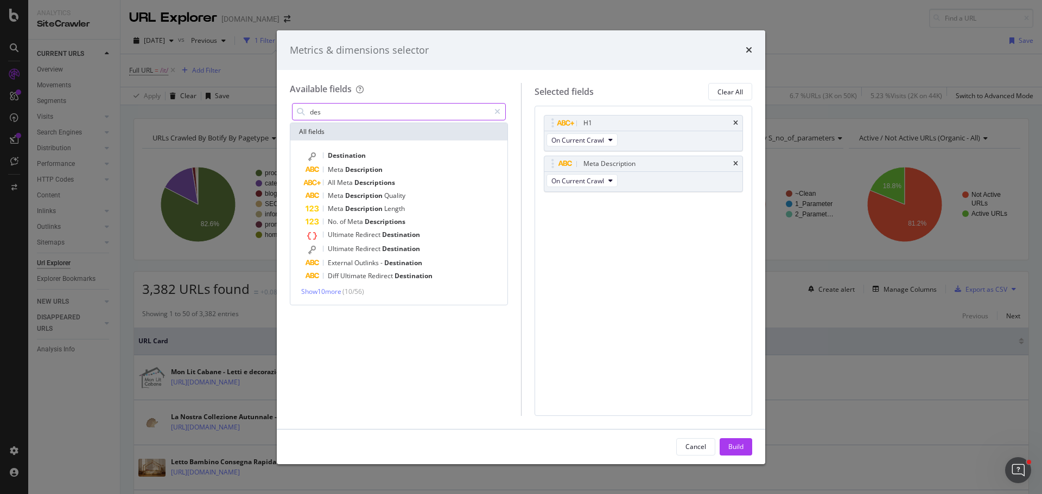
click at [334, 110] on input "des" at bounding box center [399, 112] width 181 height 16
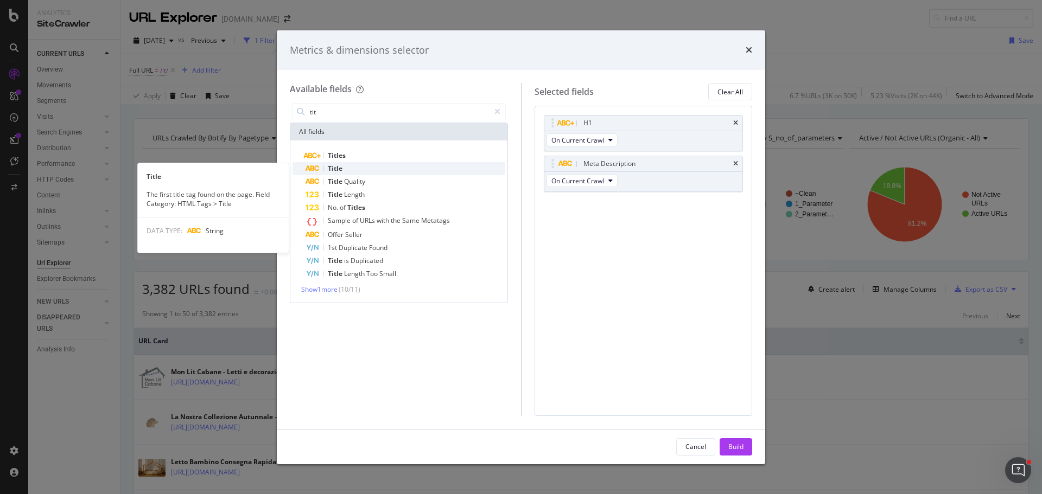
click at [368, 166] on div "Title" at bounding box center [405, 168] width 200 height 13
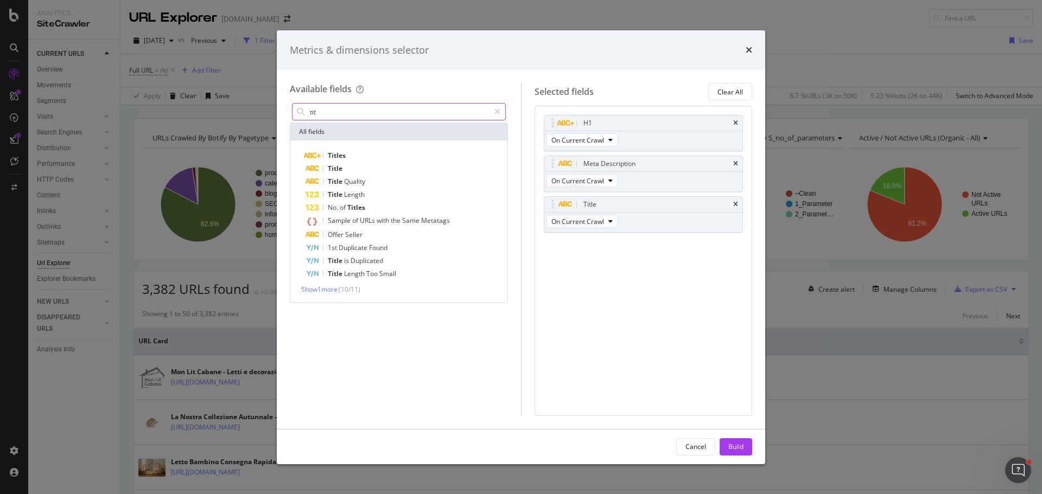
click at [371, 114] on input "tit" at bounding box center [399, 112] width 181 height 16
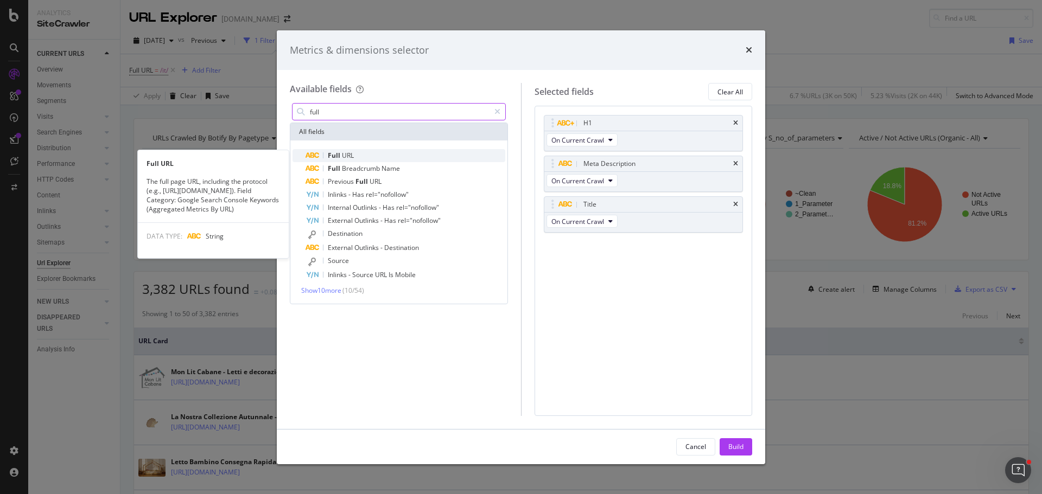
type input "full"
click at [368, 151] on div "Full URL" at bounding box center [405, 155] width 200 height 13
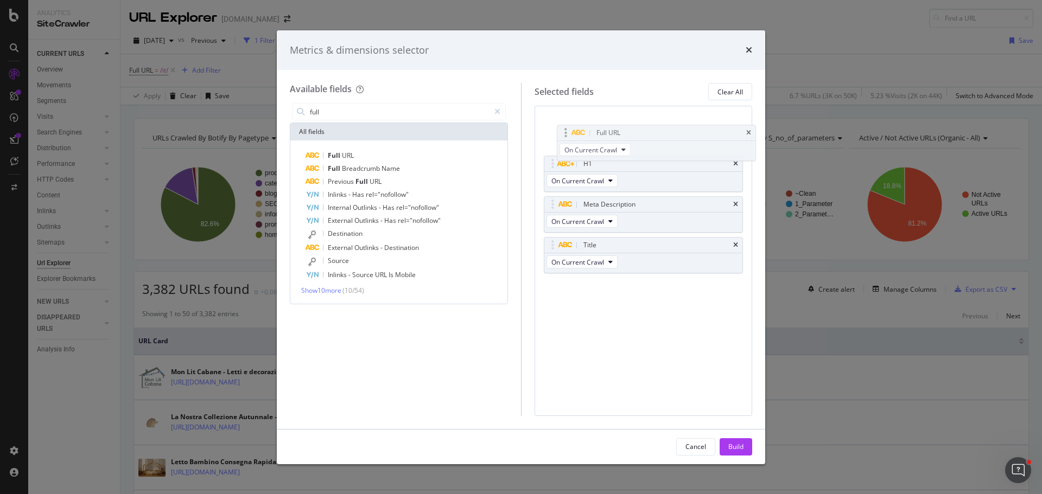
drag, startPoint x: 547, startPoint y: 245, endPoint x: 560, endPoint y: 133, distance: 113.1
click at [560, 133] on body "Analytics SiteCrawler CURRENT URLS Overview Movements Segments Visits Analysis …" at bounding box center [521, 247] width 1042 height 494
drag, startPoint x: 547, startPoint y: 239, endPoint x: 547, endPoint y: 163, distance: 76.0
click at [547, 163] on body "Analytics SiteCrawler CURRENT URLS Overview Movements Segments Visits Analysis …" at bounding box center [521, 247] width 1042 height 494
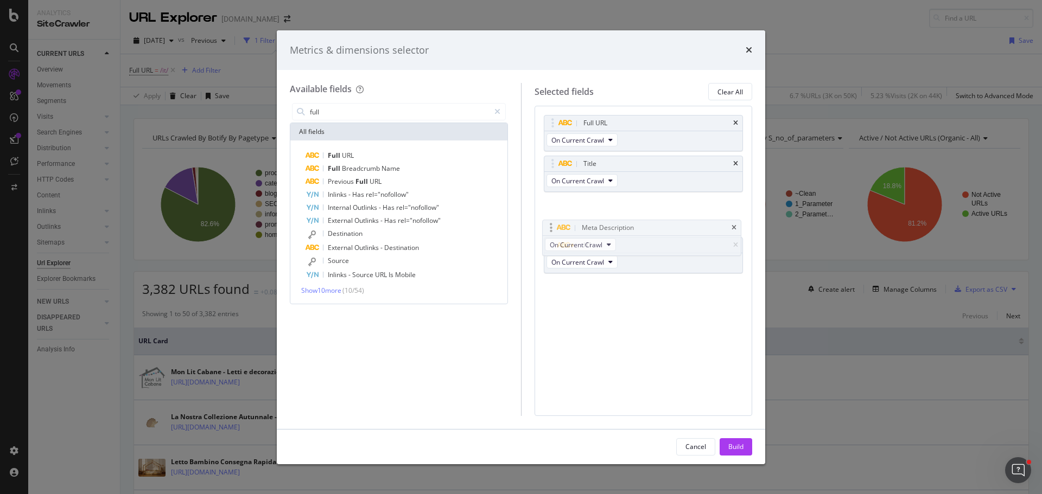
drag, startPoint x: 551, startPoint y: 244, endPoint x: 551, endPoint y: 208, distance: 35.3
click at [551, 208] on body "Analytics SiteCrawler CURRENT URLS Overview Movements Segments Visits Analysis …" at bounding box center [521, 247] width 1042 height 494
click at [645, 329] on div "Full URL On Current Crawl Title On Current Crawl Meta Description On Current Cr…" at bounding box center [643, 261] width 218 height 310
click at [727, 445] on button "Build" at bounding box center [735, 446] width 33 height 17
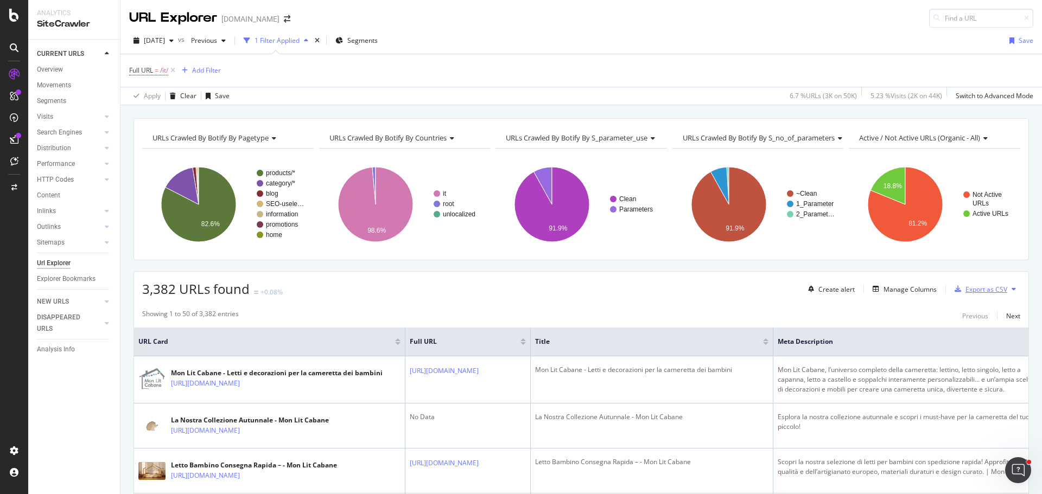
click at [975, 289] on div "Export as CSV" at bounding box center [986, 289] width 42 height 9
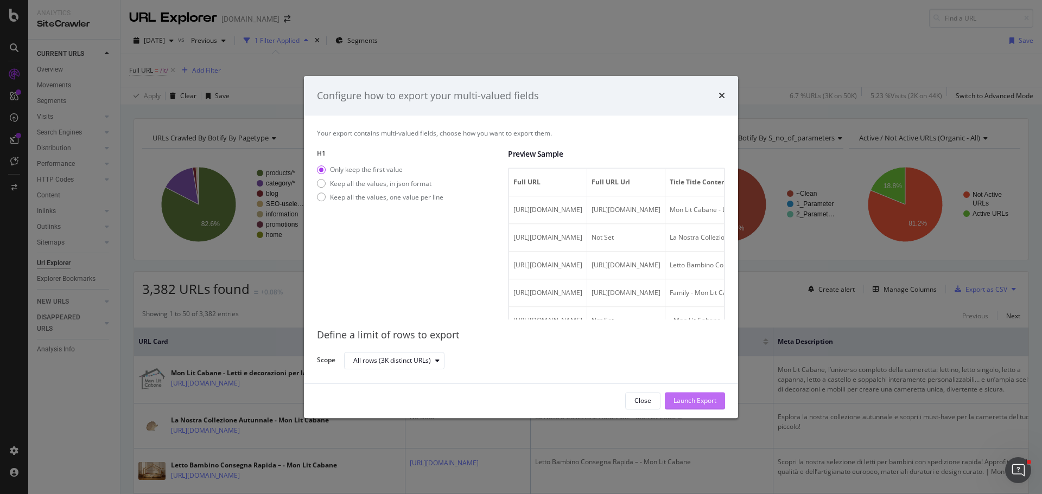
click at [702, 401] on div "Launch Export" at bounding box center [694, 401] width 43 height 9
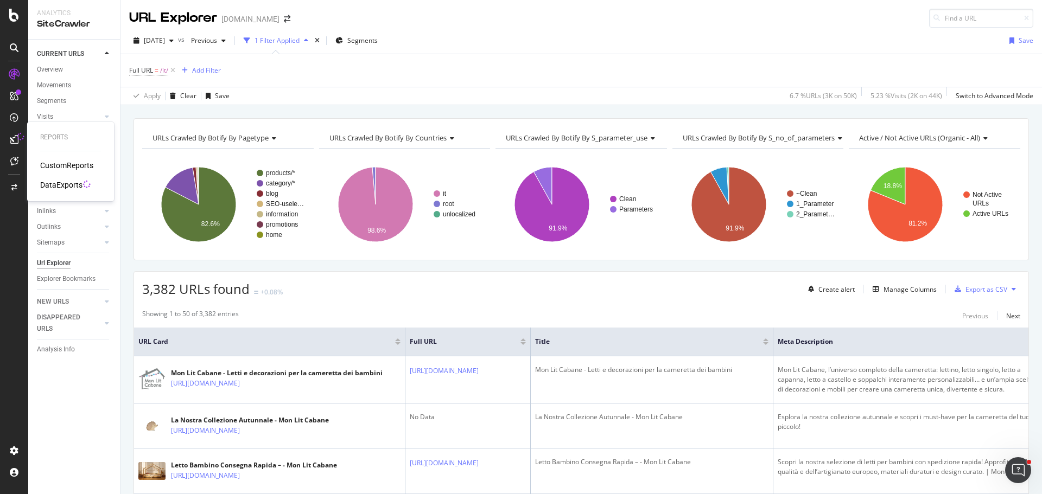
click at [55, 181] on div "DataExports" at bounding box center [61, 185] width 42 height 11
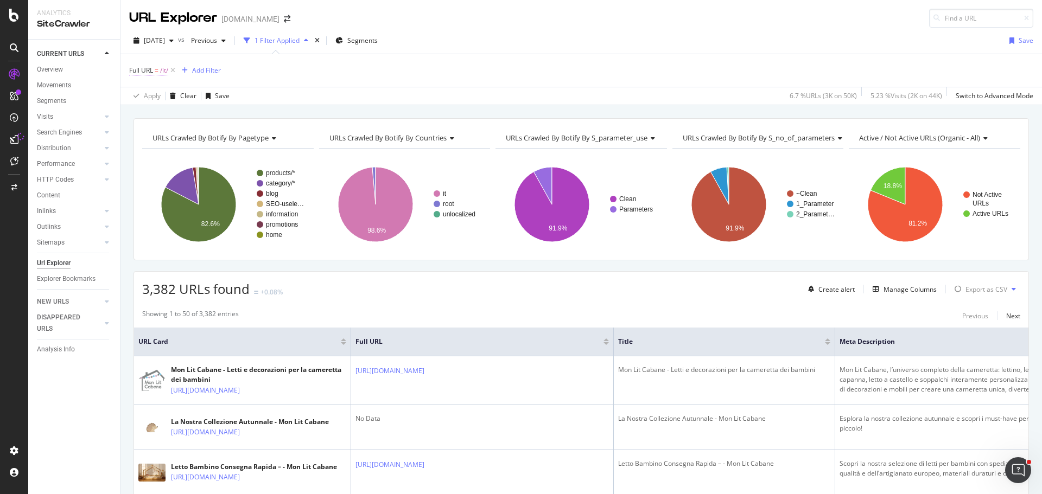
click at [165, 71] on span "/it/" at bounding box center [164, 70] width 8 height 15
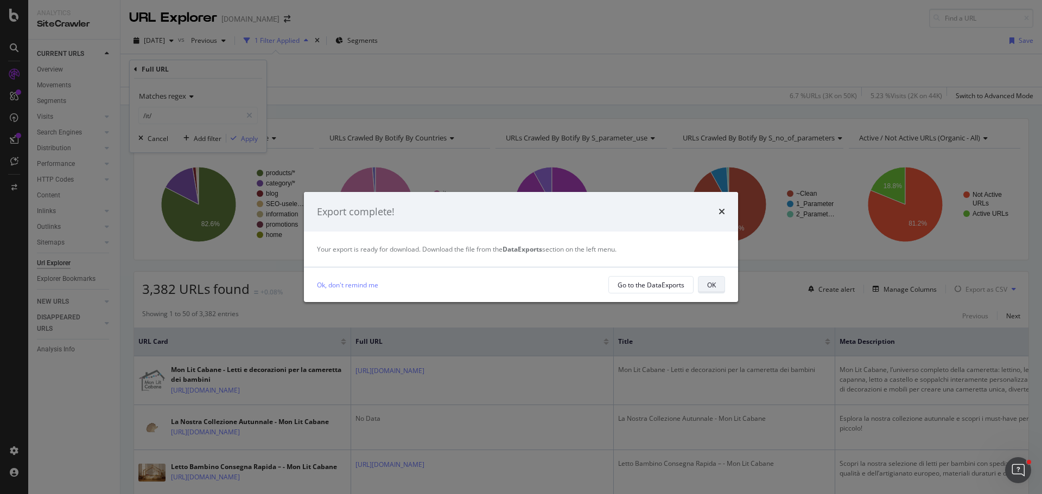
click at [703, 279] on button "OK" at bounding box center [711, 284] width 27 height 17
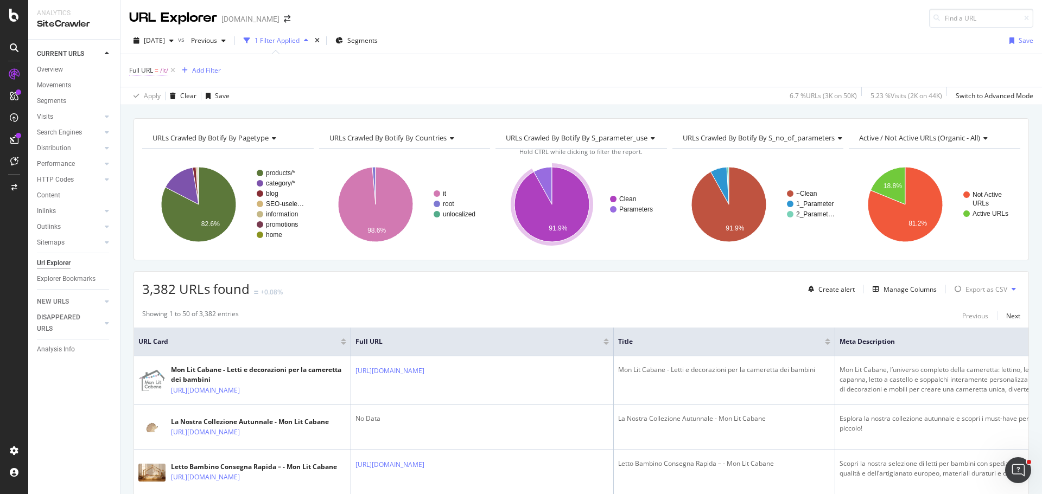
click at [157, 72] on span "=" at bounding box center [157, 70] width 4 height 9
click at [143, 116] on input "/it/" at bounding box center [190, 115] width 103 height 17
click at [147, 116] on input "/it/" at bounding box center [190, 115] width 103 height 17
type input "/en/"
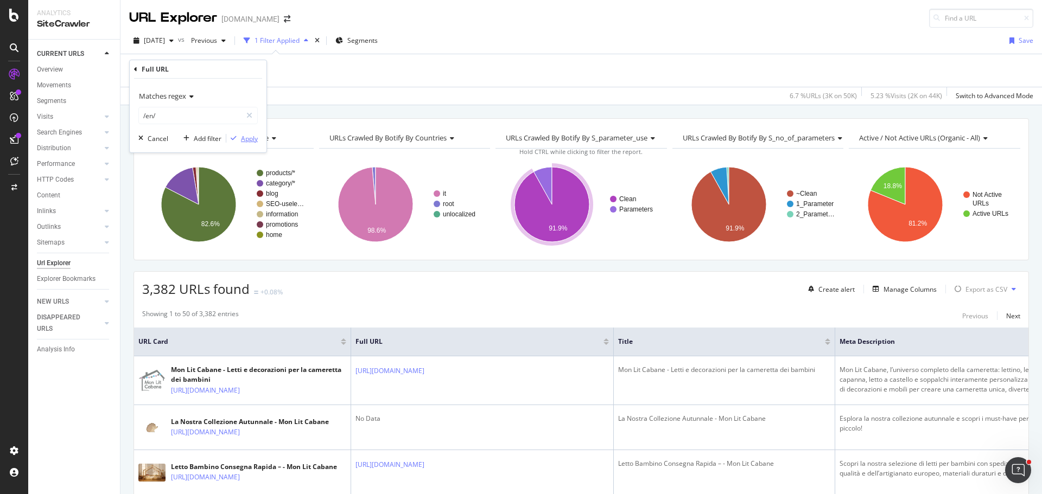
click at [250, 137] on div "Apply" at bounding box center [249, 138] width 17 height 9
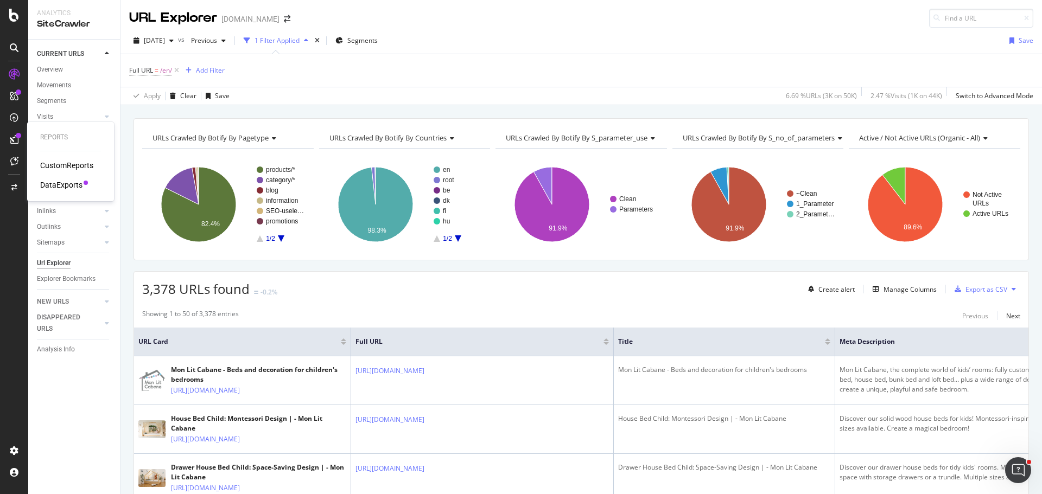
click at [63, 181] on div "DataExports" at bounding box center [61, 185] width 42 height 11
click at [969, 296] on div "Export as CSV" at bounding box center [978, 289] width 57 height 16
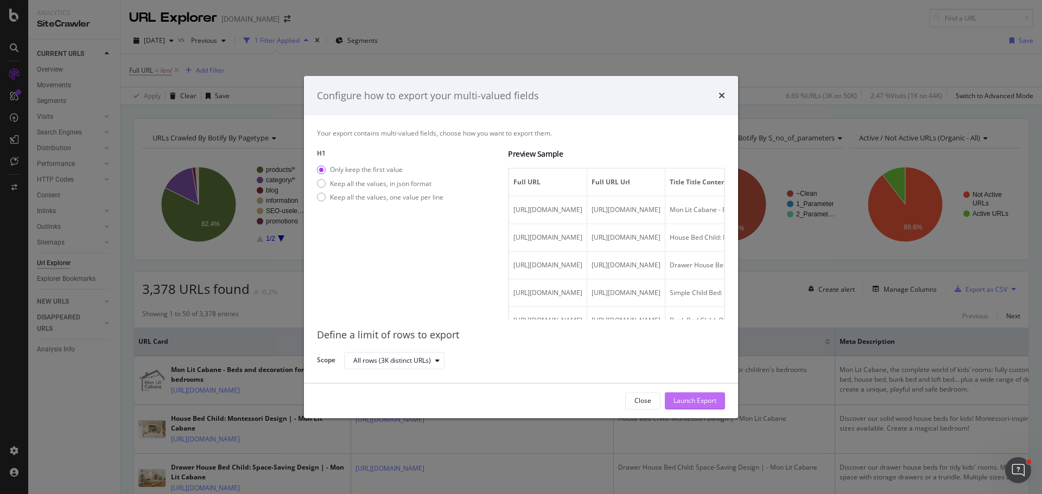
click at [699, 401] on div "Launch Export" at bounding box center [694, 401] width 43 height 9
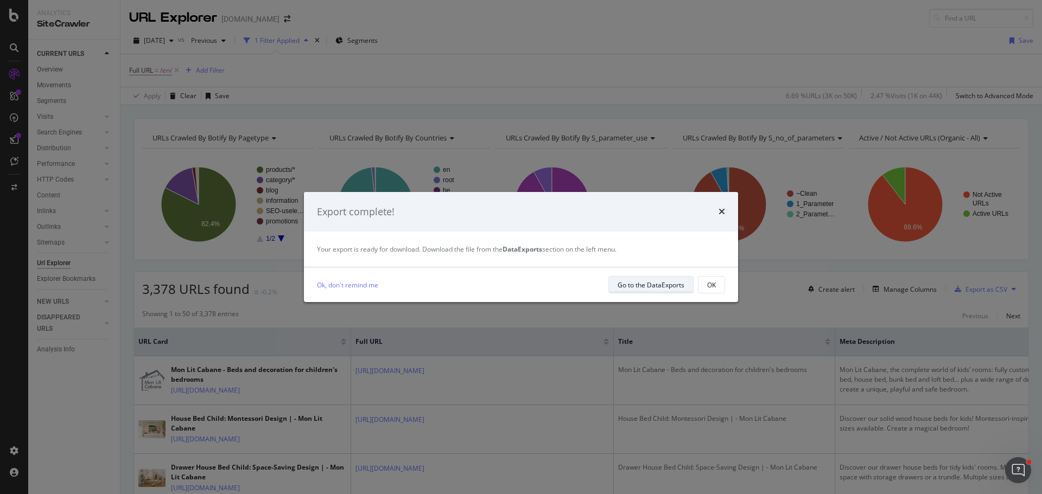
click at [684, 282] on button "Go to the DataExports" at bounding box center [650, 284] width 85 height 17
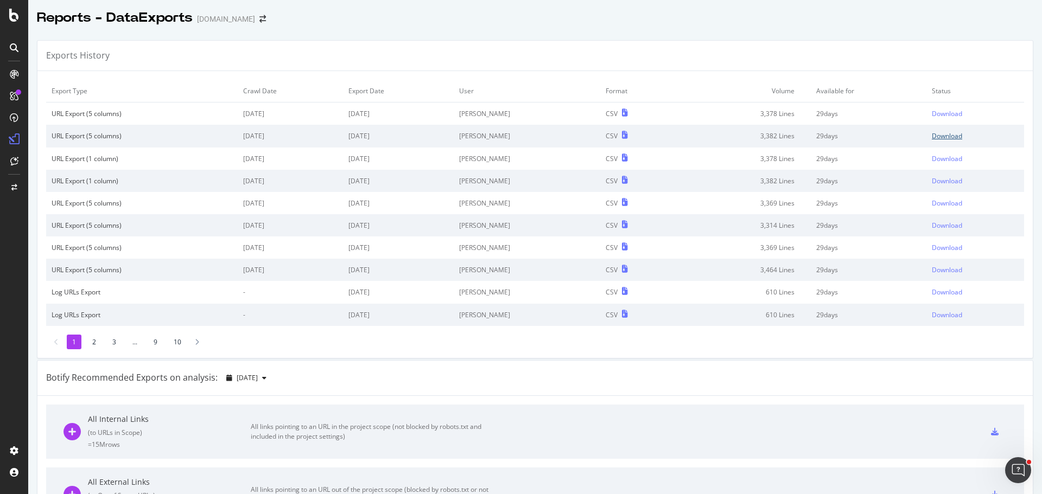
click at [932, 138] on div "Download" at bounding box center [947, 135] width 30 height 9
click at [932, 112] on div "Download" at bounding box center [947, 113] width 30 height 9
